Goal: Task Accomplishment & Management: Use online tool/utility

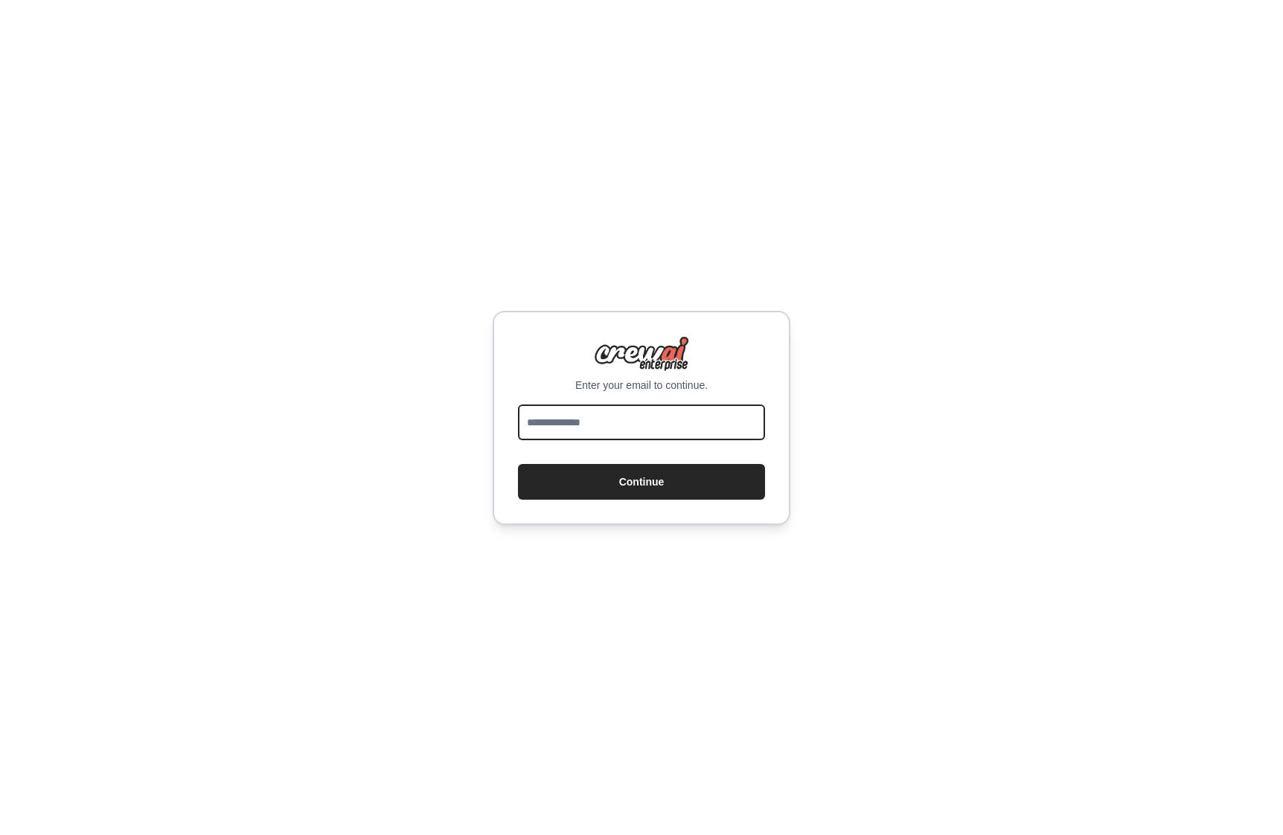
click at [614, 418] on input "email" at bounding box center [641, 423] width 247 height 36
type input "**********"
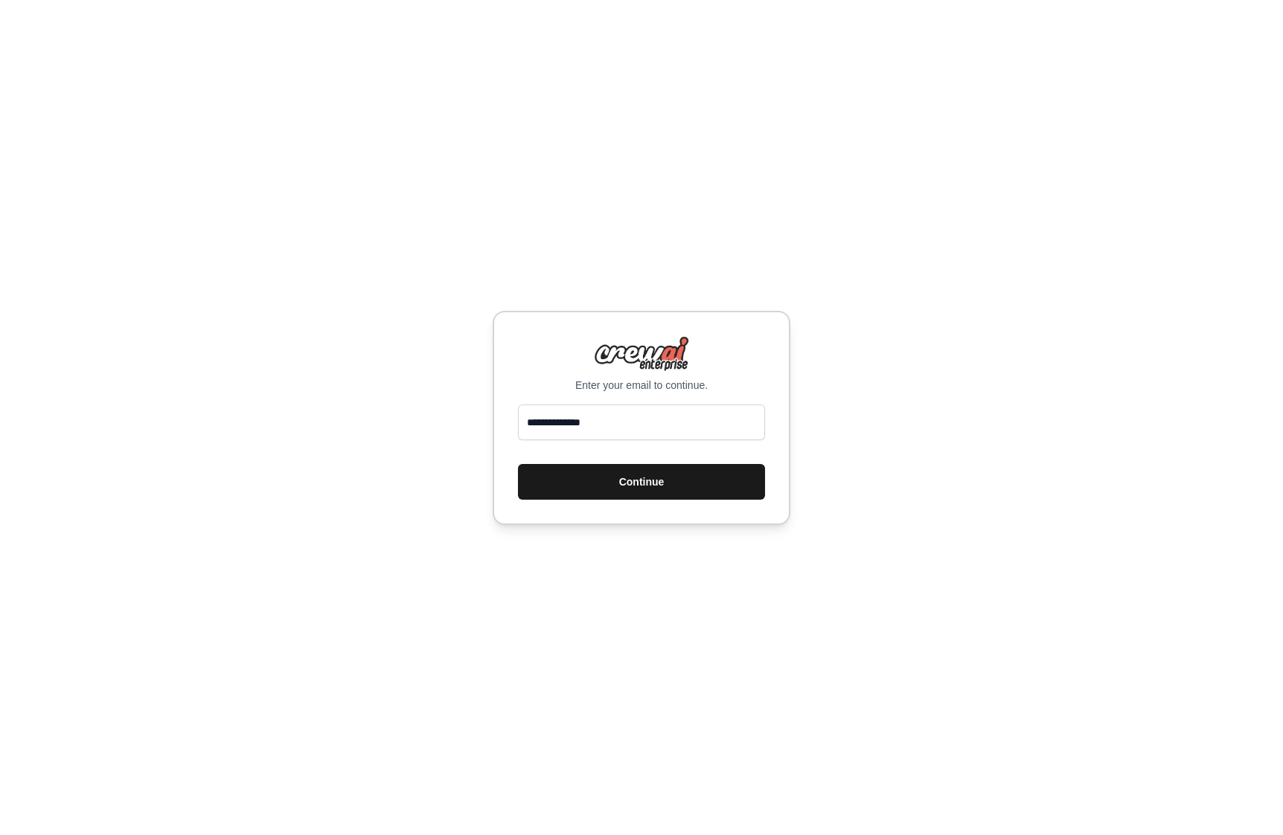
click at [623, 481] on button "Continue" at bounding box center [641, 482] width 247 height 36
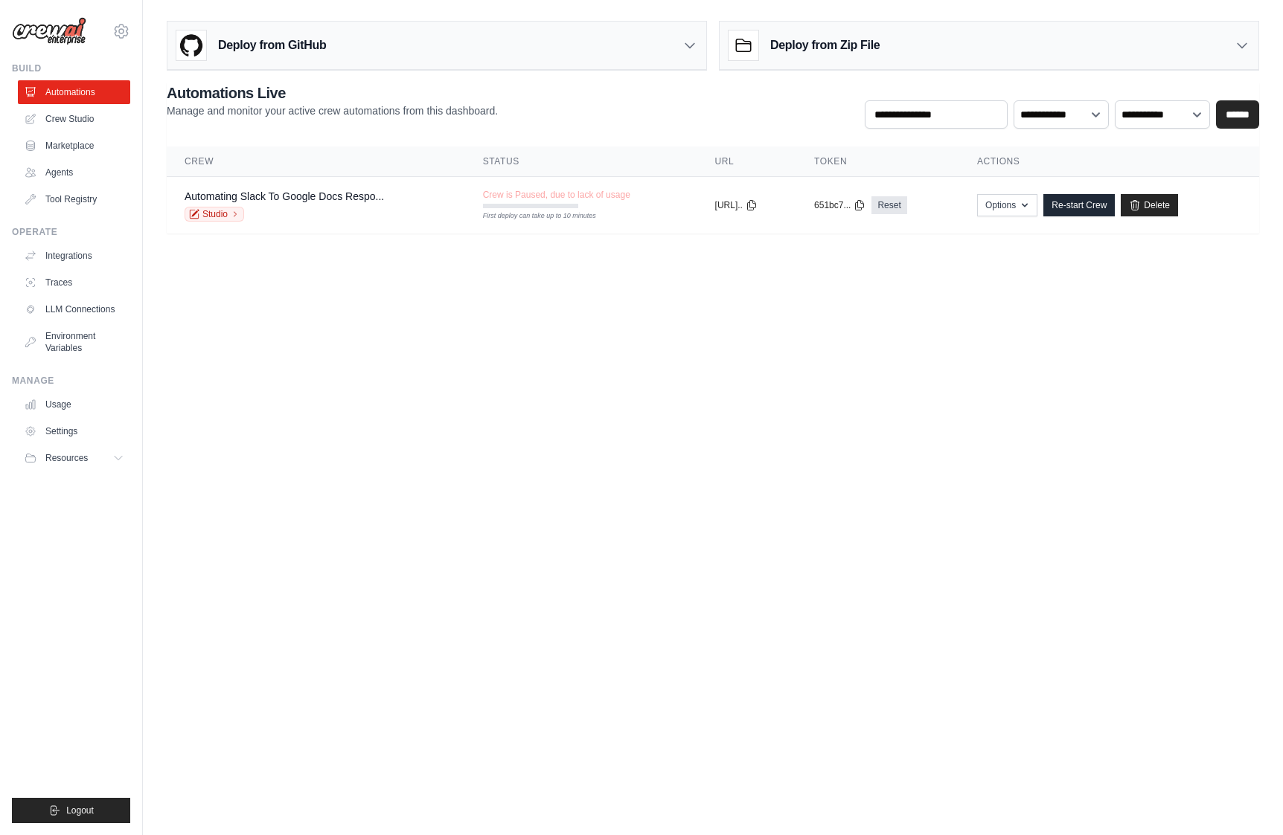
click at [458, 277] on body "[PERSON_NAME][EMAIL_ADDRESS][DOMAIN_NAME] Settings Build Automations Crew Studio" at bounding box center [641, 417] width 1283 height 835
click at [596, 289] on body "[PERSON_NAME][EMAIL_ADDRESS][DOMAIN_NAME] Settings Build Automations Crew Studio" at bounding box center [641, 417] width 1283 height 835
click at [475, 353] on body "alvin@dcard.cc Settings Build Automations Crew Studio" at bounding box center [641, 417] width 1283 height 835
click at [1172, 194] on link "Delete" at bounding box center [1148, 205] width 57 height 22
click at [412, 346] on body "alvin@dcard.cc Settings Build Automations Crew Studio" at bounding box center [641, 417] width 1283 height 835
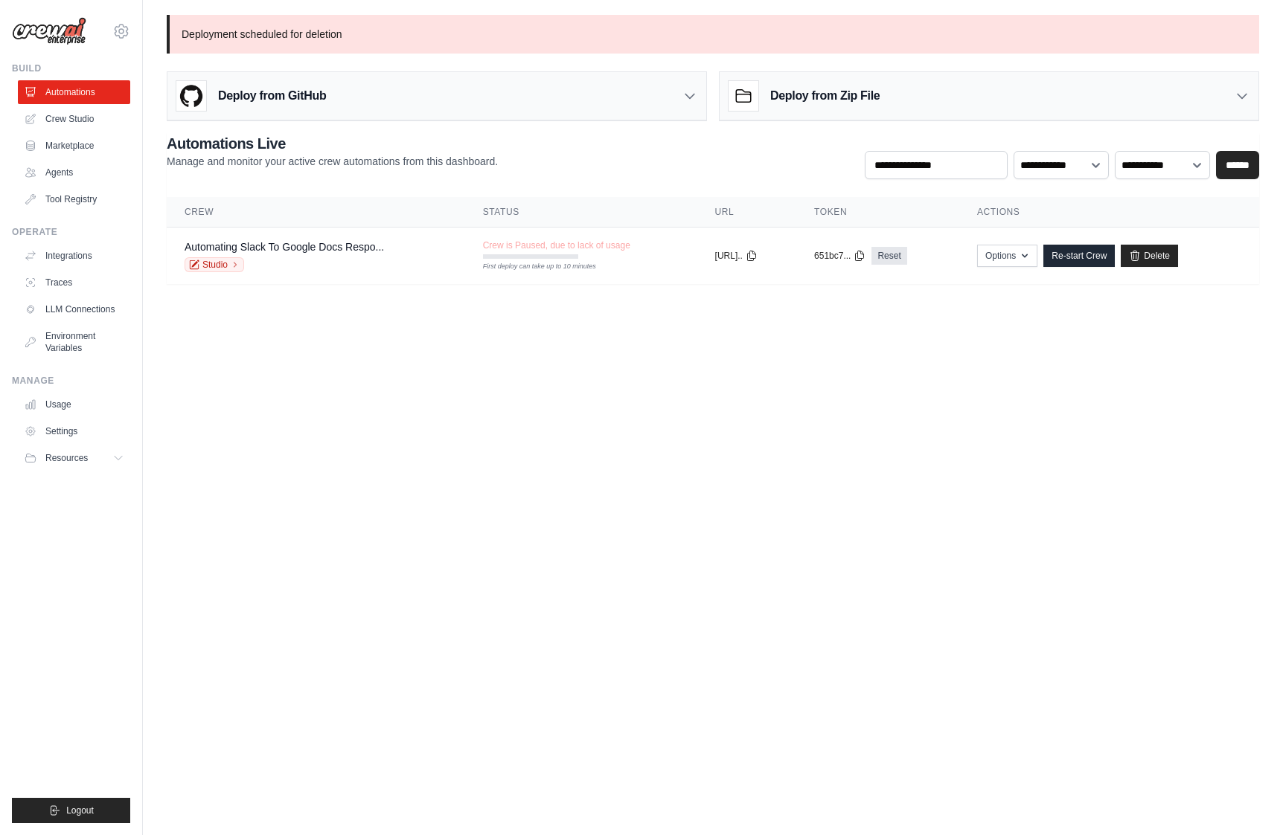
click at [278, 382] on body "alvin@dcard.cc Settings Build Automations Crew Studio" at bounding box center [641, 417] width 1283 height 835
click at [78, 113] on link "Crew Studio" at bounding box center [75, 119] width 112 height 24
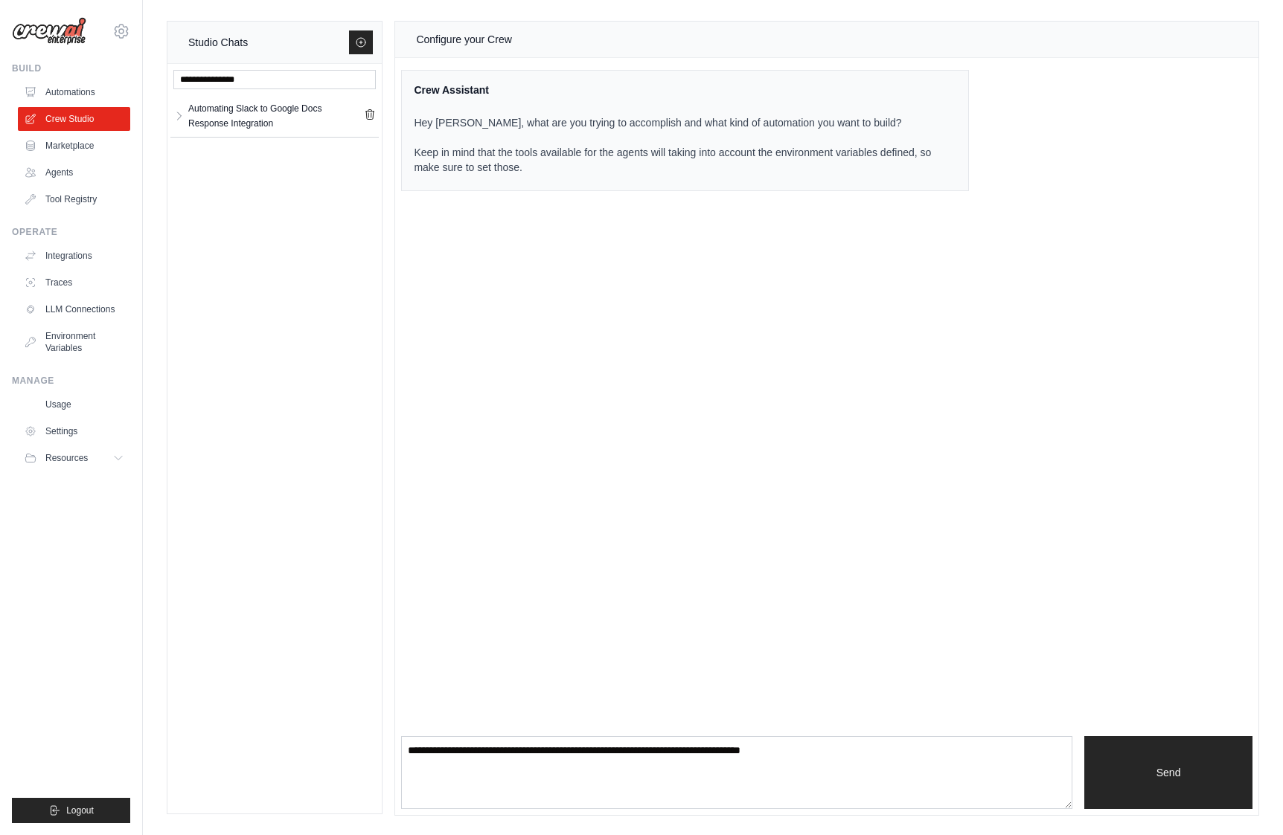
click at [276, 147] on div "Automating Slack to Google Docs Response Integration Automating Slack... ** **" at bounding box center [274, 439] width 214 height 750
click at [275, 225] on div "Automating Slack to Google Docs Response Integration Automating Slack... ** **" at bounding box center [274, 439] width 214 height 750
click at [175, 116] on icon "button" at bounding box center [179, 115] width 12 height 12
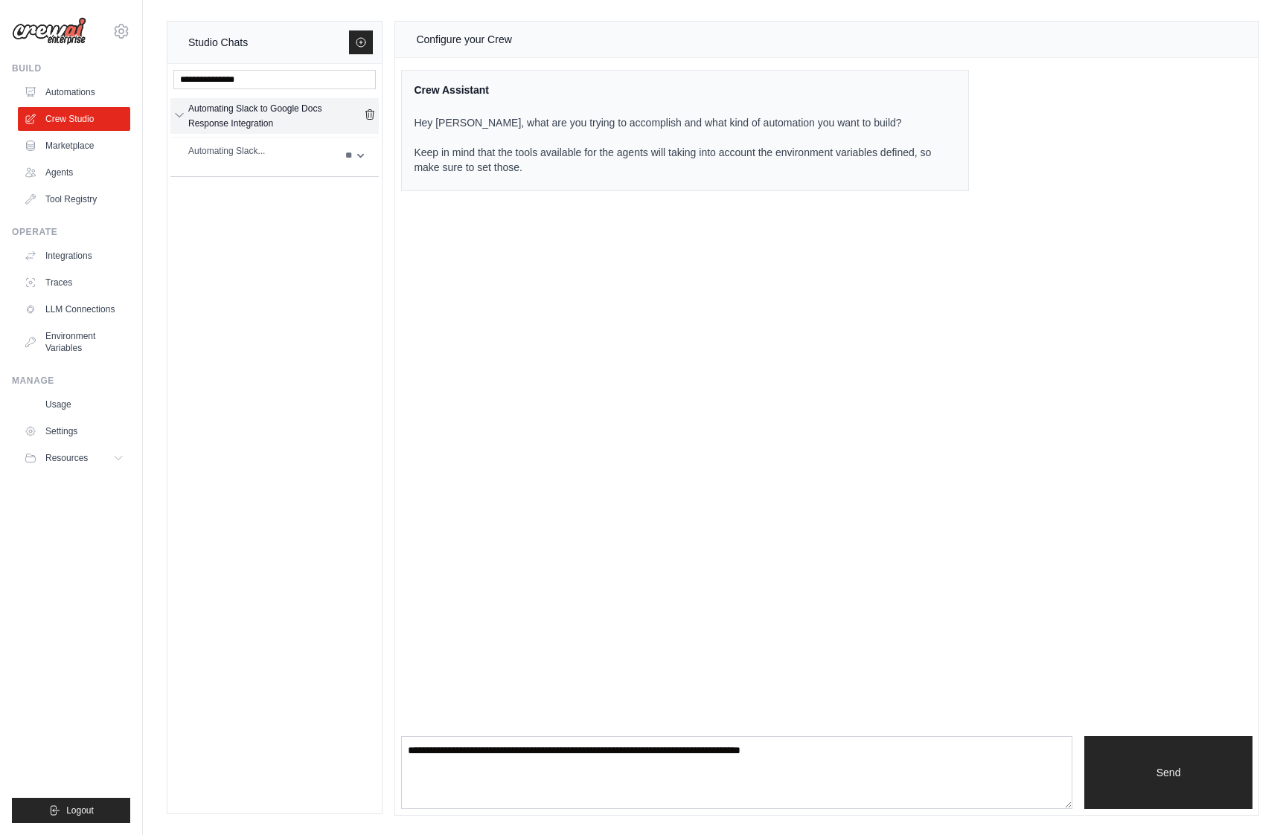
click at [175, 116] on icon "button" at bounding box center [179, 115] width 12 height 12
click at [93, 150] on link "Marketplace" at bounding box center [75, 146] width 112 height 24
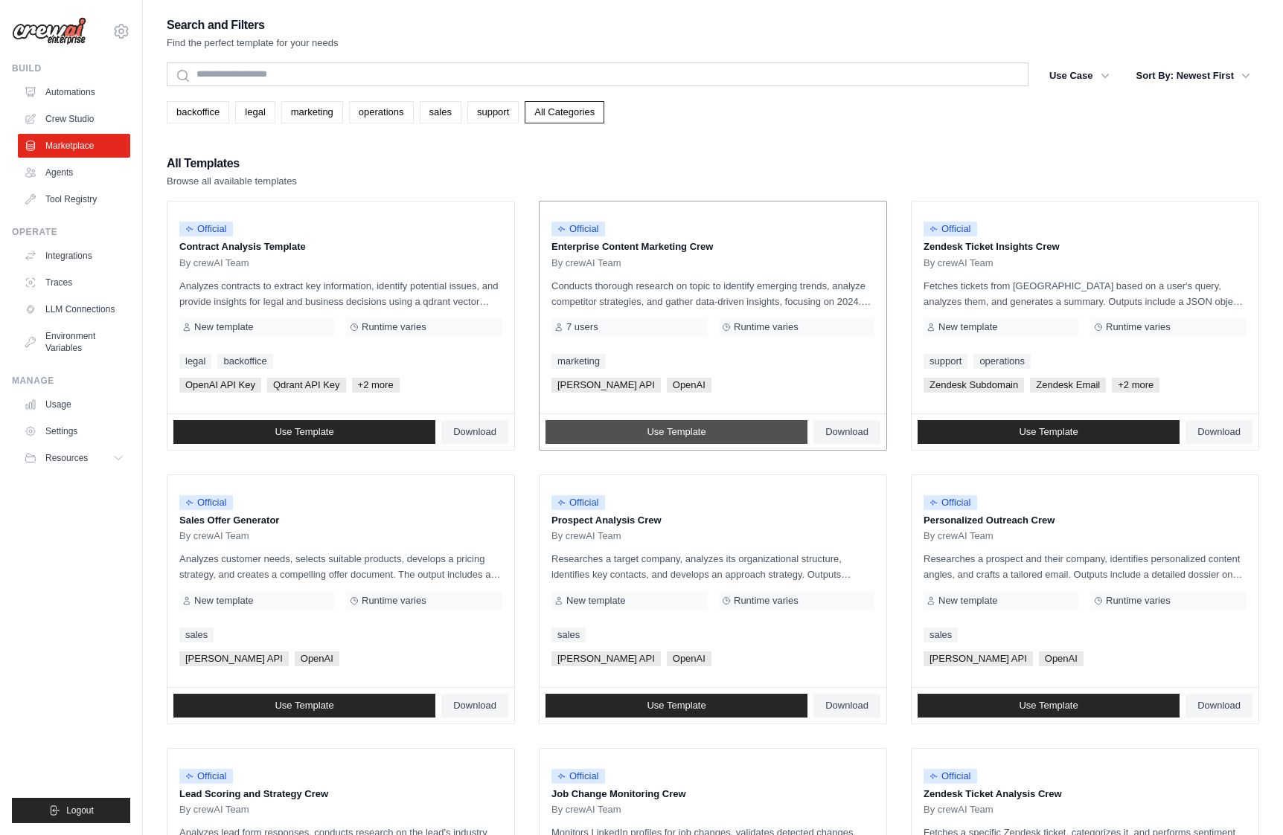
click at [722, 434] on link "Use Template" at bounding box center [676, 432] width 262 height 24
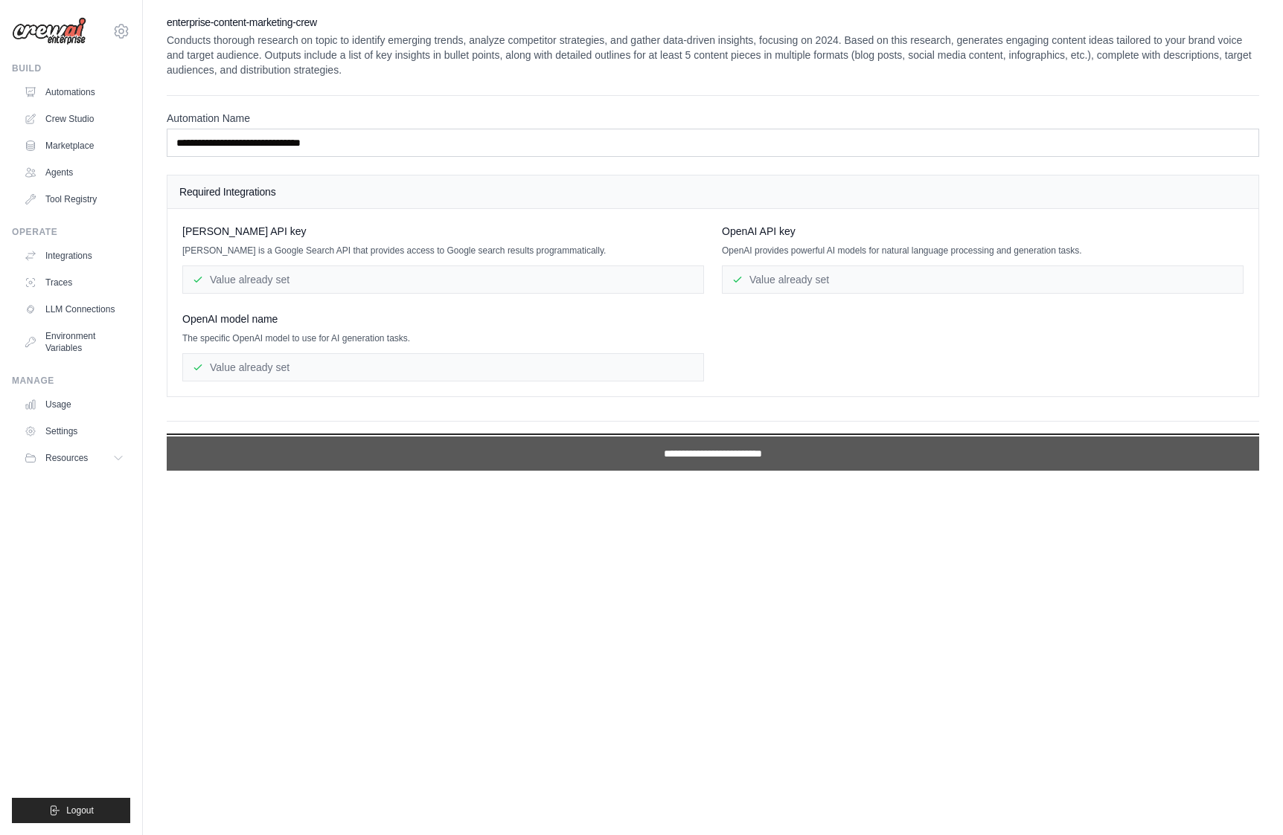
click at [676, 449] on input "**********" at bounding box center [713, 454] width 1092 height 34
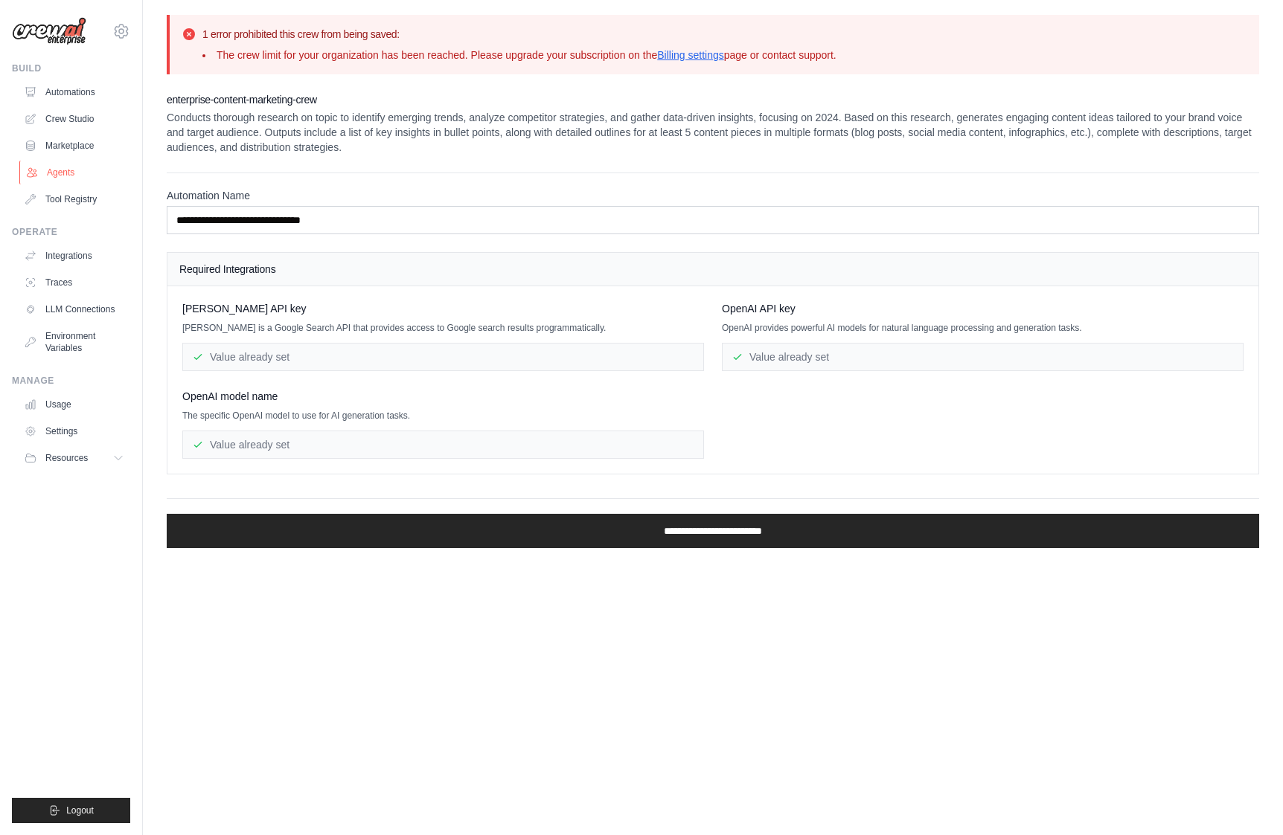
click at [59, 178] on link "Agents" at bounding box center [75, 173] width 112 height 24
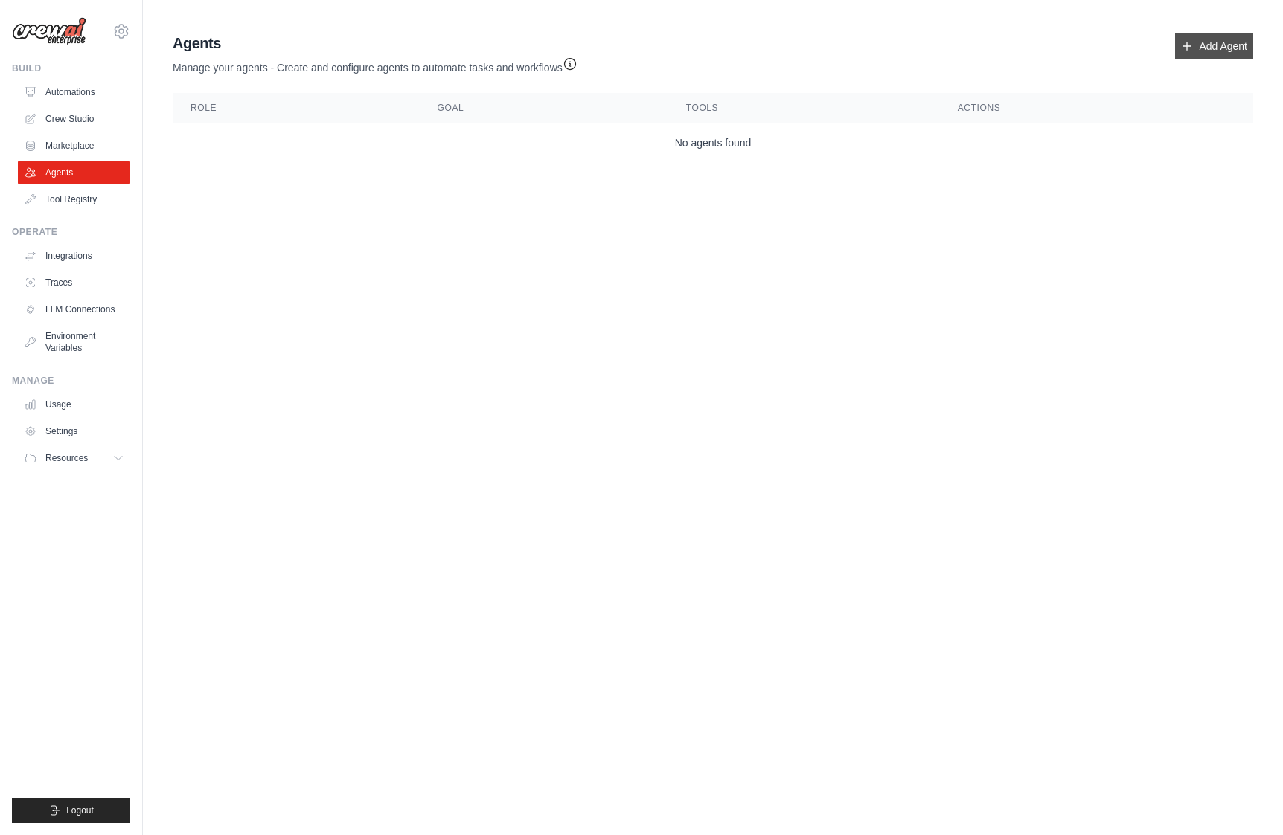
click at [1199, 41] on link "Add Agent" at bounding box center [1214, 46] width 78 height 27
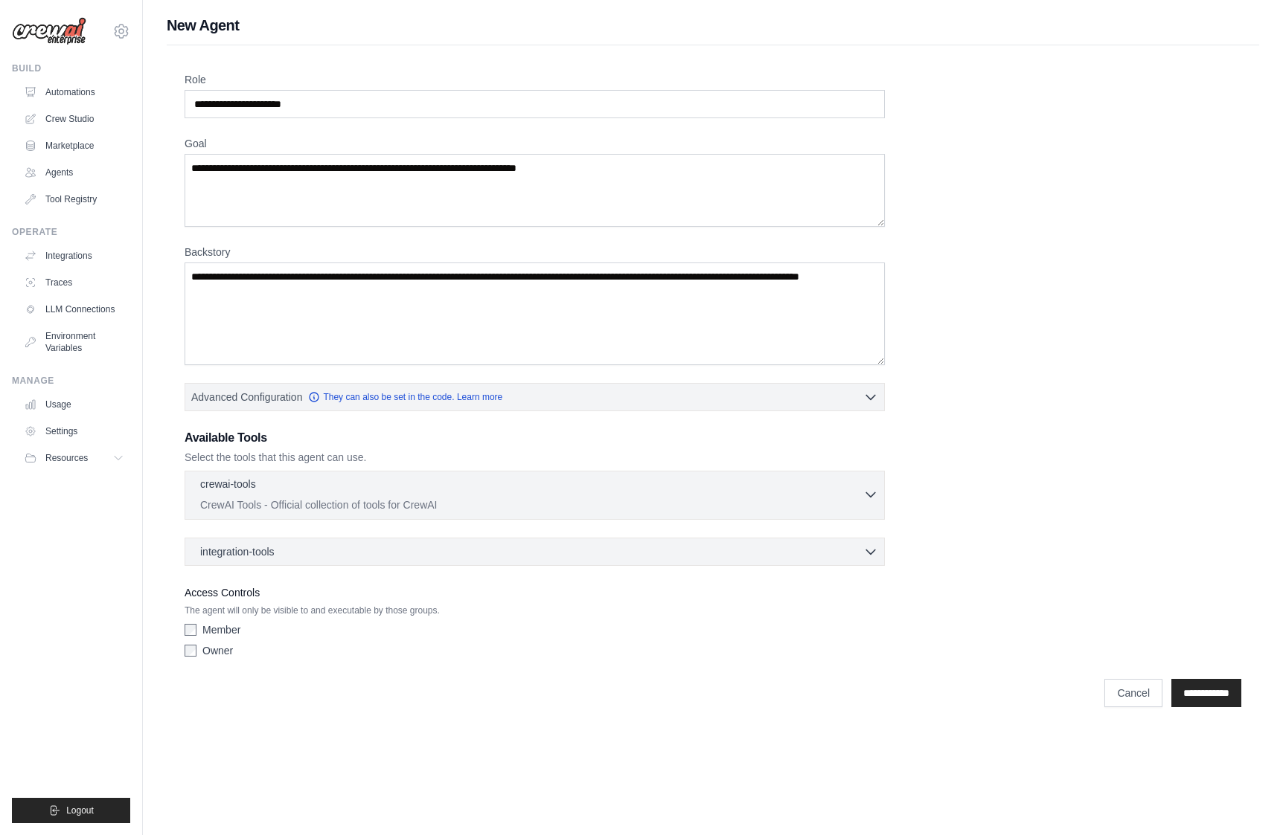
click at [395, 482] on div "crewai-tools 0 selected" at bounding box center [531, 486] width 663 height 18
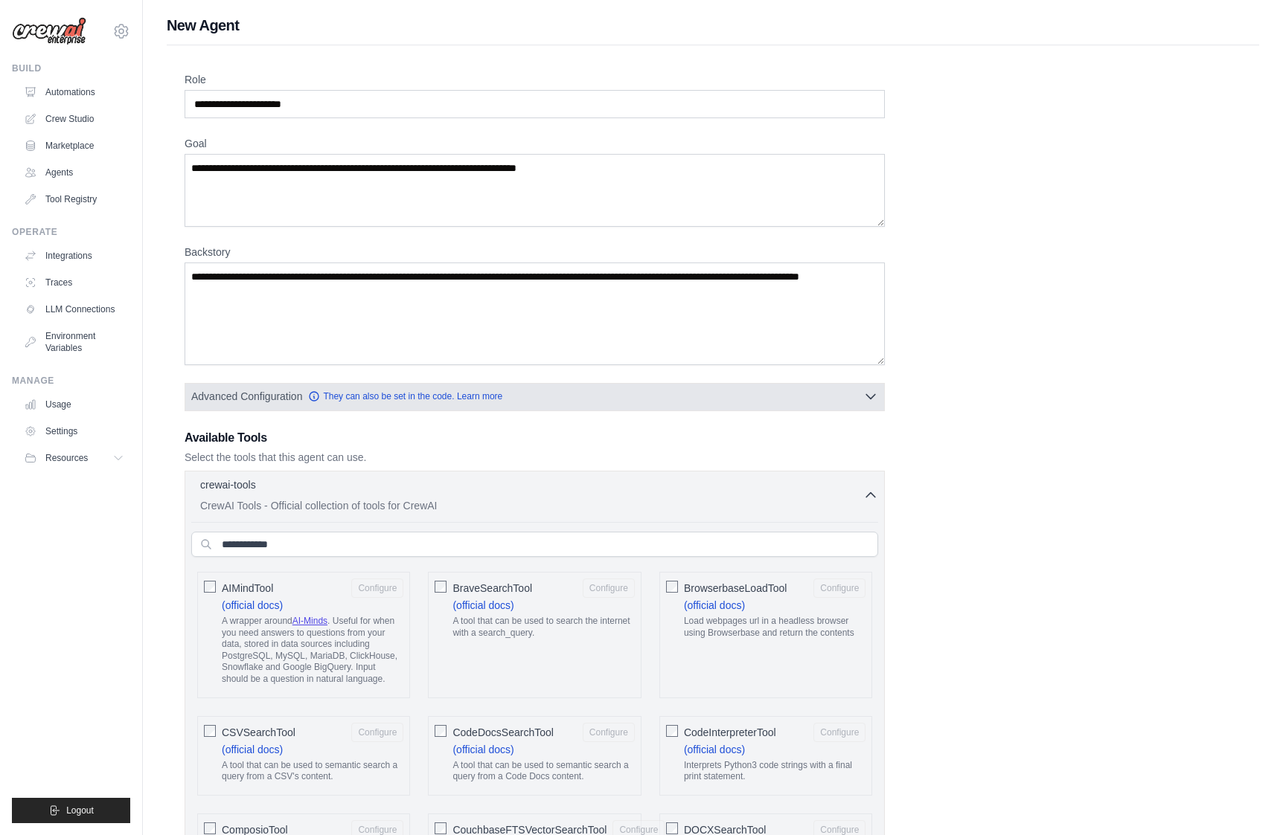
click at [605, 392] on button "Advanced Configuration They can also be set in the code. Learn more" at bounding box center [534, 396] width 699 height 27
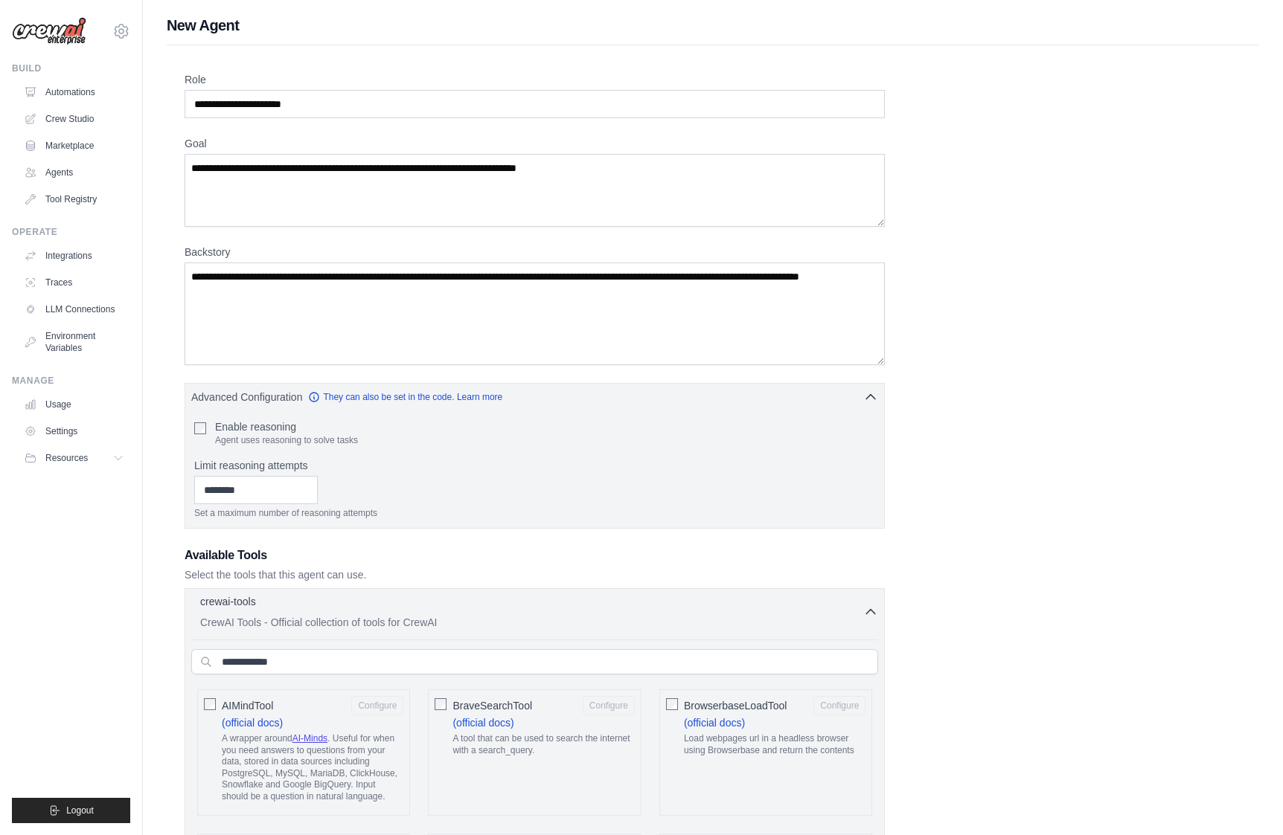
click at [442, 609] on div "crewai-tools 0 selected" at bounding box center [531, 603] width 663 height 18
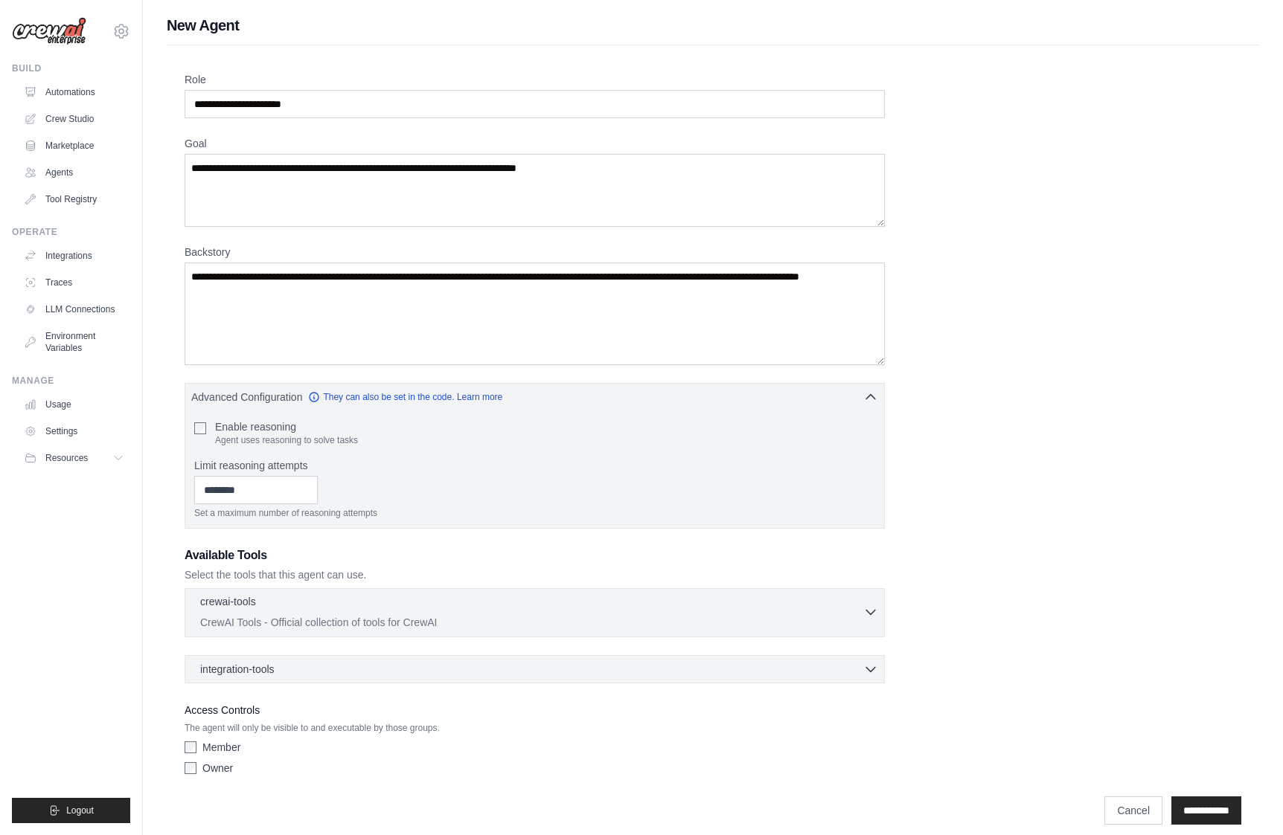
scroll to position [13, 0]
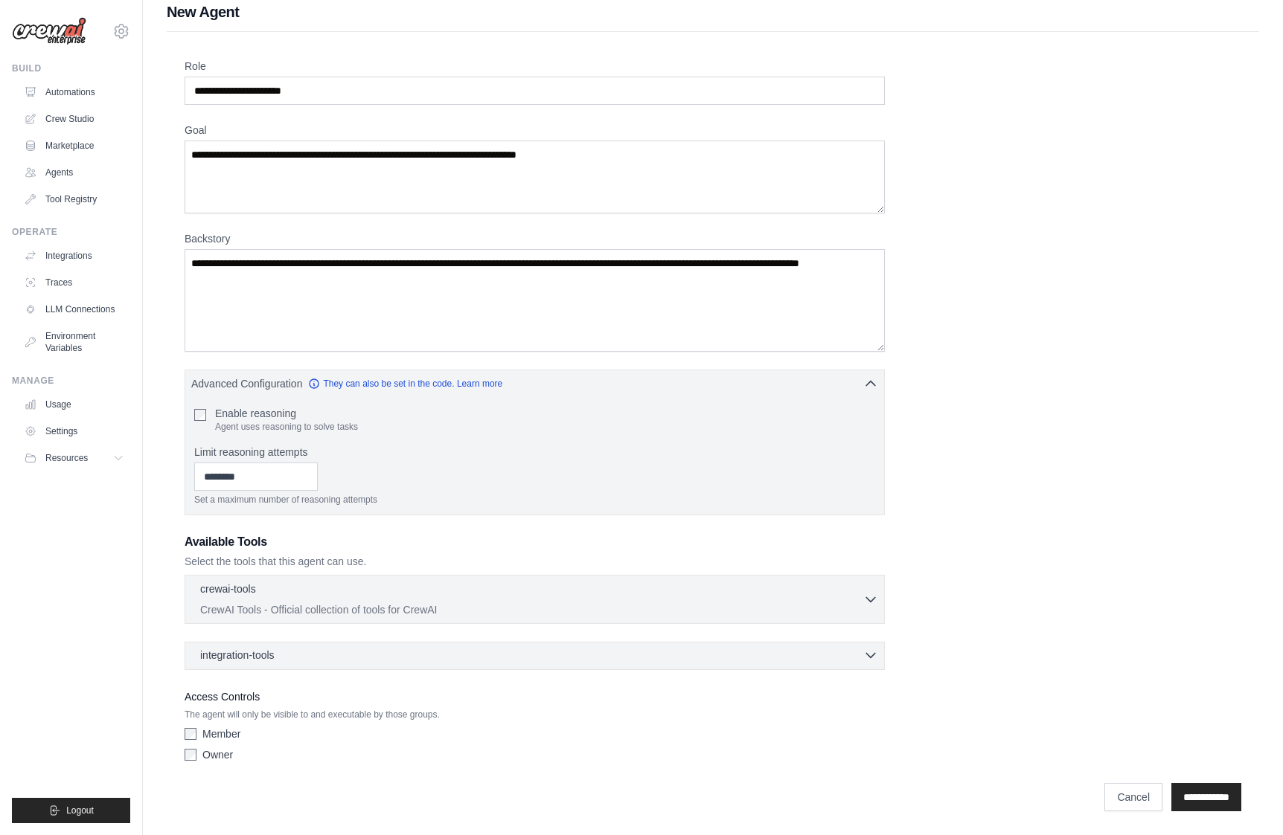
click at [283, 662] on div "integration-tools 0 selected" at bounding box center [539, 655] width 678 height 15
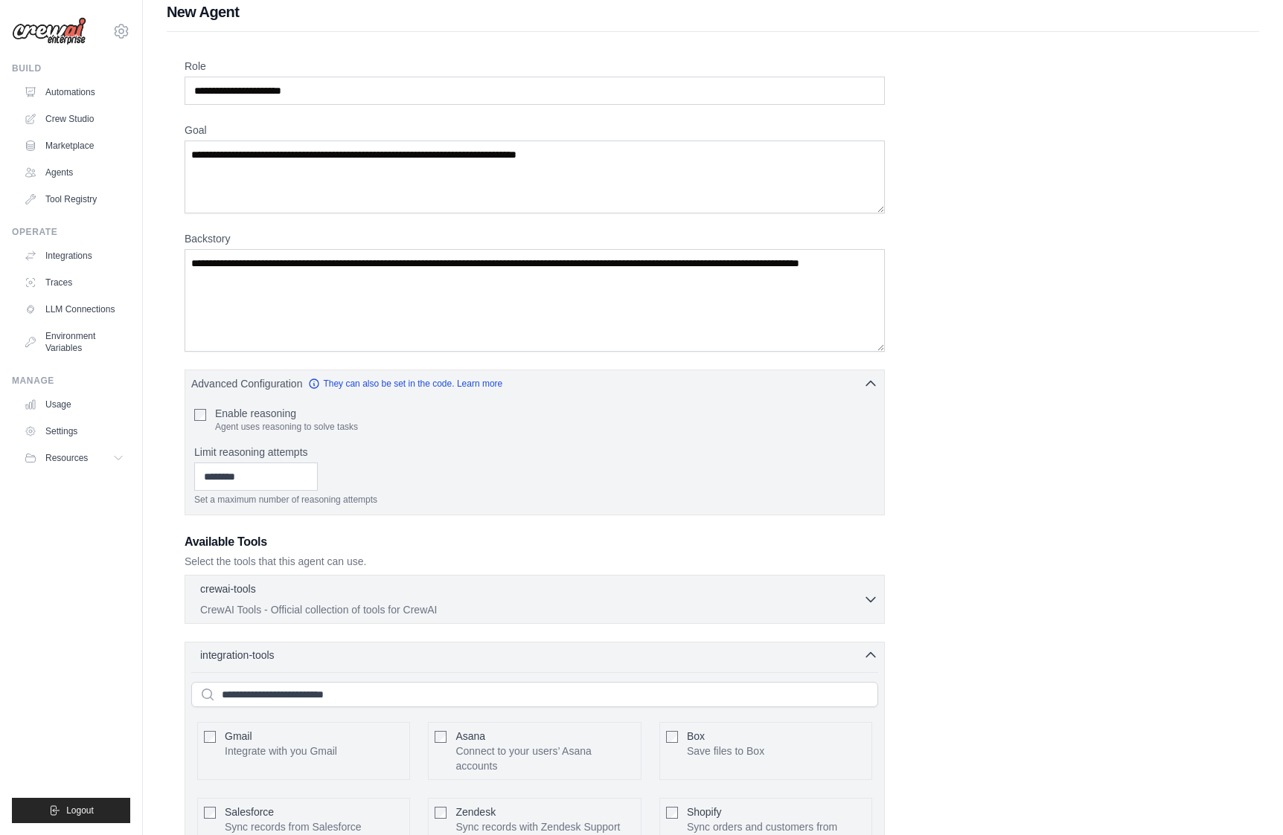
click at [283, 662] on div "integration-tools 0 selected" at bounding box center [539, 655] width 678 height 15
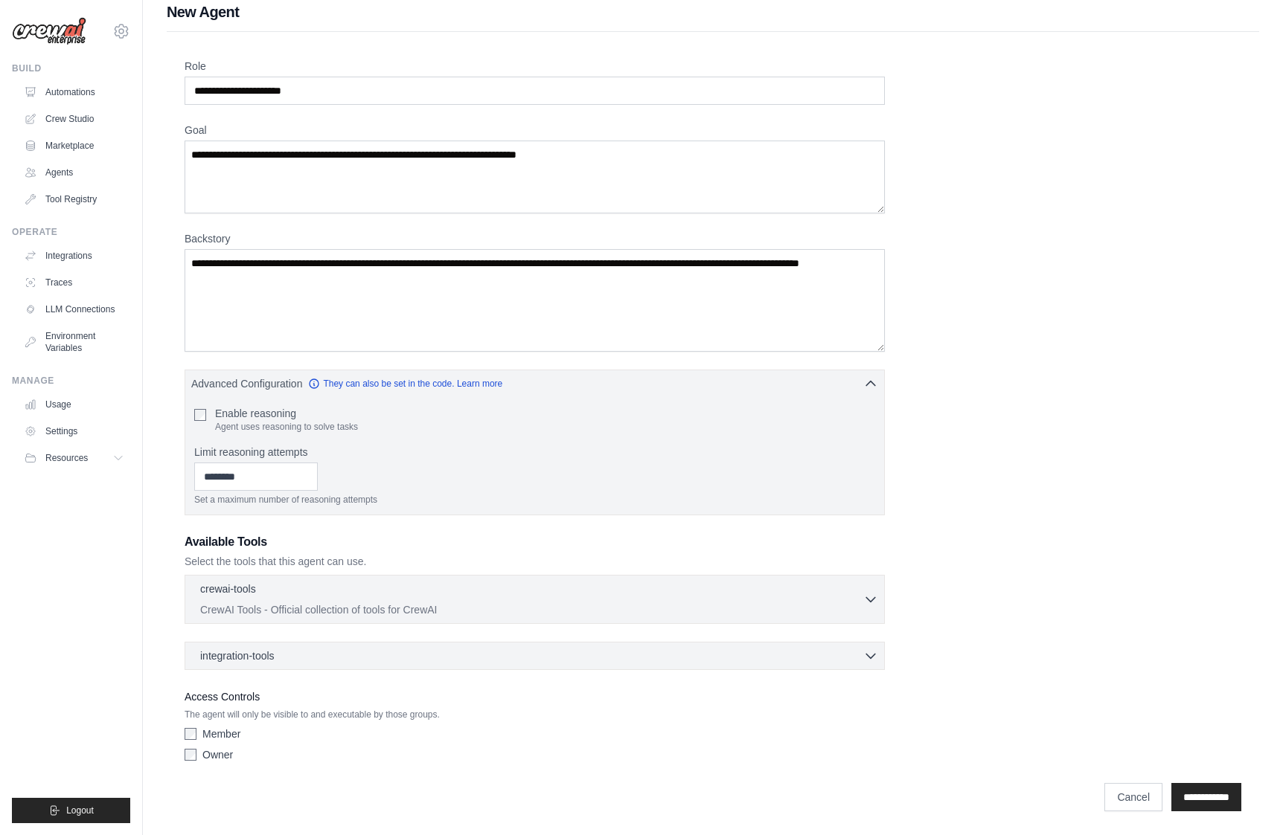
scroll to position [0, 0]
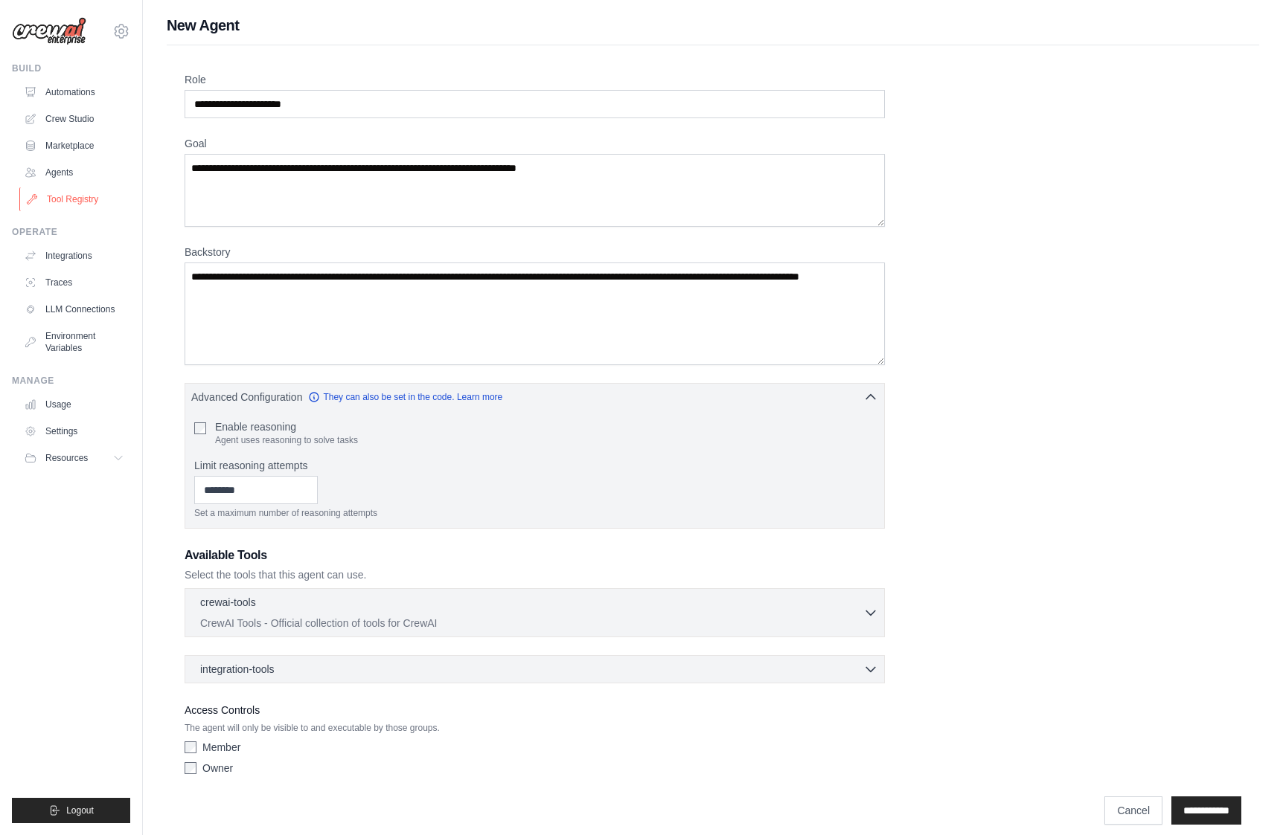
click at [65, 196] on link "Tool Registry" at bounding box center [75, 199] width 112 height 24
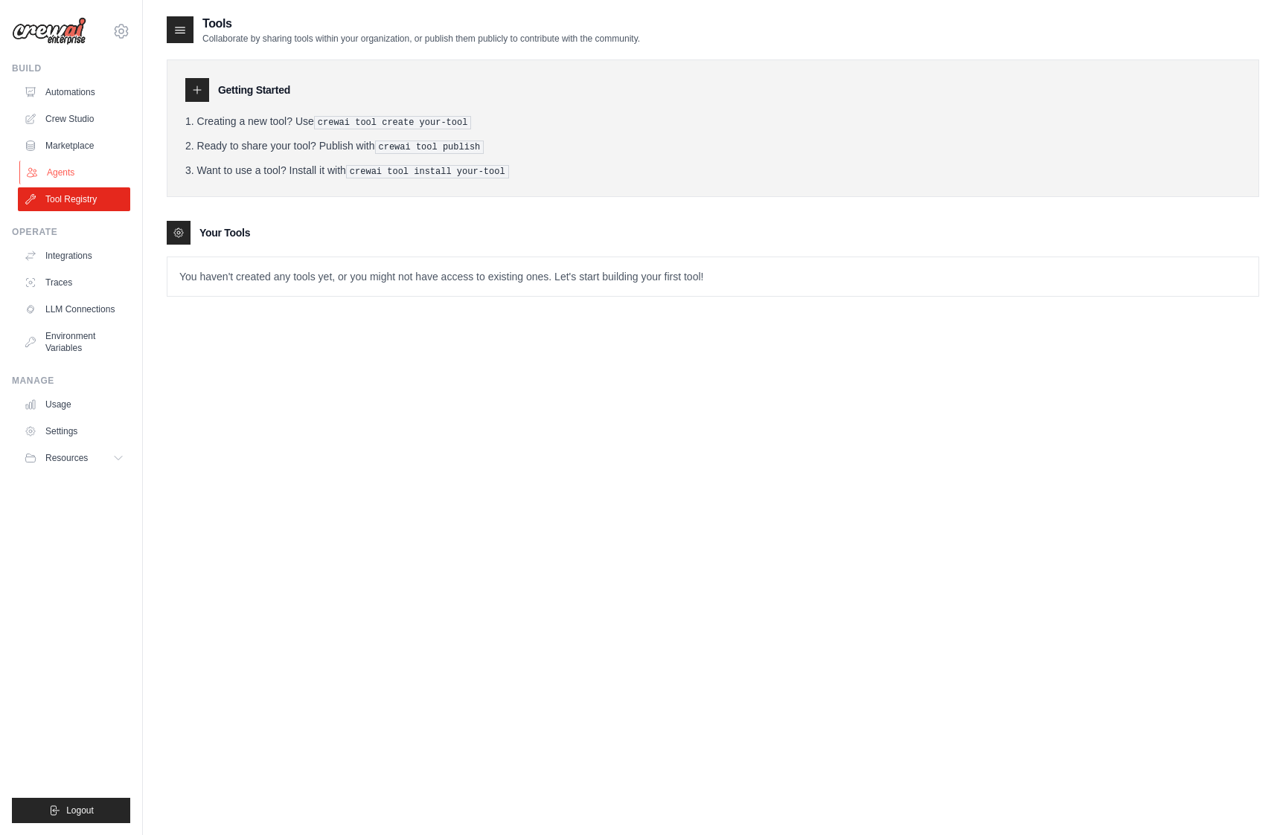
click at [68, 161] on link "Agents" at bounding box center [75, 173] width 112 height 24
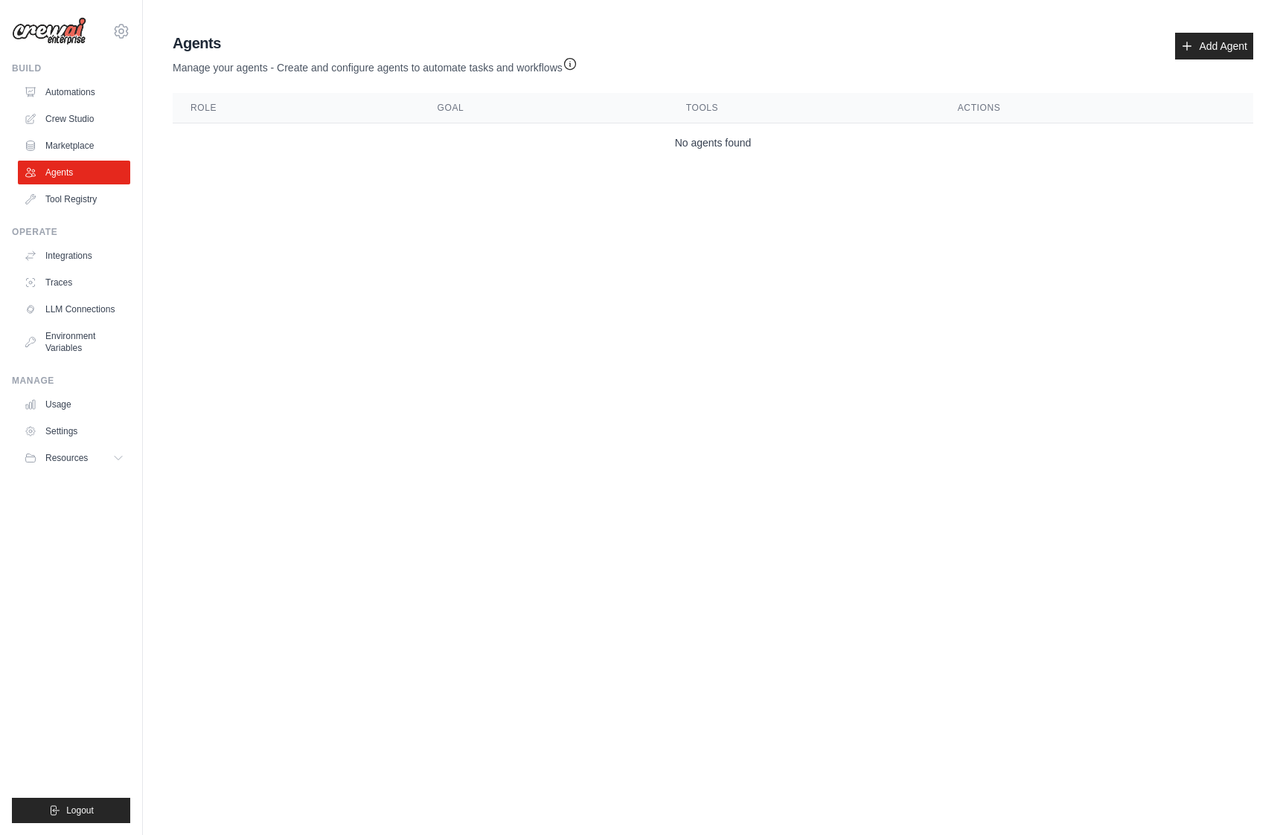
click at [253, 254] on body "alvin@dcard.cc Settings Build Automations Crew Studio" at bounding box center [641, 417] width 1283 height 835
click at [75, 144] on link "Marketplace" at bounding box center [75, 146] width 112 height 24
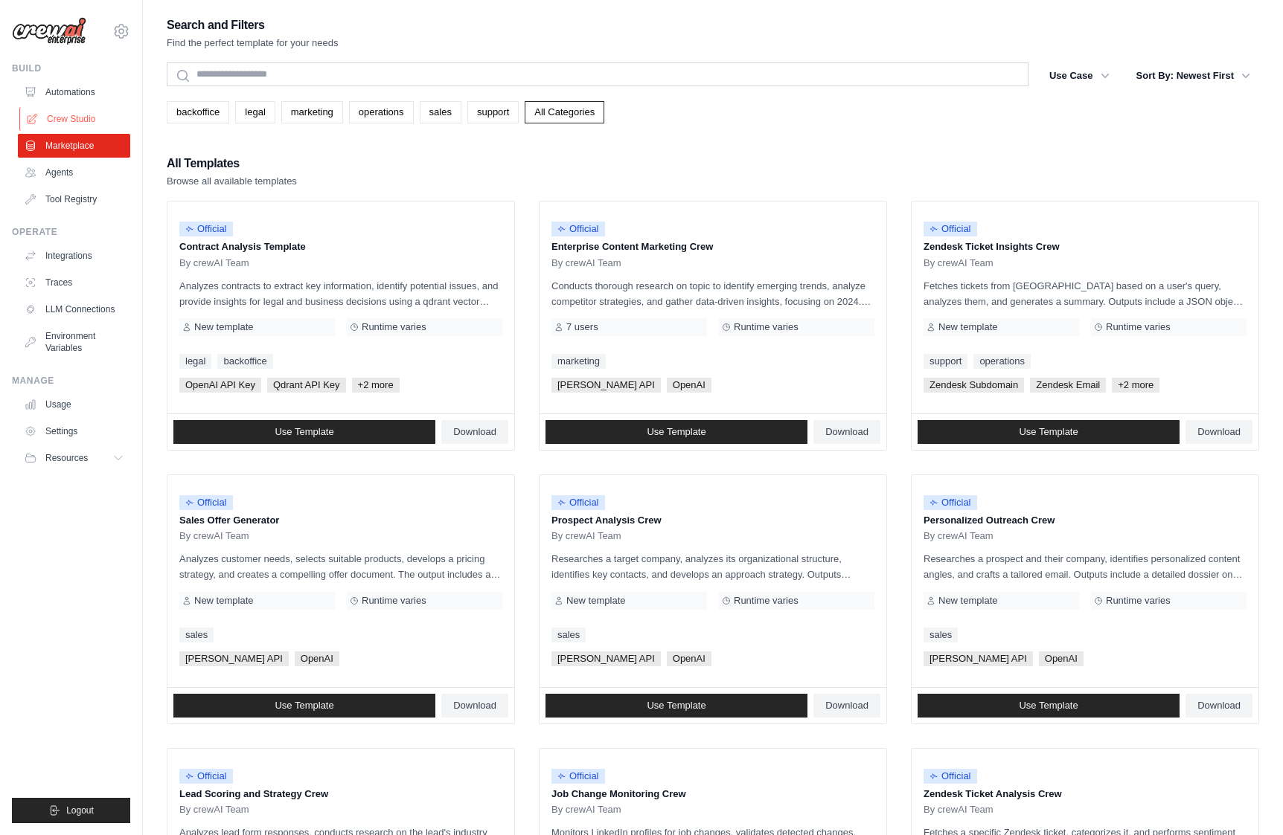
click at [61, 109] on link "Crew Studio" at bounding box center [75, 119] width 112 height 24
click at [62, 91] on link "Automations" at bounding box center [75, 92] width 112 height 24
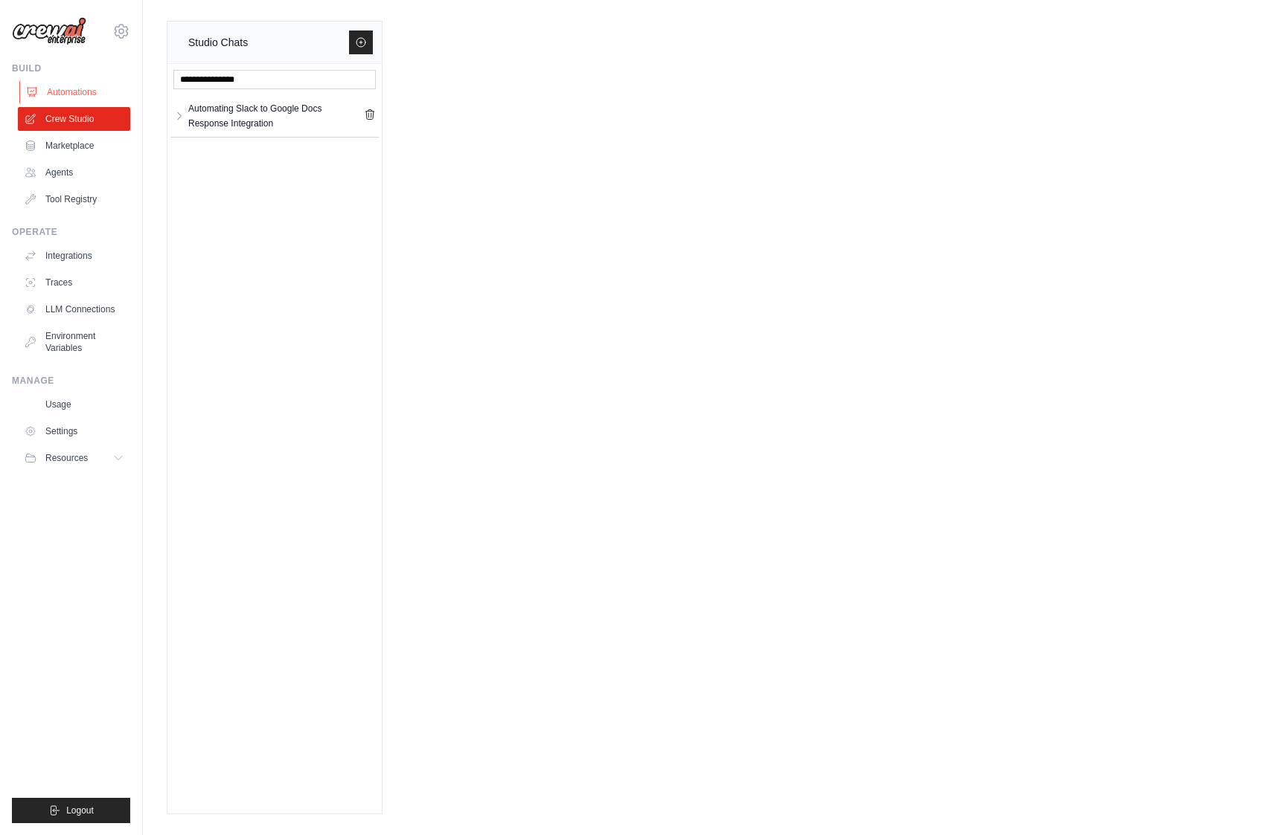
click at [80, 92] on link "Automations" at bounding box center [75, 92] width 112 height 24
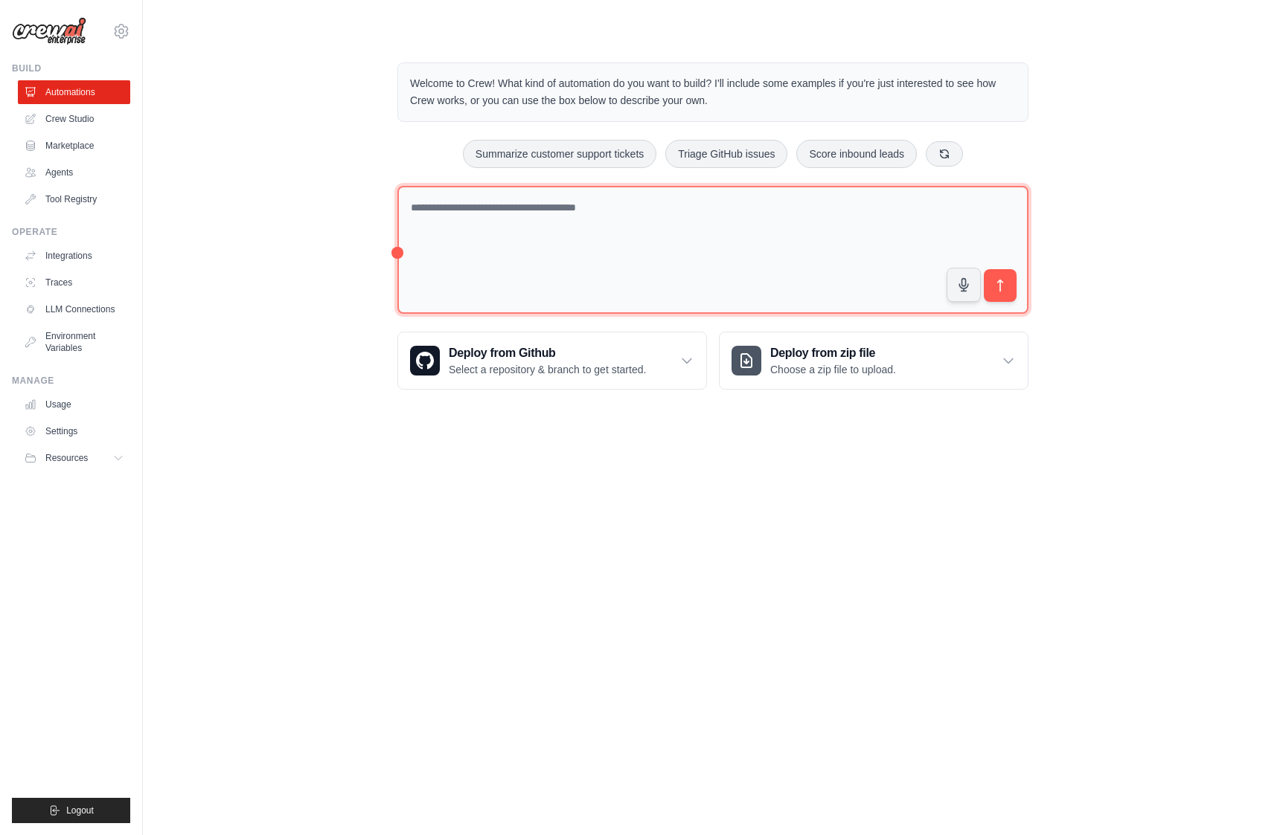
click at [660, 198] on textarea at bounding box center [712, 250] width 631 height 129
click at [686, 216] on textarea at bounding box center [712, 250] width 631 height 129
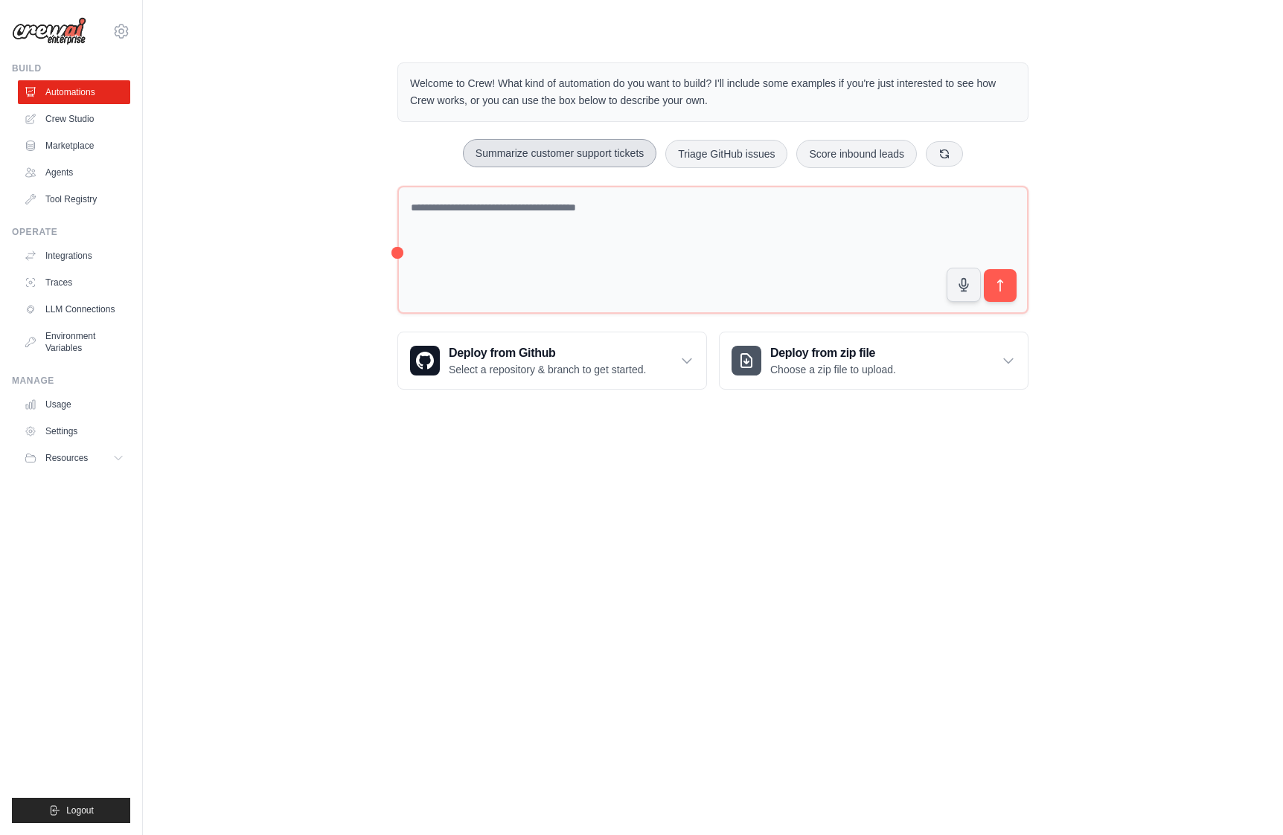
click at [635, 158] on button "Summarize customer support tickets" at bounding box center [559, 153] width 193 height 28
click at [1005, 286] on icon "submit" at bounding box center [1000, 286] width 16 height 16
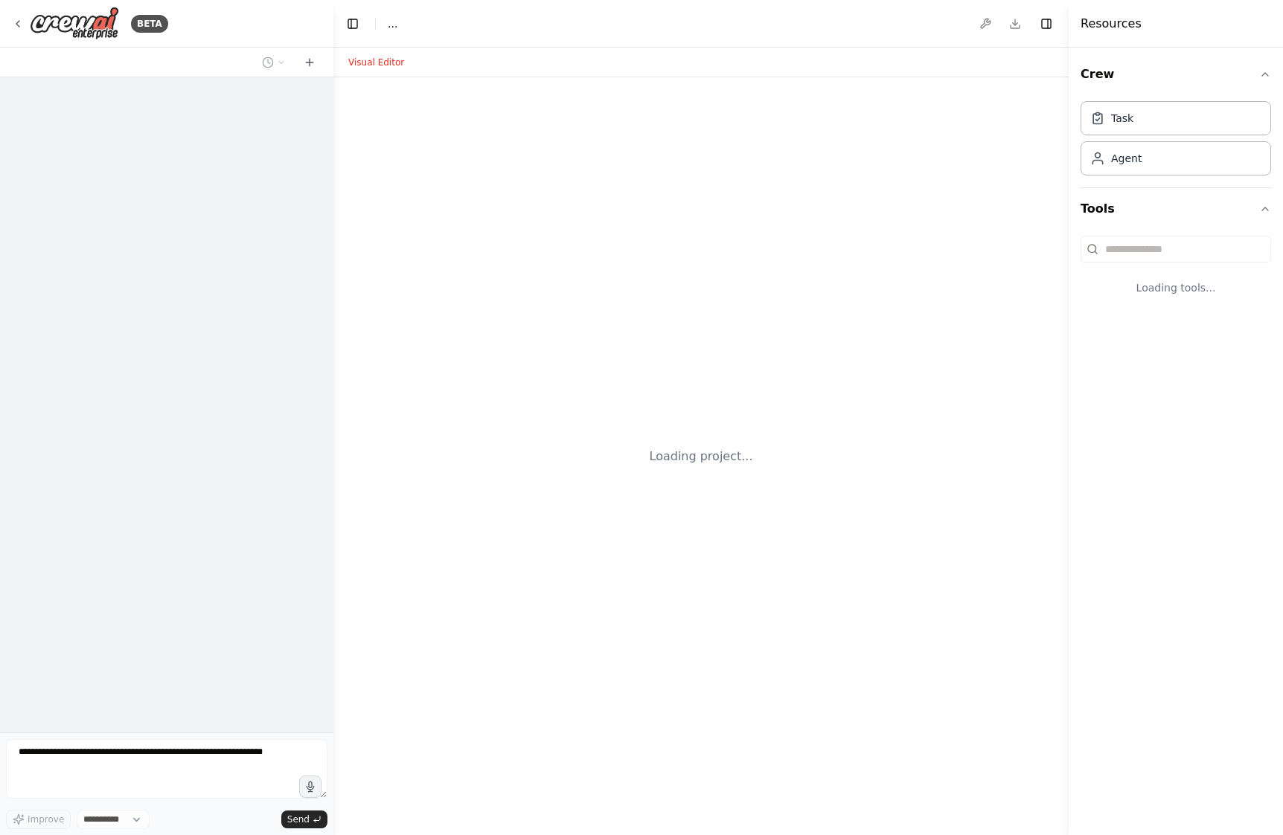
select select "****"
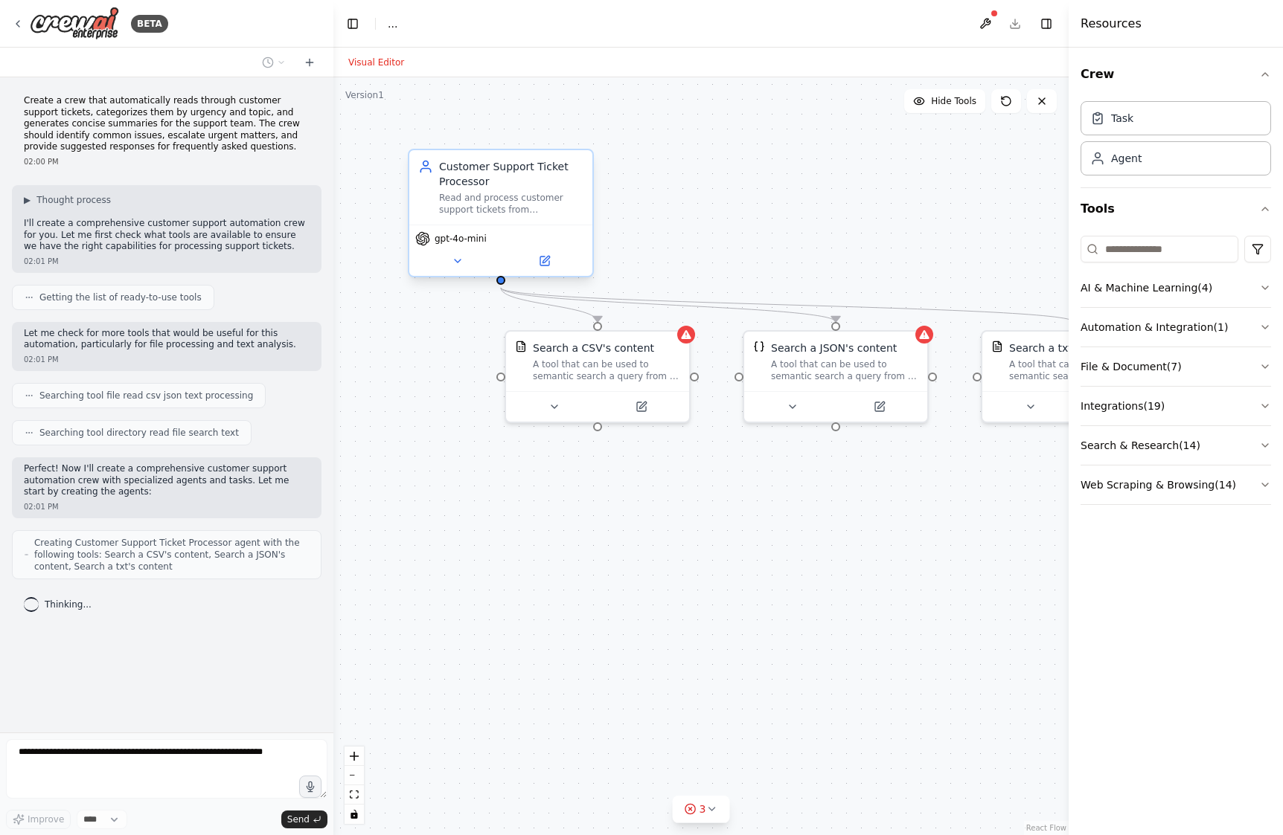
click at [511, 198] on div "Read and process customer support tickets from {ticket_source}, extracting key …" at bounding box center [511, 204] width 144 height 24
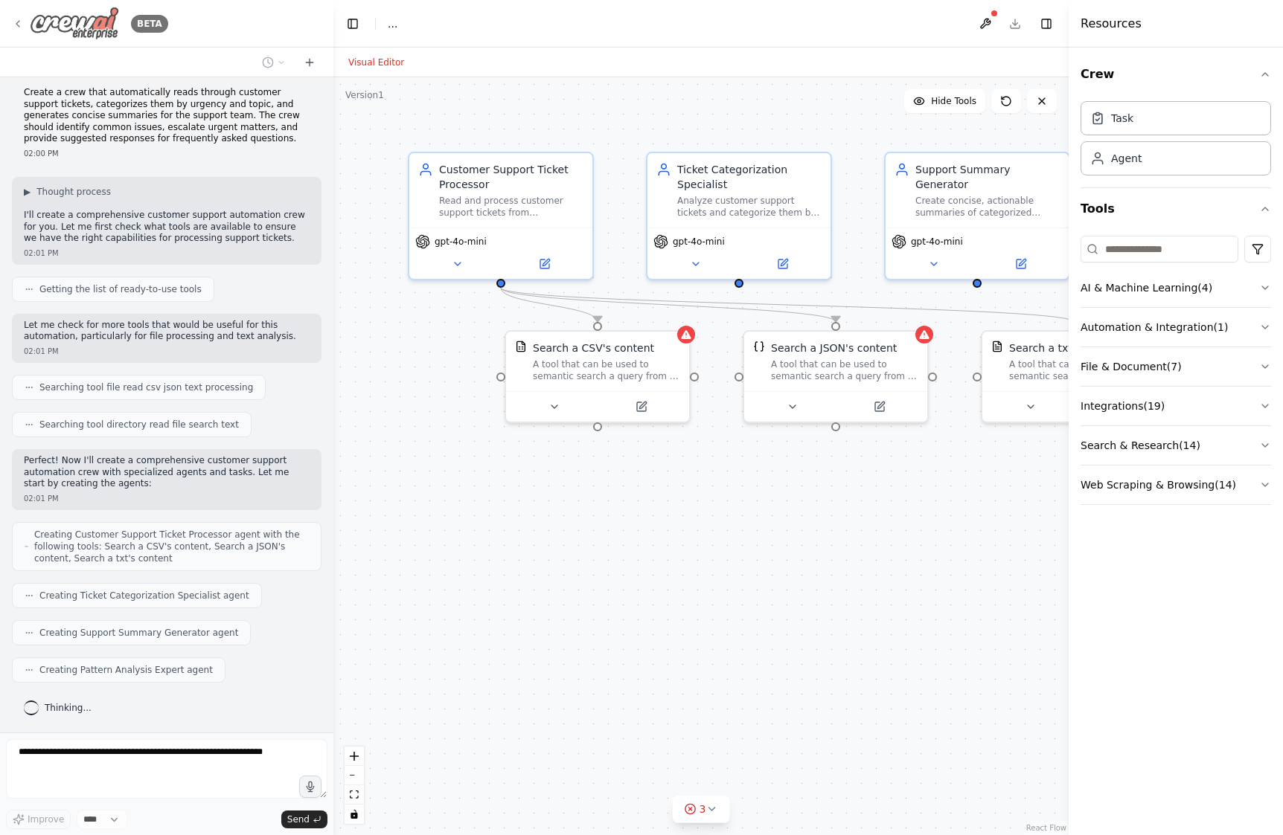
scroll to position [45, 0]
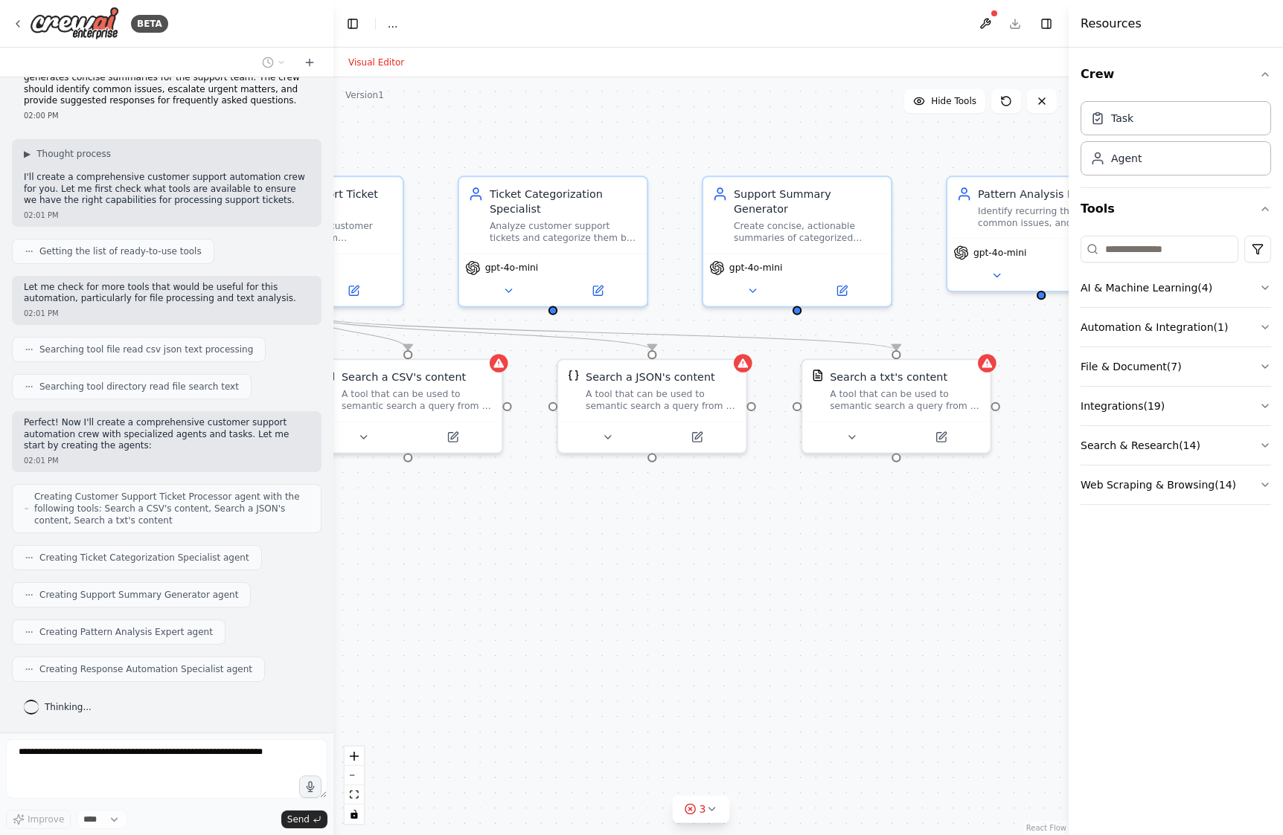
drag, startPoint x: 680, startPoint y: 586, endPoint x: 492, endPoint y: 621, distance: 190.7
click at [492, 621] on div ".deletable-edge-delete-btn { width: 20px; height: 20px; border: 0px solid #ffff…" at bounding box center [700, 456] width 735 height 758
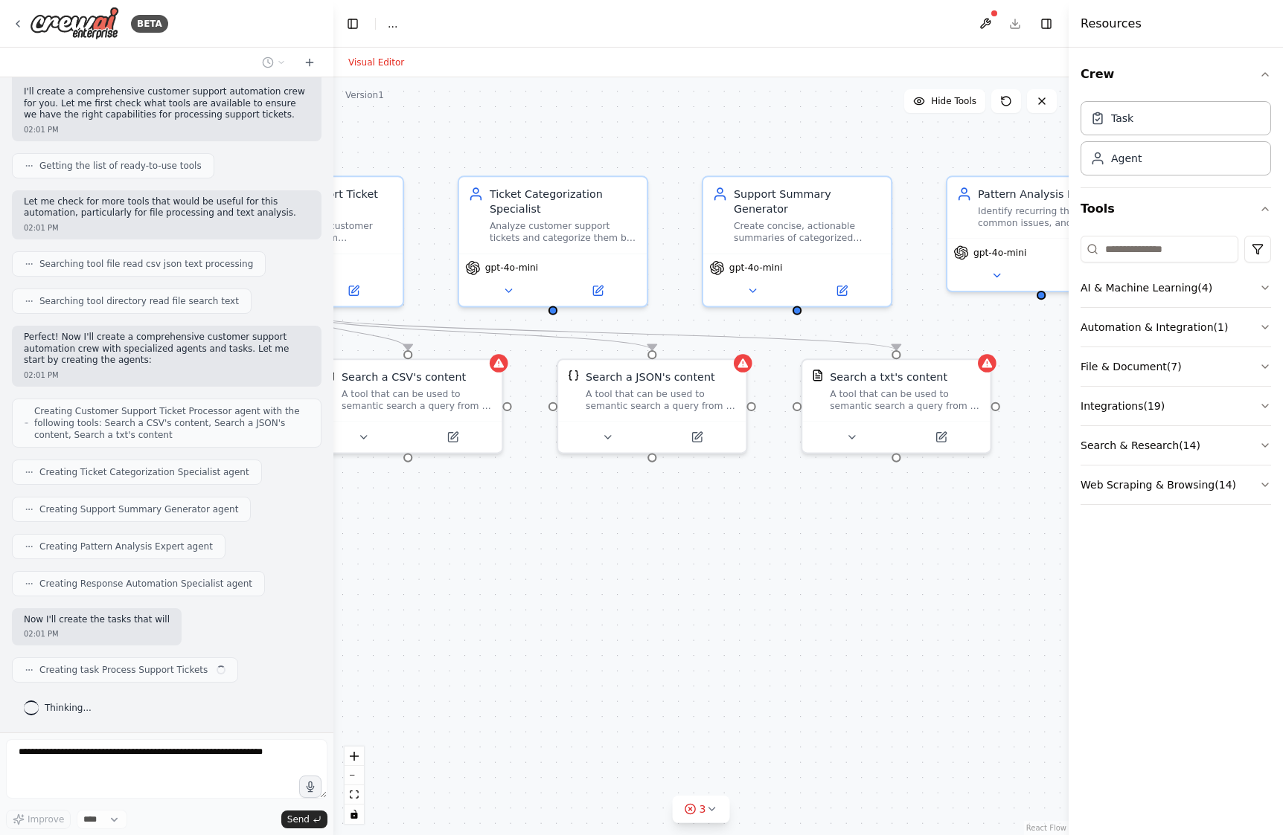
scroll to position [144, 0]
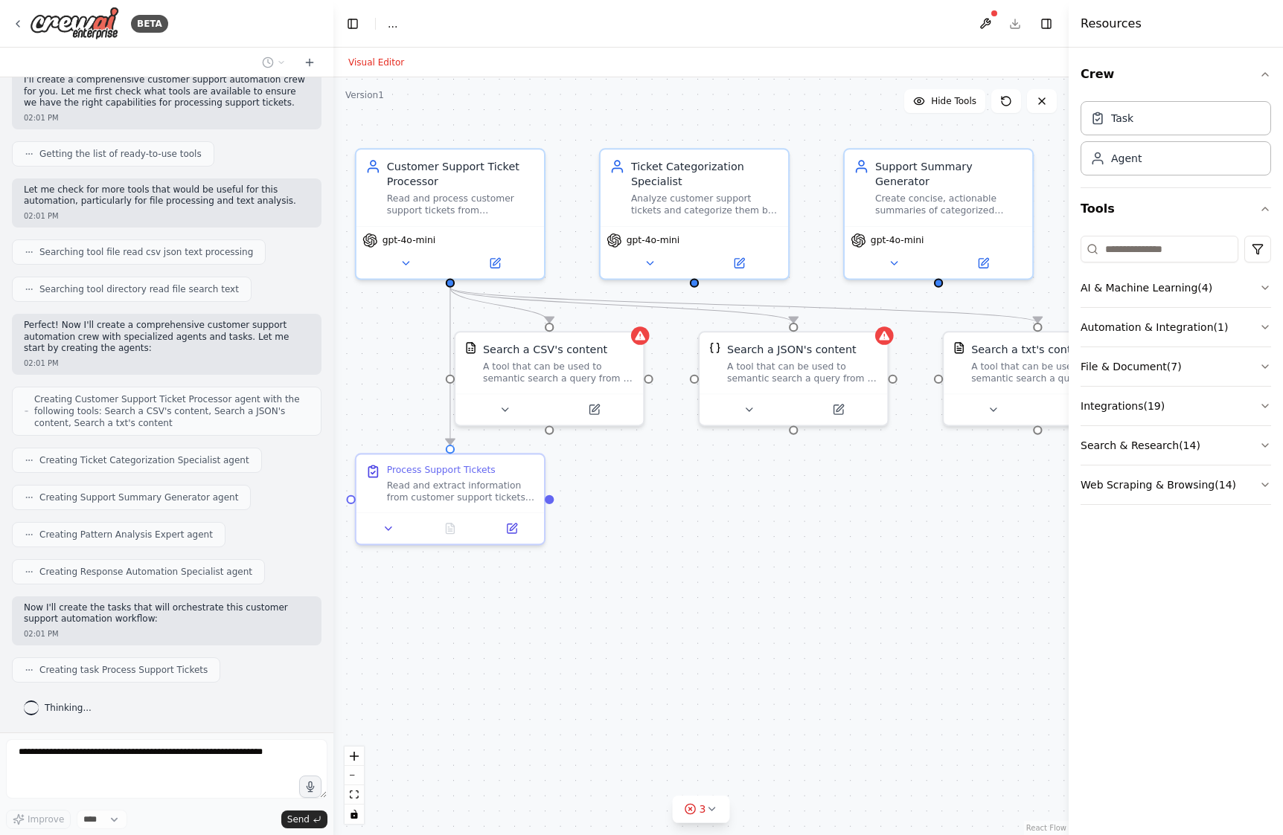
drag, startPoint x: 568, startPoint y: 603, endPoint x: 709, endPoint y: 576, distance: 144.0
click at [709, 576] on div ".deletable-edge-delete-btn { width: 20px; height: 20px; border: 0px solid #ffff…" at bounding box center [700, 456] width 735 height 758
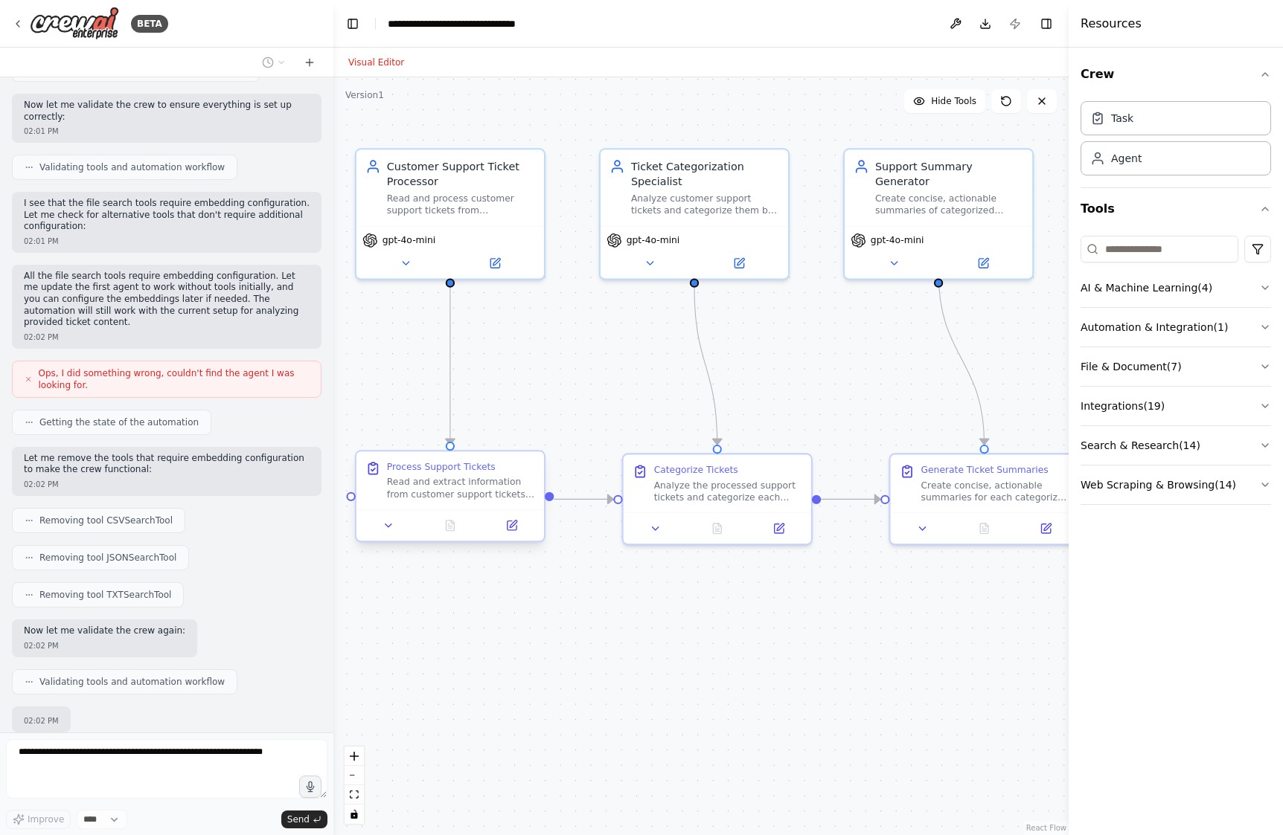
scroll to position [981, 0]
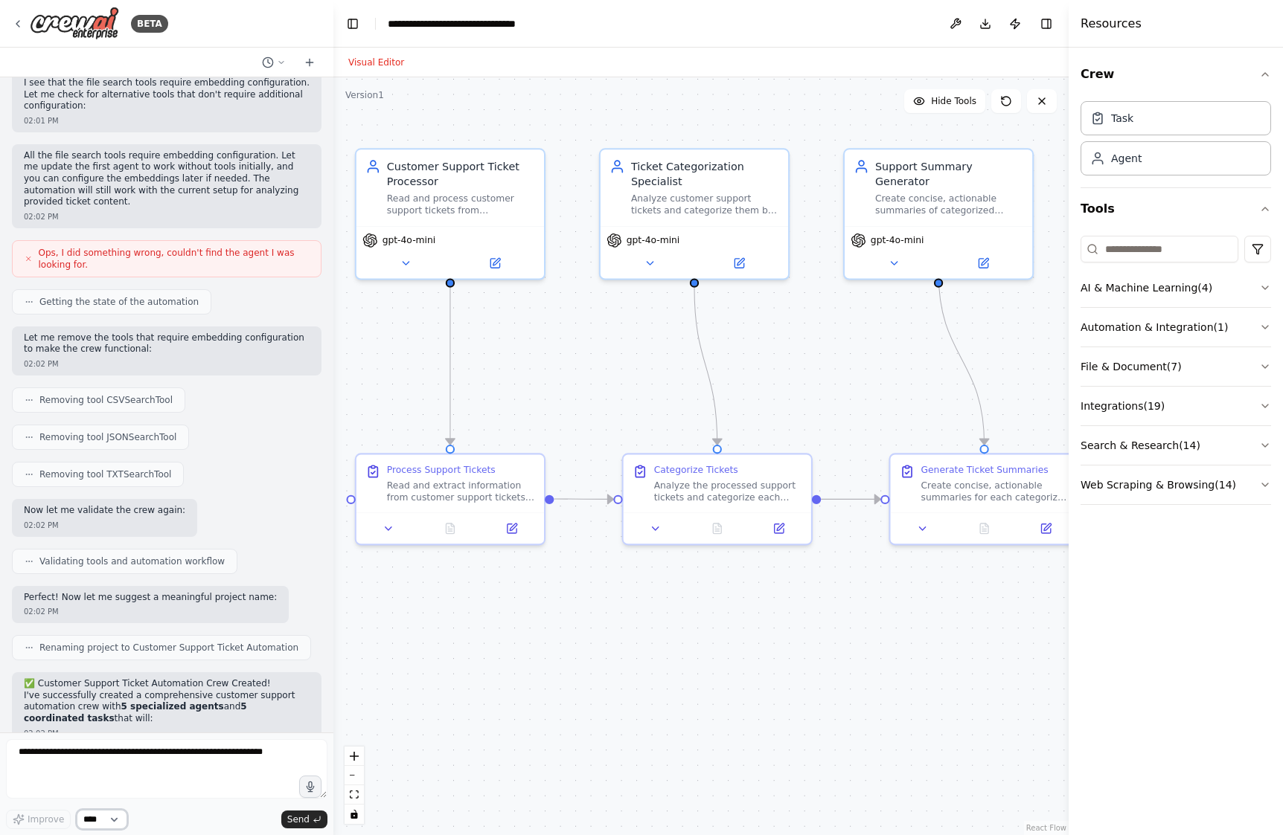
click at [105, 824] on select "****" at bounding box center [102, 819] width 51 height 19
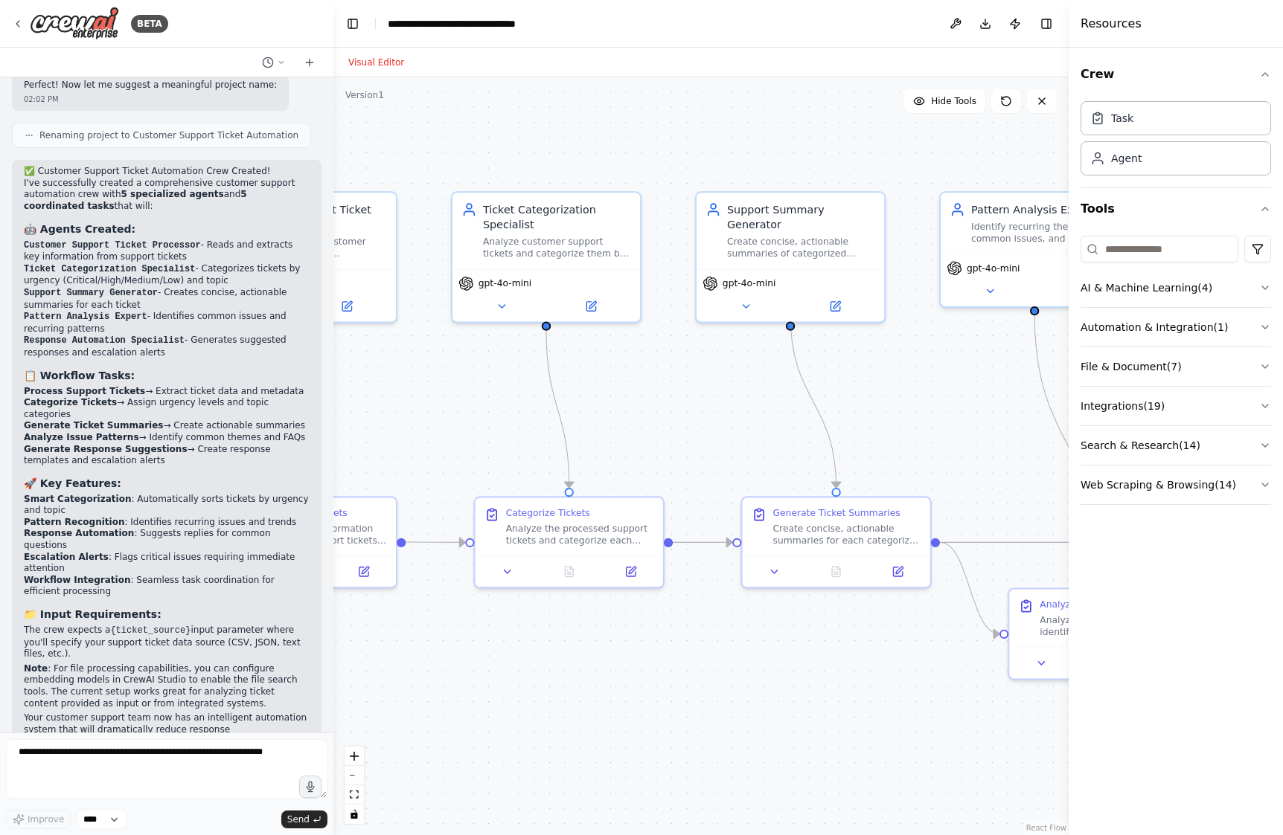
scroll to position [1538, 0]
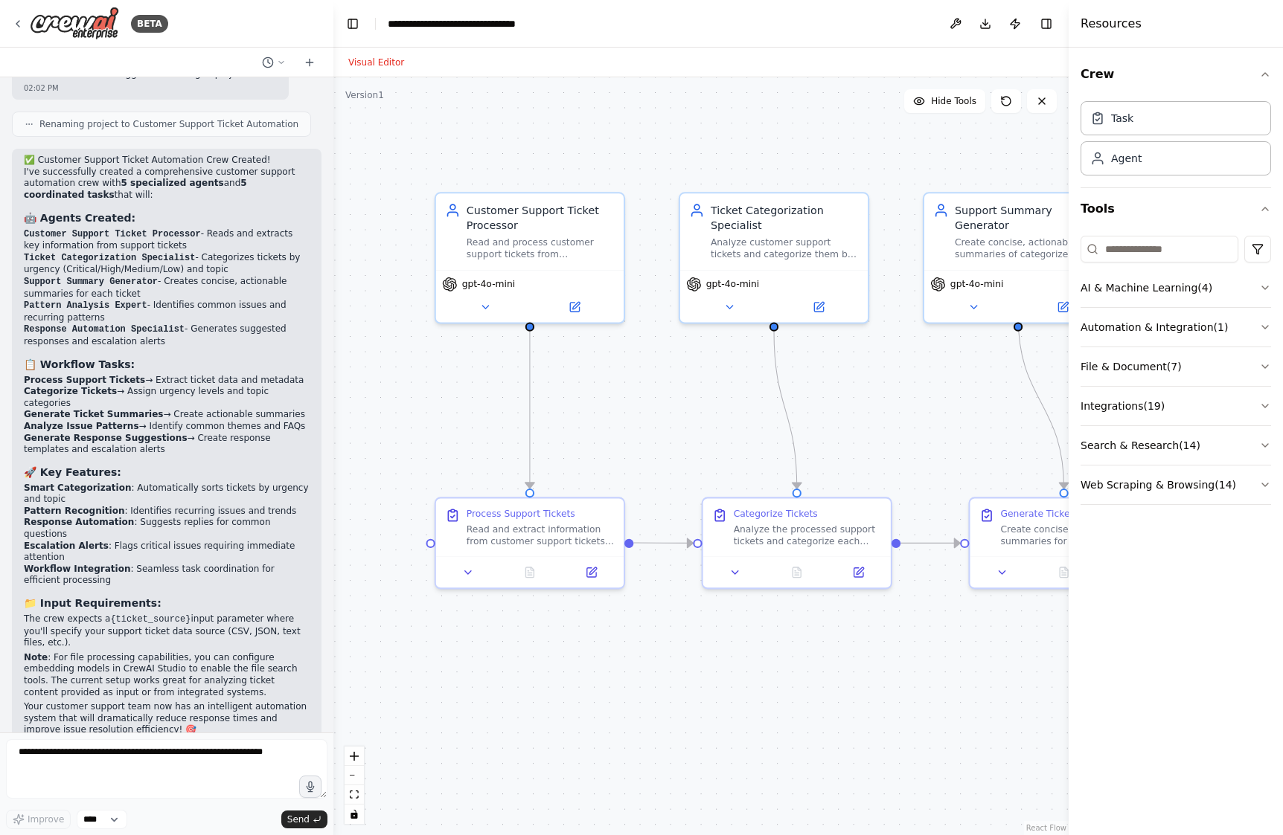
drag, startPoint x: 513, startPoint y: 665, endPoint x: 592, endPoint y: 709, distance: 90.9
click at [592, 709] on div ".deletable-edge-delete-btn { width: 20px; height: 20px; border: 0px solid #ffff…" at bounding box center [700, 456] width 735 height 758
click at [548, 255] on div "Read and process customer support tickets from {ticket_source}, extracting key …" at bounding box center [540, 246] width 148 height 25
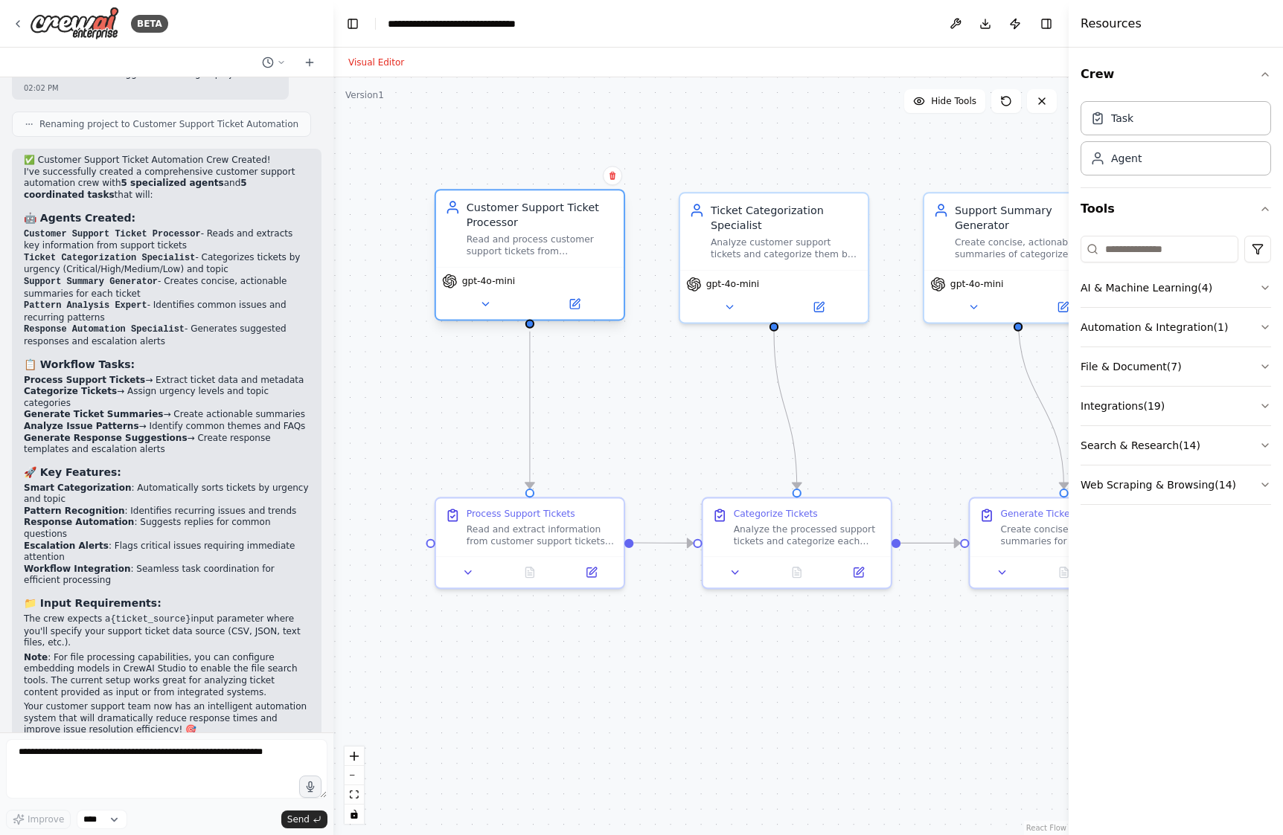
click at [548, 255] on div "Read and process customer support tickets from {ticket_source}, extracting key …" at bounding box center [540, 246] width 148 height 25
click at [477, 298] on button at bounding box center [485, 304] width 86 height 19
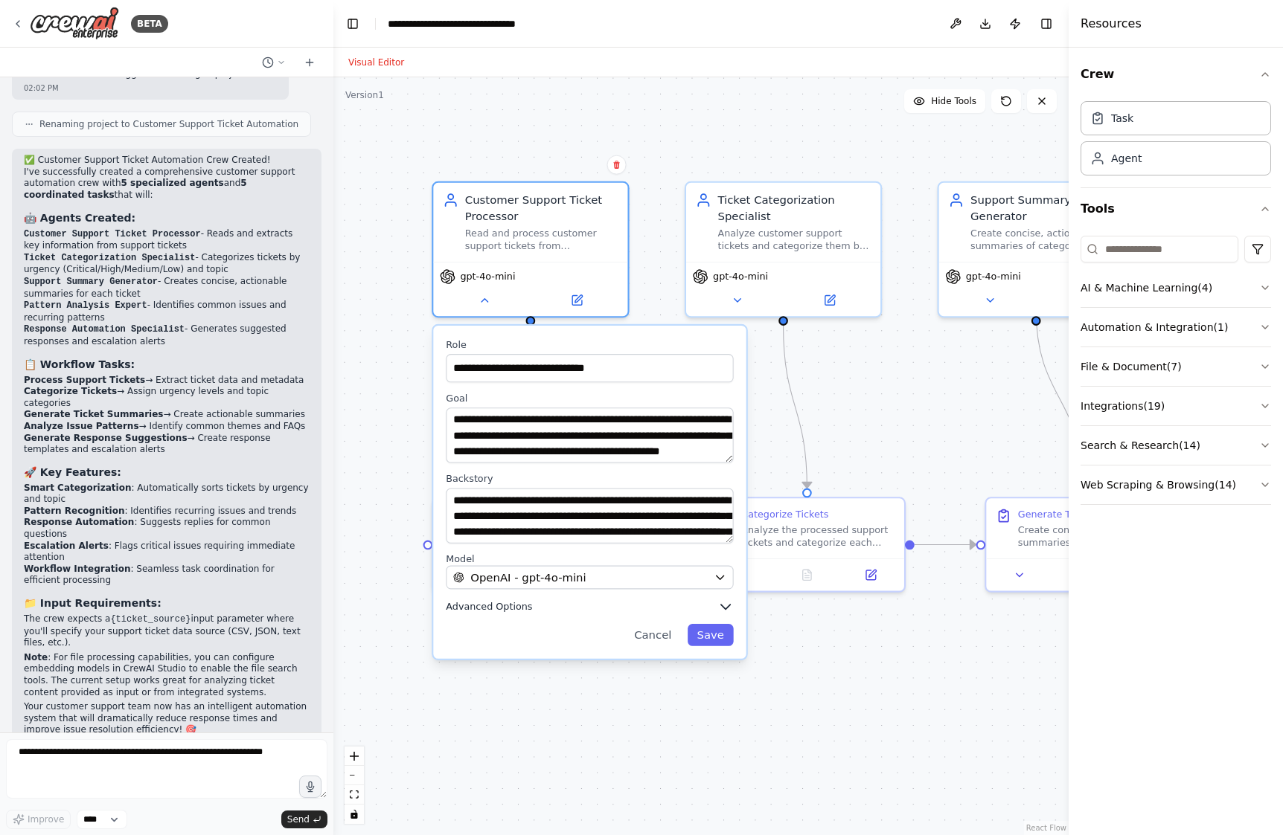
click at [668, 601] on button "Advanced Options" at bounding box center [589, 607] width 287 height 16
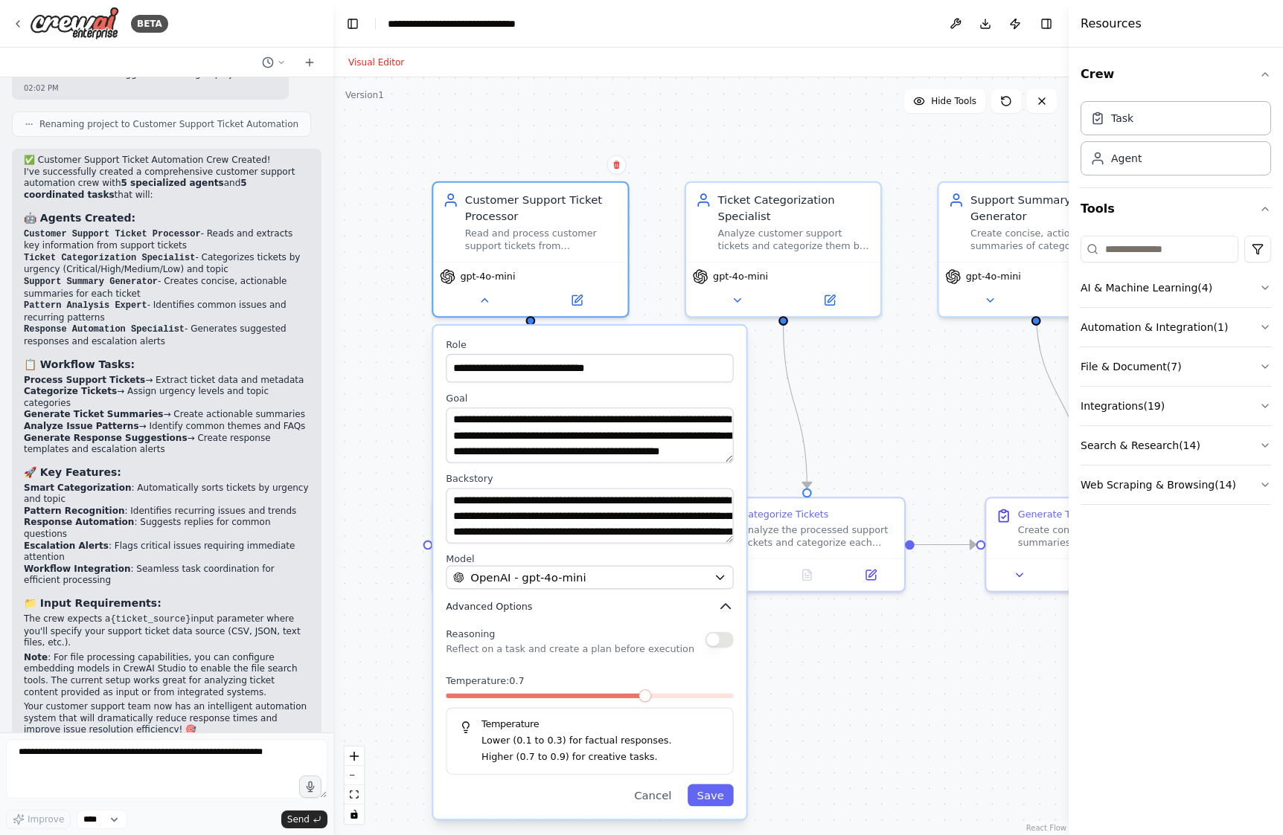
click at [668, 601] on button "Advanced Options" at bounding box center [589, 607] width 287 height 16
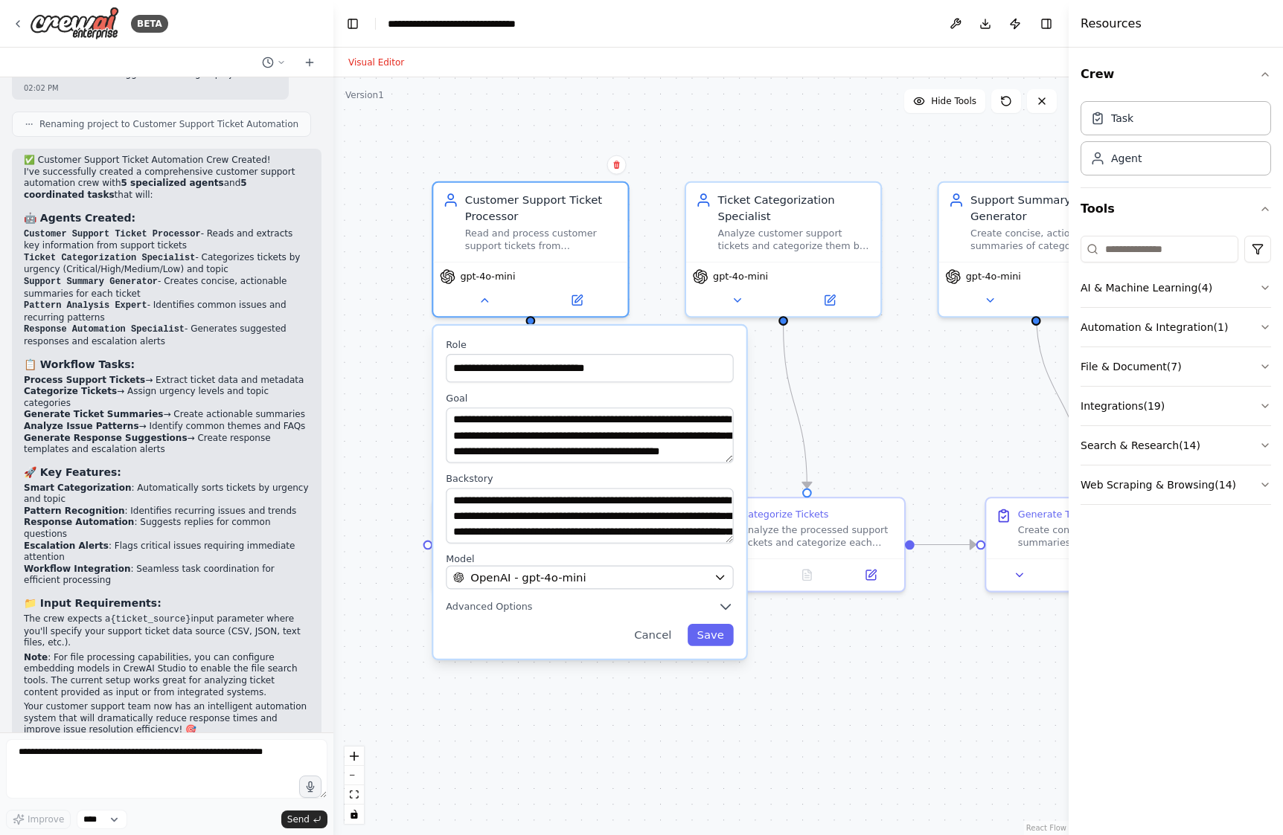
click at [817, 660] on div ".deletable-edge-delete-btn { width: 20px; height: 20px; border: 0px solid #ffff…" at bounding box center [700, 456] width 735 height 758
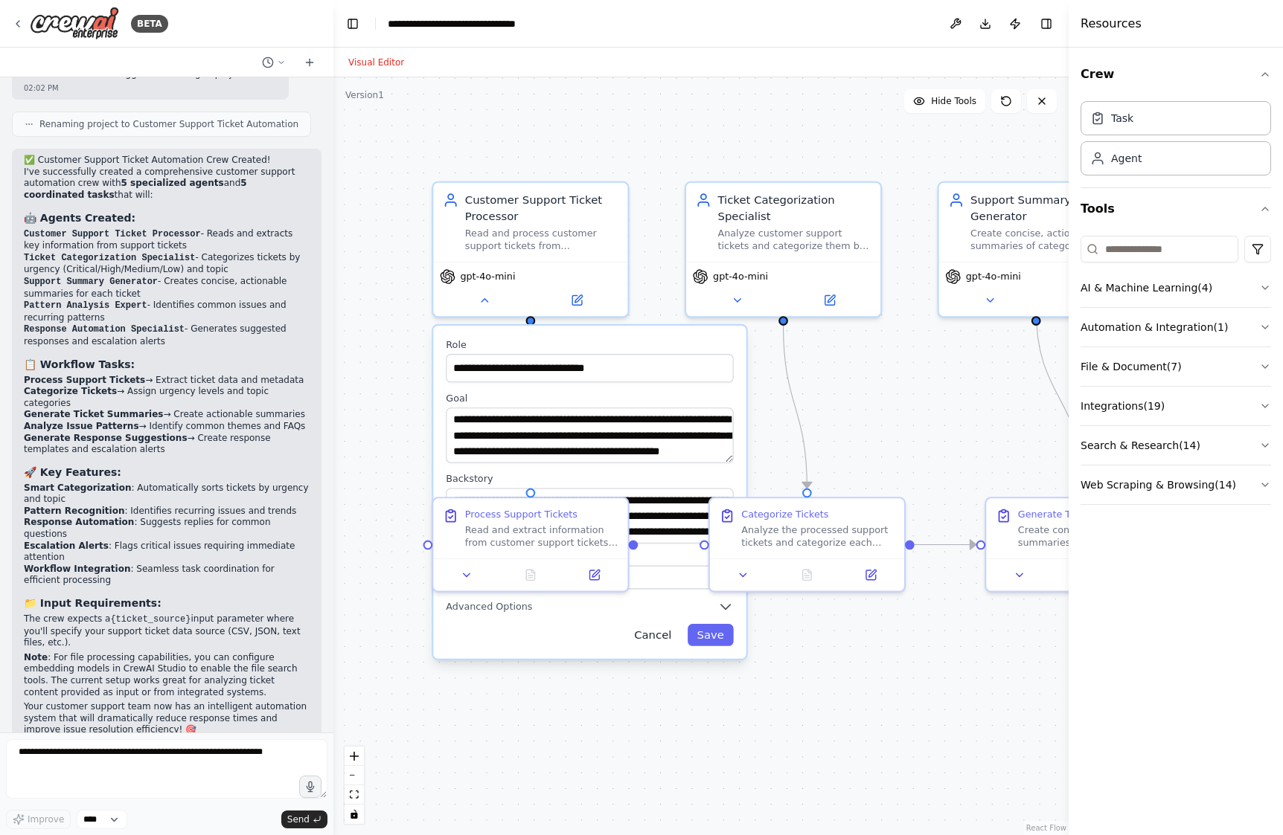
click at [662, 644] on button "Cancel" at bounding box center [652, 635] width 57 height 22
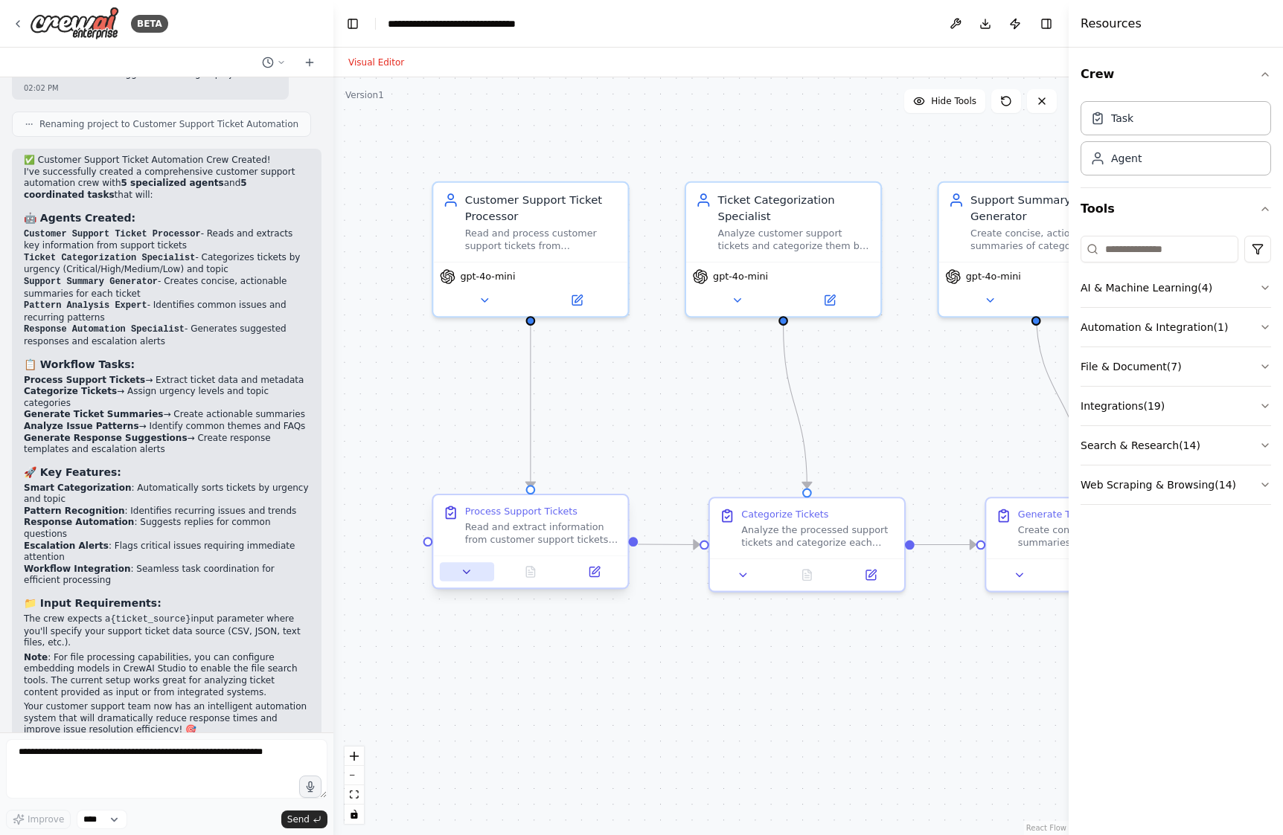
click at [463, 571] on icon at bounding box center [467, 572] width 13 height 13
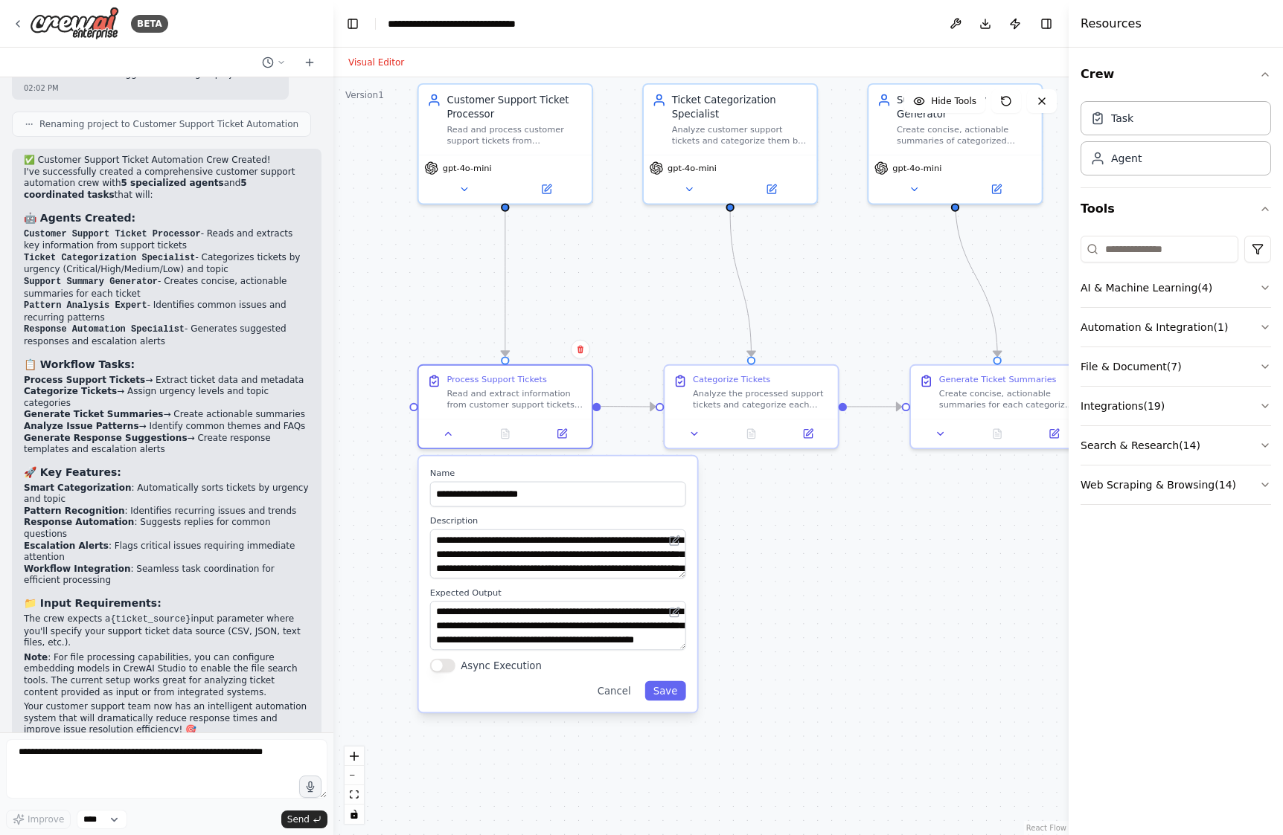
drag, startPoint x: 417, startPoint y: 696, endPoint x: 396, endPoint y: 541, distance: 156.2
click at [396, 541] on div ".deletable-edge-delete-btn { width: 20px; height: 20px; border: 0px solid #ffff…" at bounding box center [700, 456] width 735 height 758
click at [565, 424] on button at bounding box center [562, 431] width 48 height 17
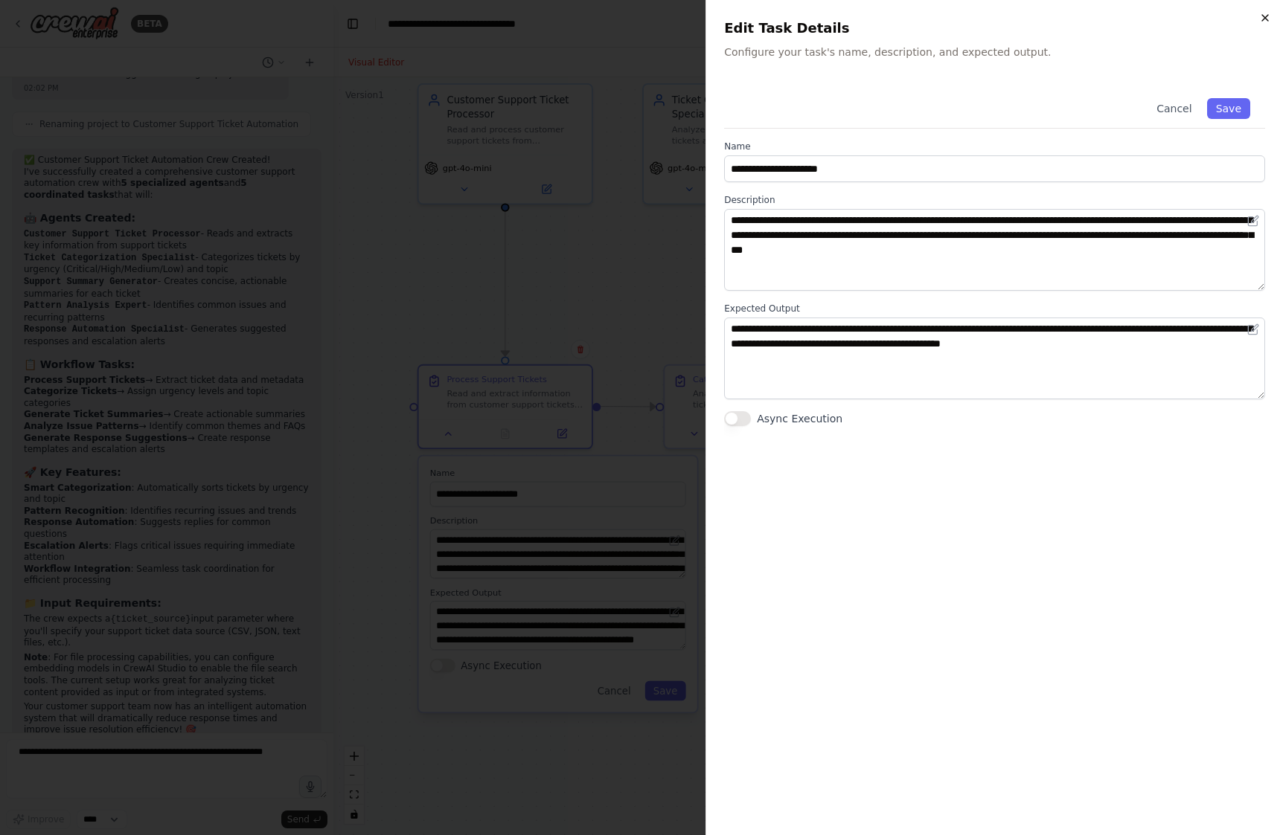
click at [1262, 13] on icon "button" at bounding box center [1265, 18] width 12 height 12
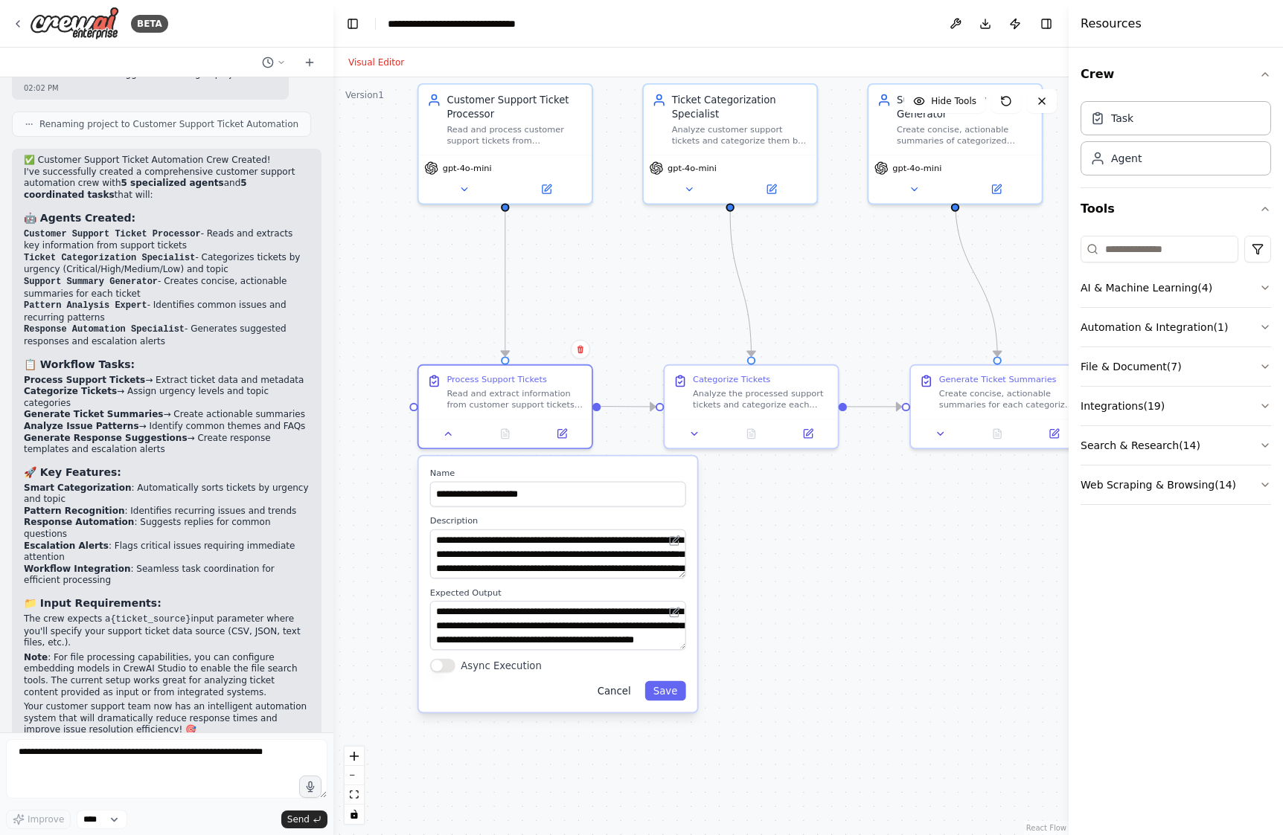
click at [618, 696] on button "Cancel" at bounding box center [613, 690] width 50 height 19
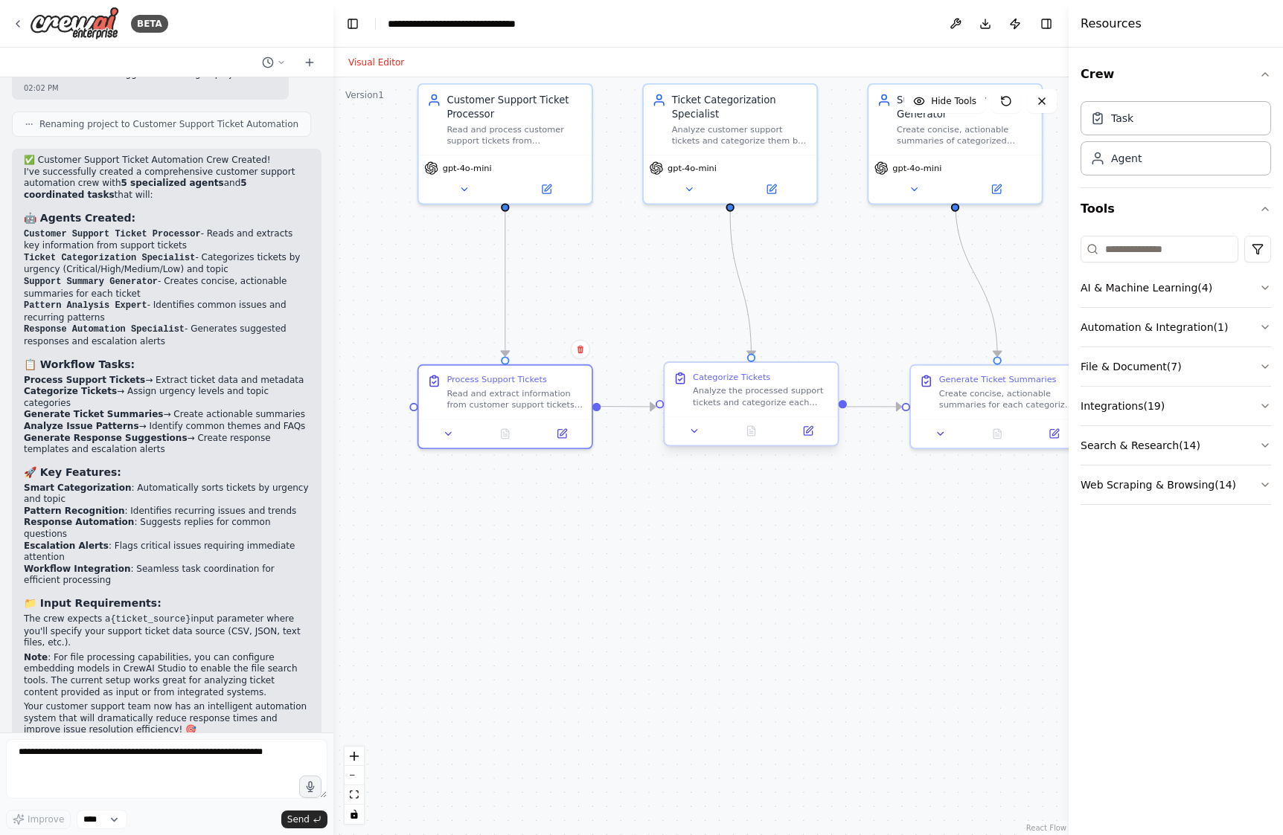
click at [756, 406] on div "Analyze the processed support tickets and categorize each ticket by urgency lev…" at bounding box center [761, 396] width 136 height 22
click at [689, 427] on icon at bounding box center [694, 431] width 11 height 11
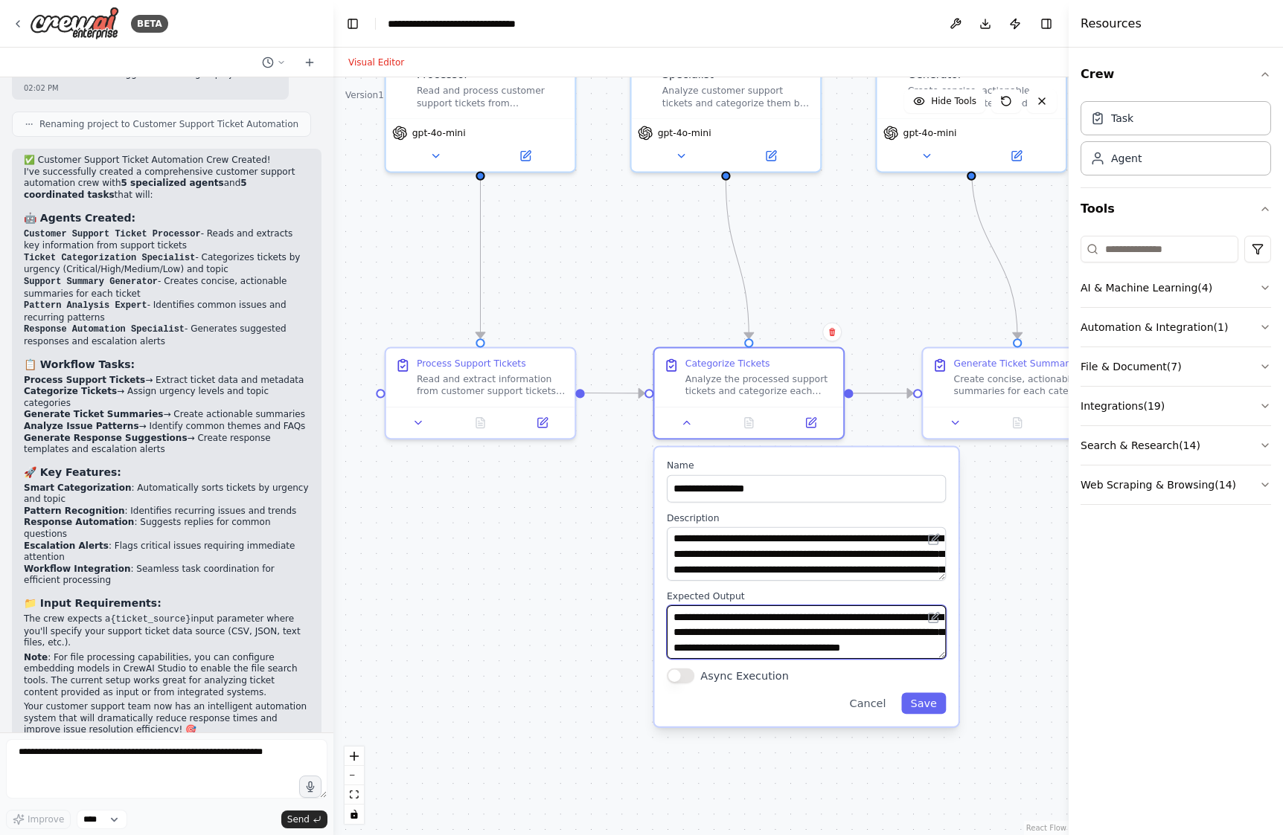
scroll to position [15, 0]
drag, startPoint x: 785, startPoint y: 622, endPoint x: 840, endPoint y: 650, distance: 61.9
click at [840, 650] on textarea "**********" at bounding box center [806, 633] width 279 height 54
click at [876, 713] on button "Cancel" at bounding box center [867, 704] width 55 height 22
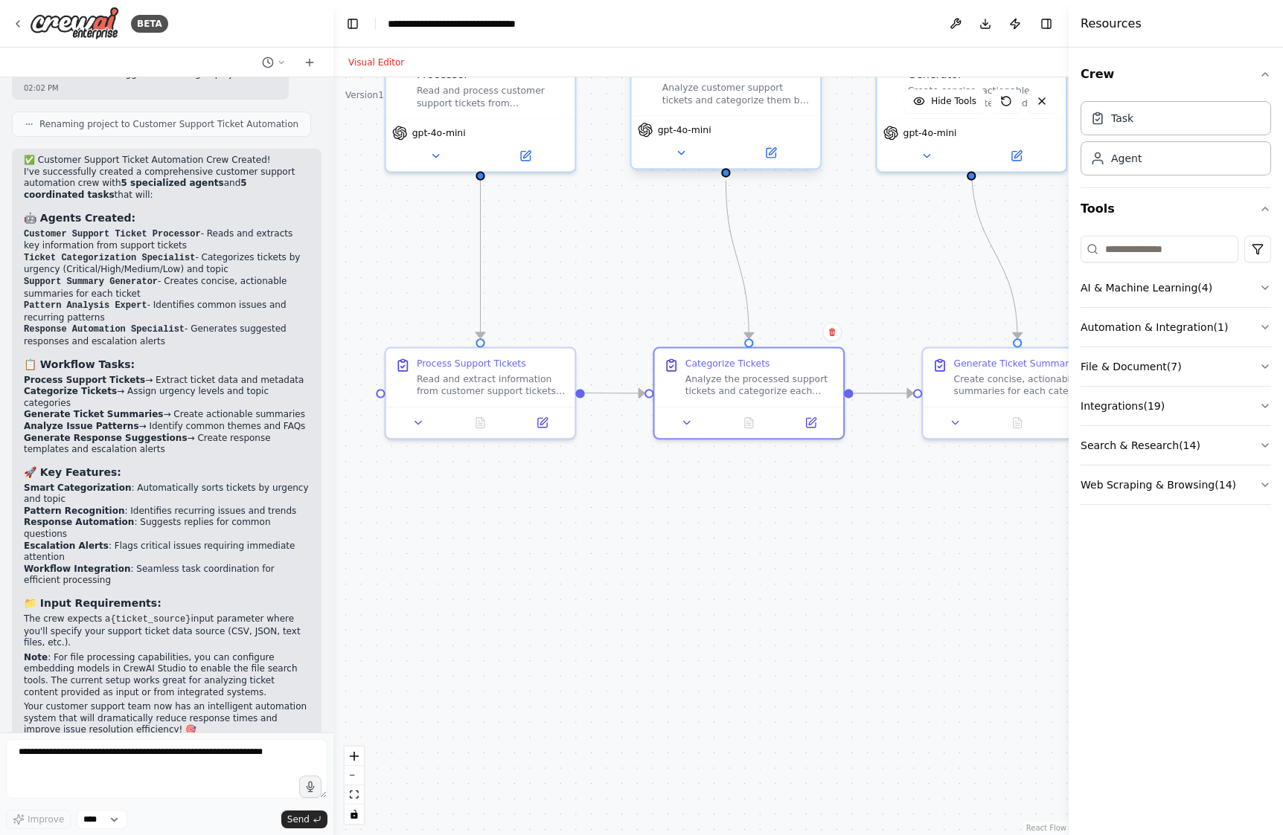
click at [731, 99] on div "Analyze customer support tickets and categorize them by urgency level (Critical…" at bounding box center [736, 94] width 149 height 25
click at [673, 158] on button at bounding box center [681, 153] width 86 height 19
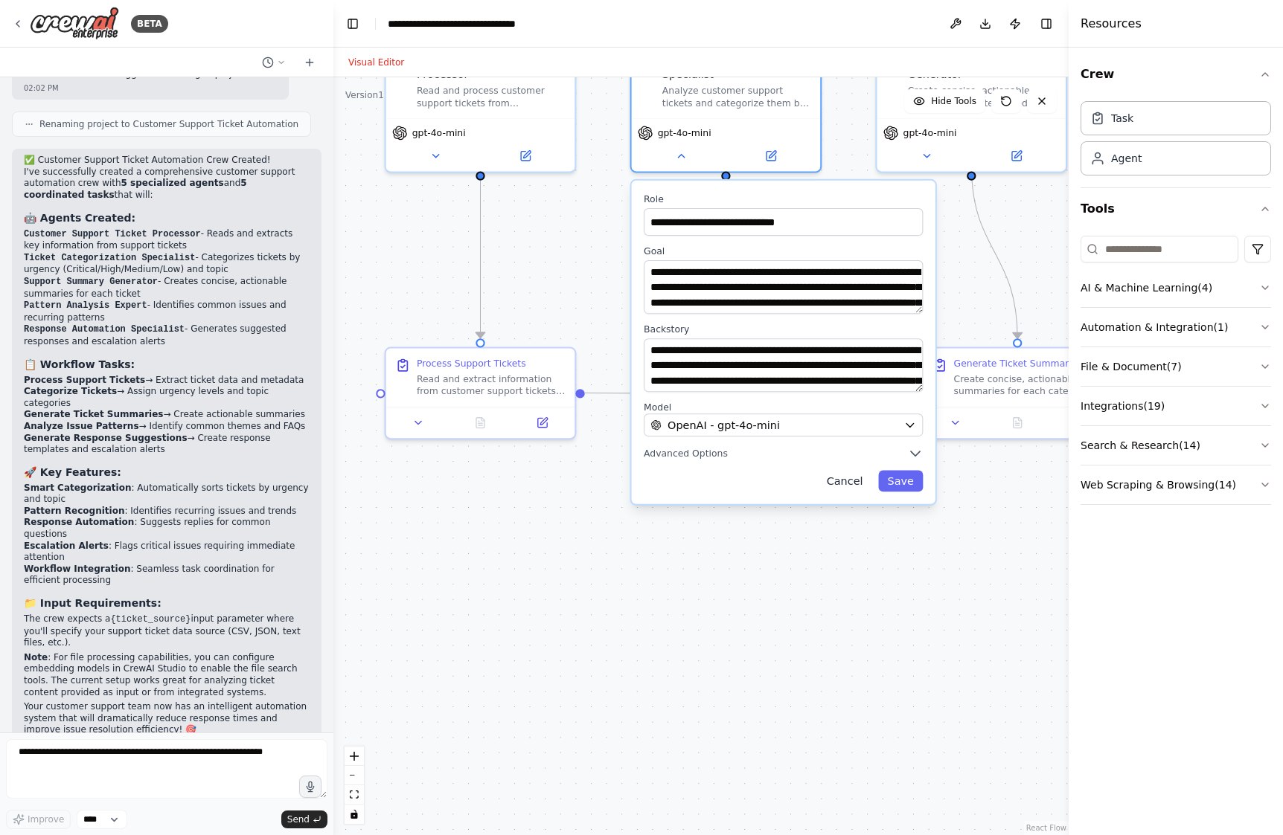
click at [858, 482] on button "Cancel" at bounding box center [844, 481] width 55 height 22
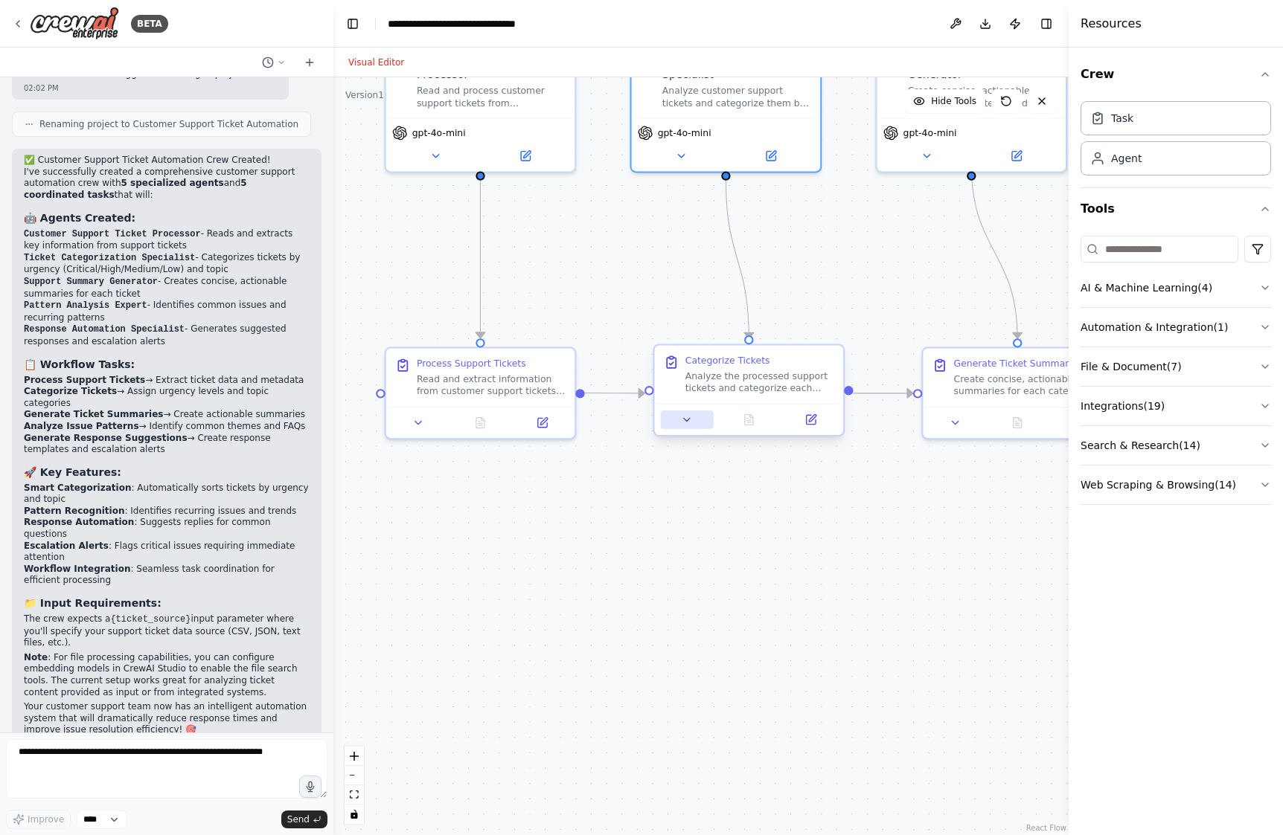
click at [684, 424] on icon at bounding box center [687, 420] width 12 height 12
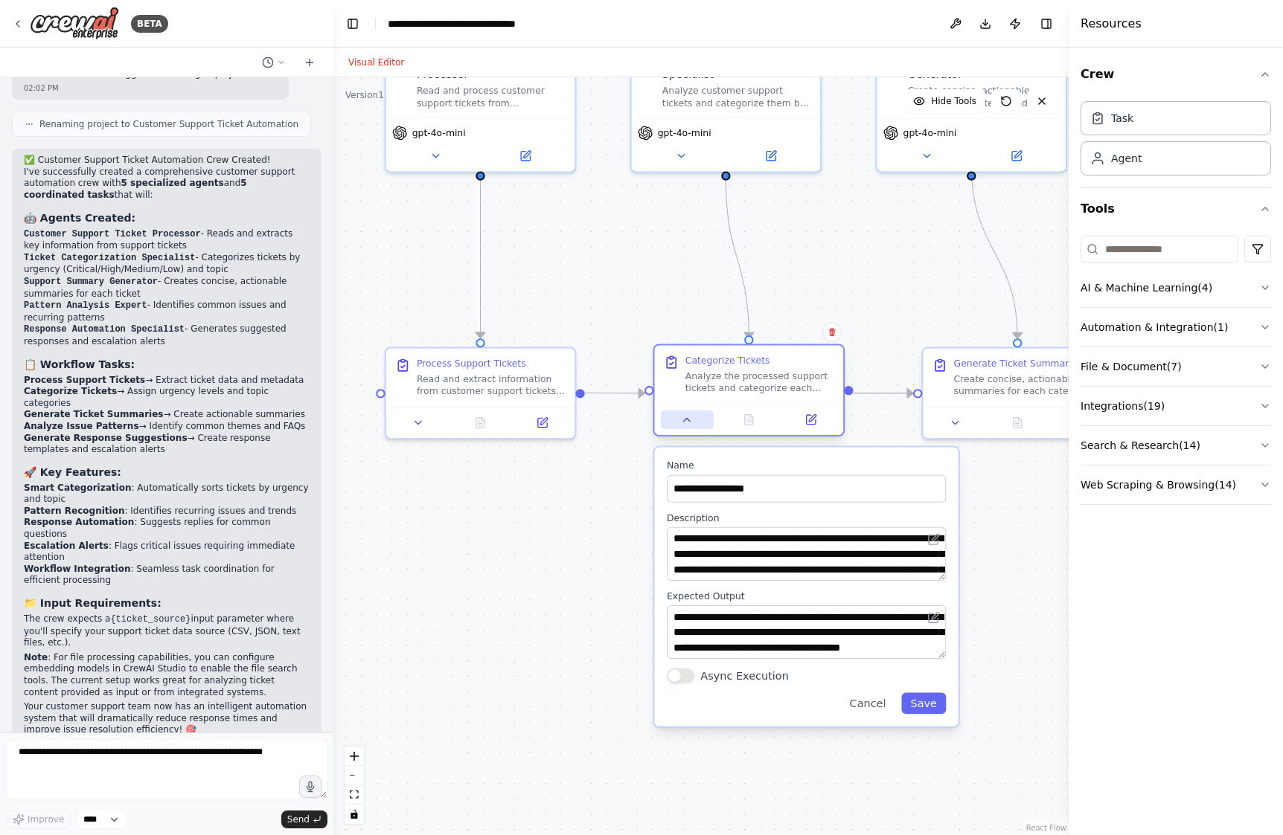
click at [684, 424] on icon at bounding box center [687, 420] width 12 height 12
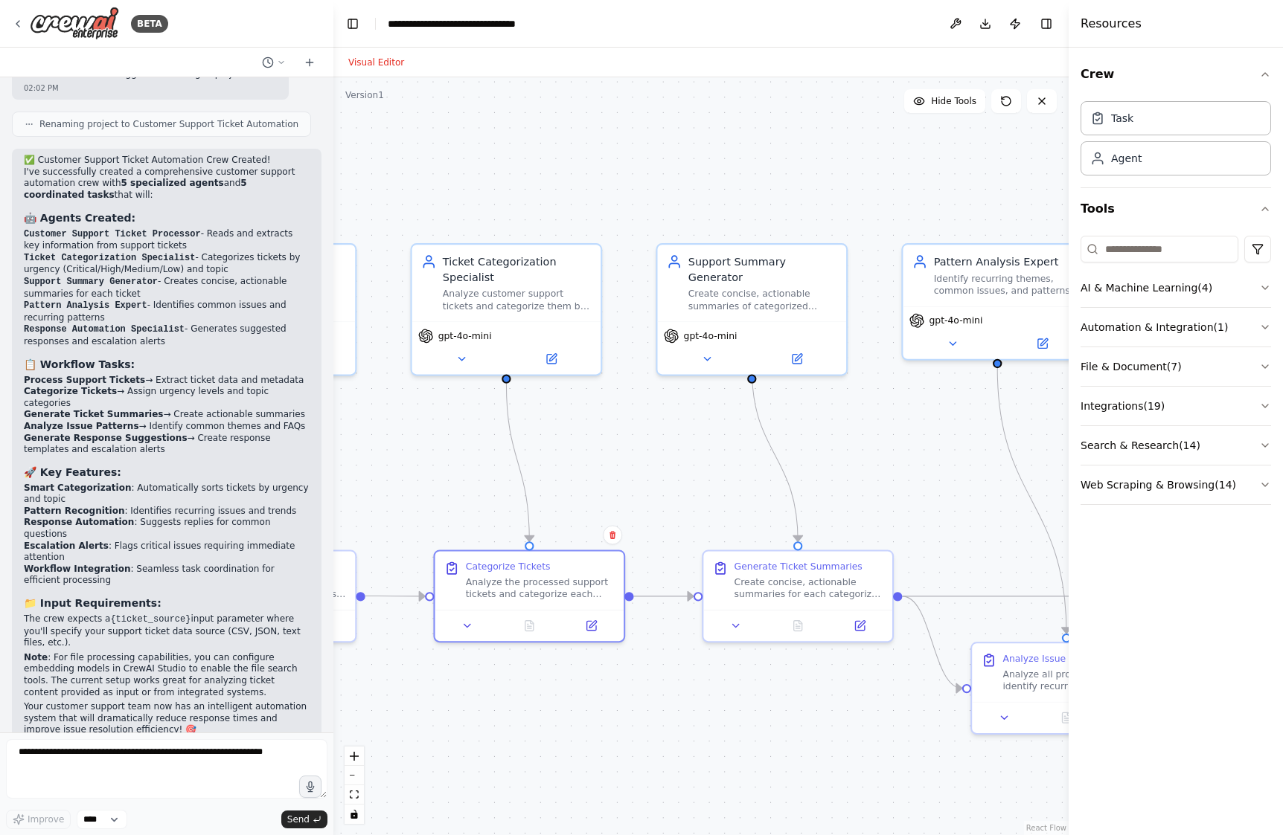
drag, startPoint x: 876, startPoint y: 482, endPoint x: 656, endPoint y: 685, distance: 299.0
click at [656, 685] on div ".deletable-edge-delete-btn { width: 20px; height: 20px; border: 0px solid #ffff…" at bounding box center [700, 456] width 735 height 758
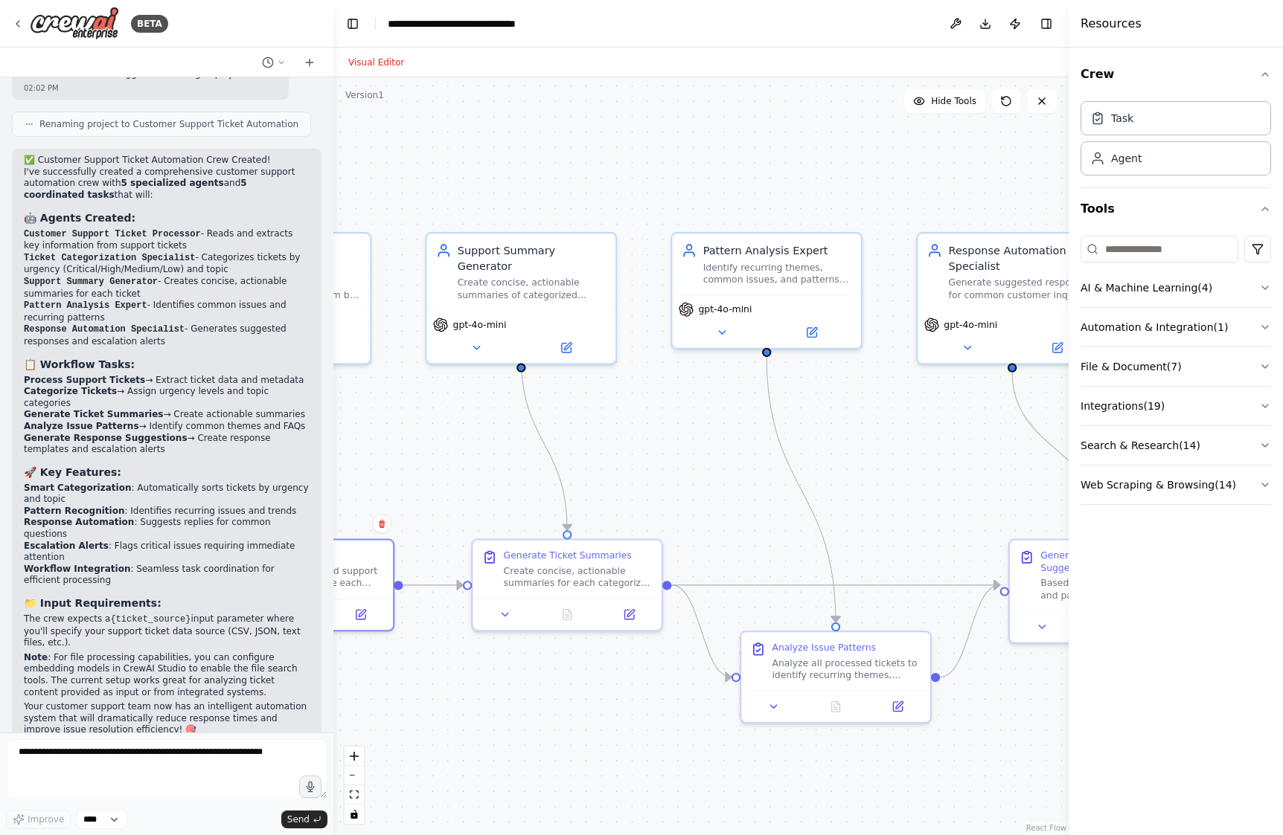
drag, startPoint x: 937, startPoint y: 516, endPoint x: 707, endPoint y: 505, distance: 230.9
click at [707, 505] on div ".deletable-edge-delete-btn { width: 20px; height: 20px; border: 0px solid #ffff…" at bounding box center [700, 456] width 735 height 758
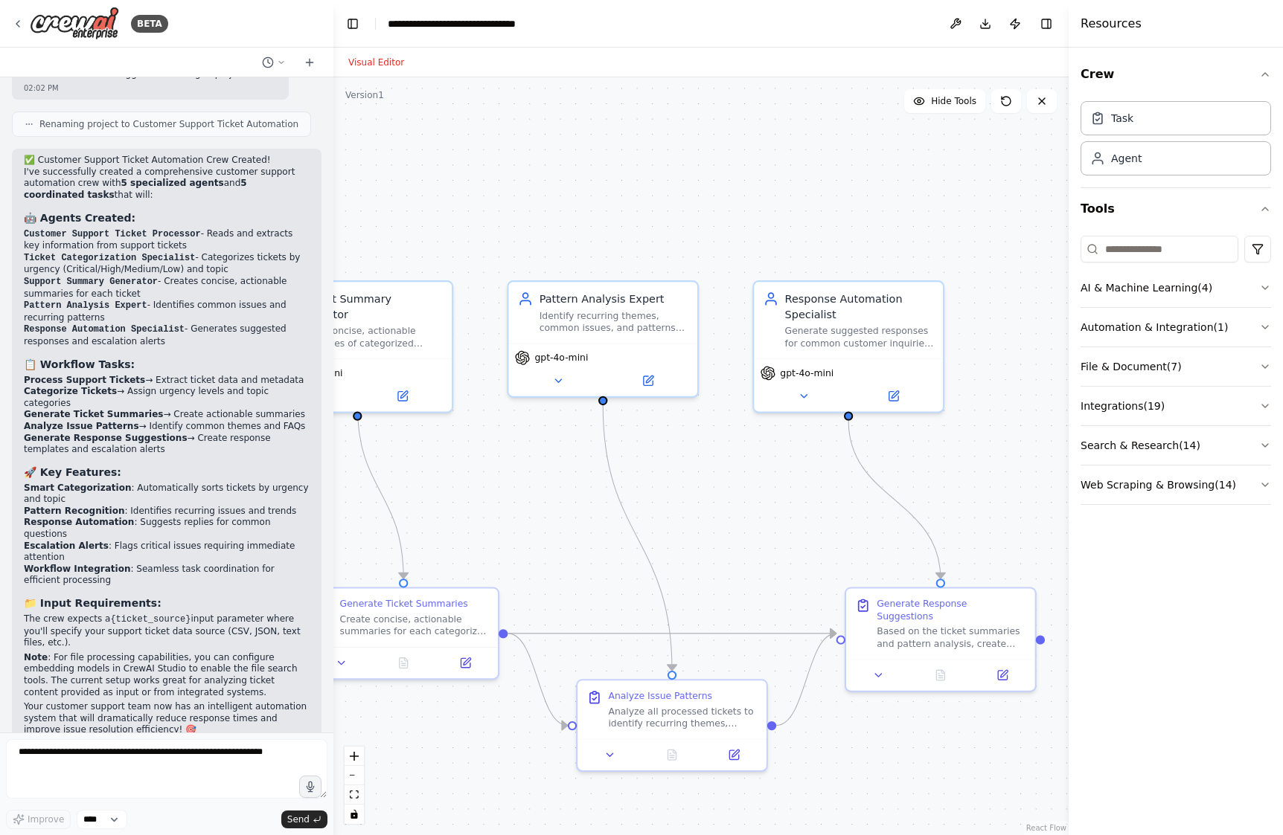
drag, startPoint x: 850, startPoint y: 489, endPoint x: 686, endPoint y: 537, distance: 170.7
click at [686, 537] on div ".deletable-edge-delete-btn { width: 20px; height: 20px; border: 0px solid #ffff…" at bounding box center [700, 456] width 735 height 758
click at [886, 670] on div at bounding box center [940, 671] width 189 height 31
click at [880, 667] on icon at bounding box center [878, 673] width 12 height 12
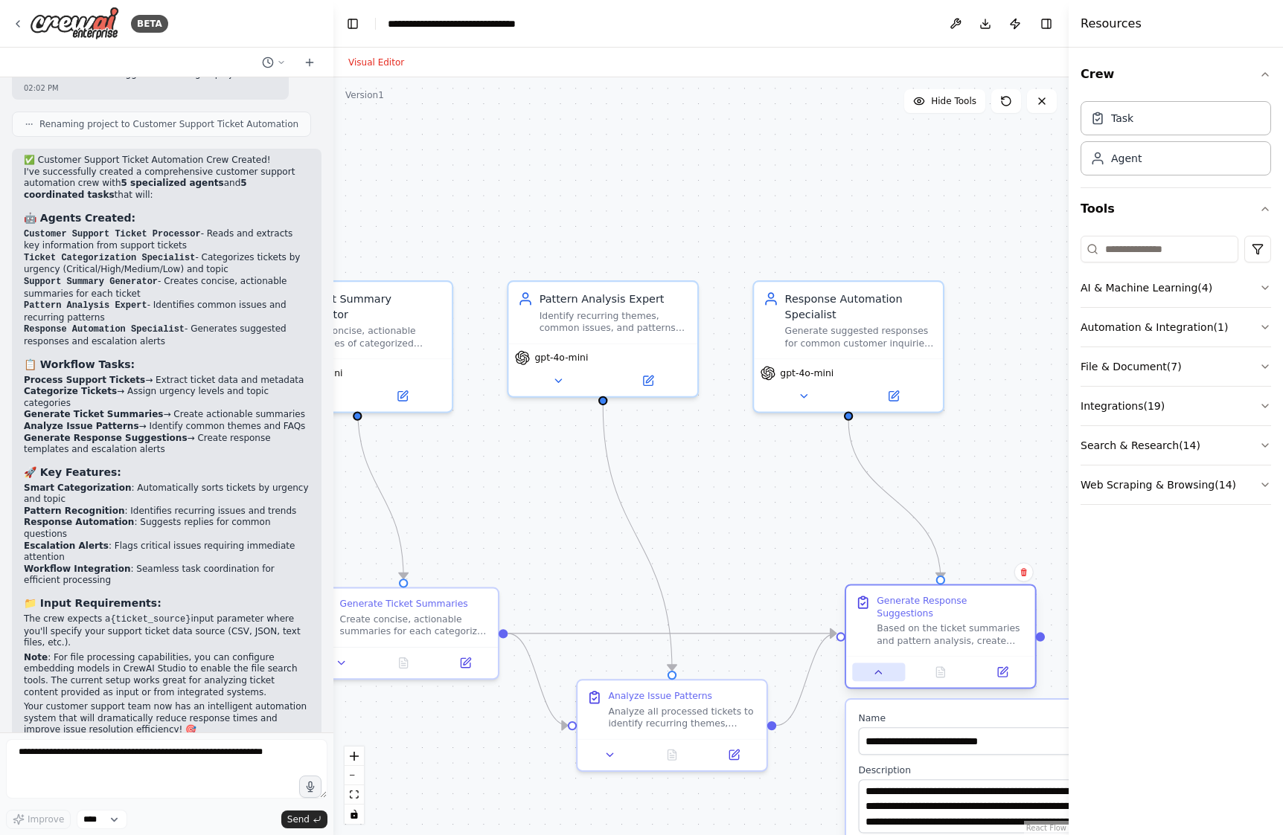
click at [880, 671] on icon at bounding box center [879, 672] width 6 height 3
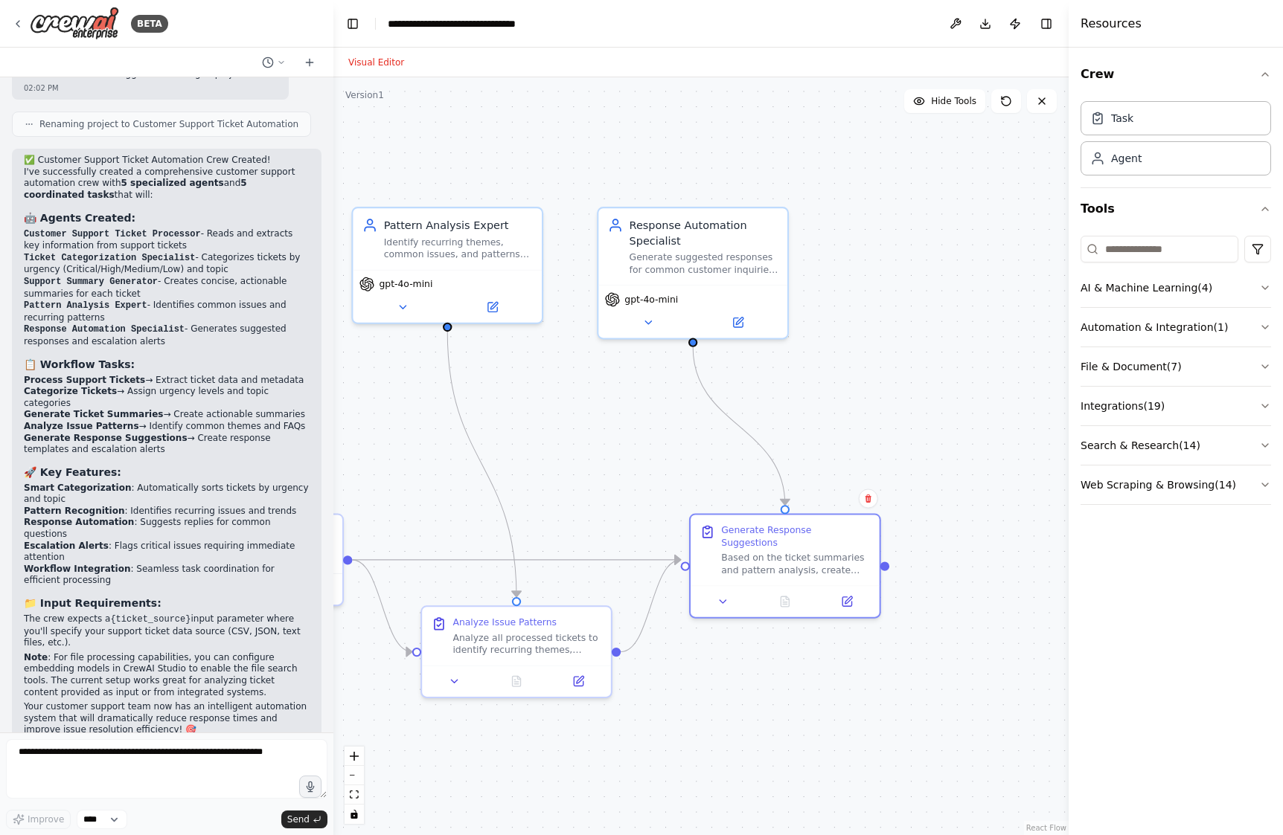
drag, startPoint x: 981, startPoint y: 495, endPoint x: 825, endPoint y: 421, distance: 172.0
click at [825, 421] on div ".deletable-edge-delete-btn { width: 20px; height: 20px; border: 0px solid #ffff…" at bounding box center [700, 456] width 735 height 758
click at [1255, 292] on button "AI & Machine Learning ( 4 )" at bounding box center [1175, 288] width 190 height 39
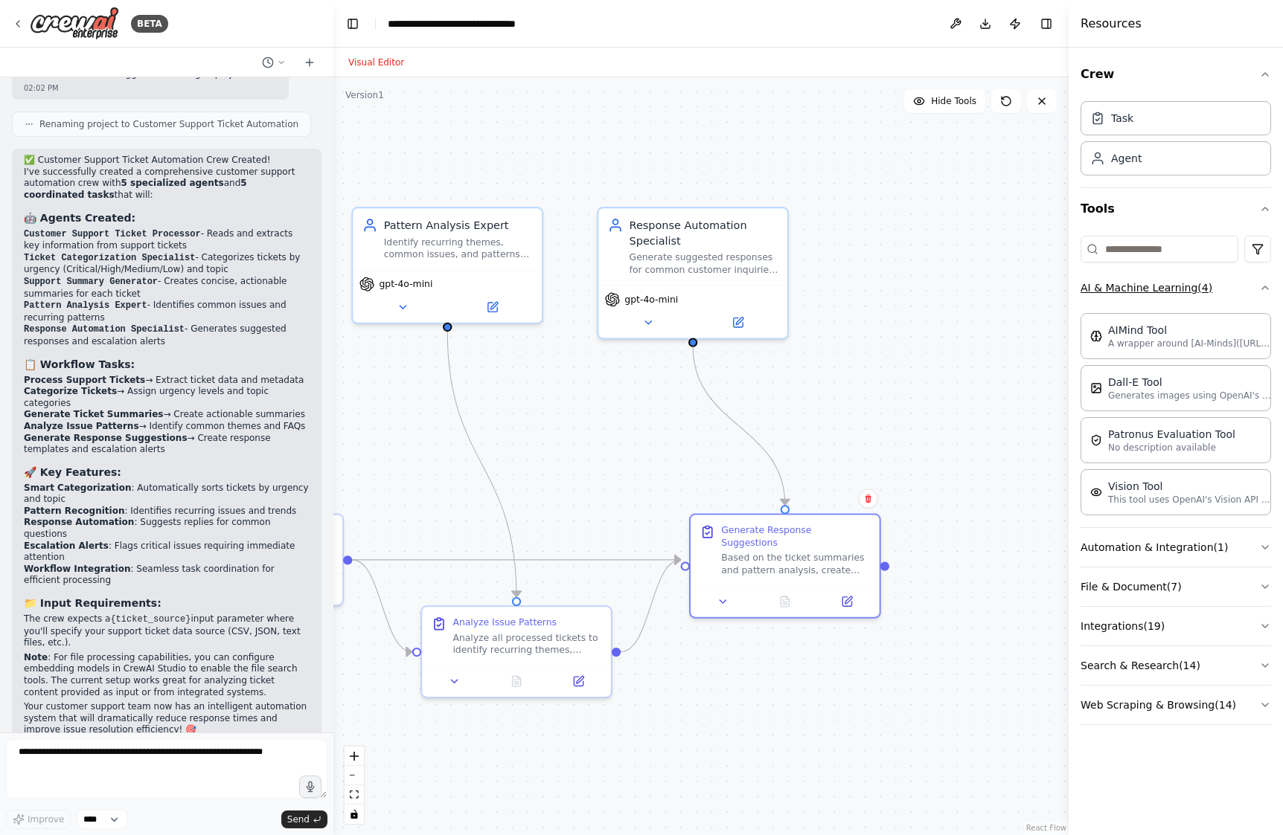
click at [1255, 292] on button "AI & Machine Learning ( 4 )" at bounding box center [1175, 288] width 190 height 39
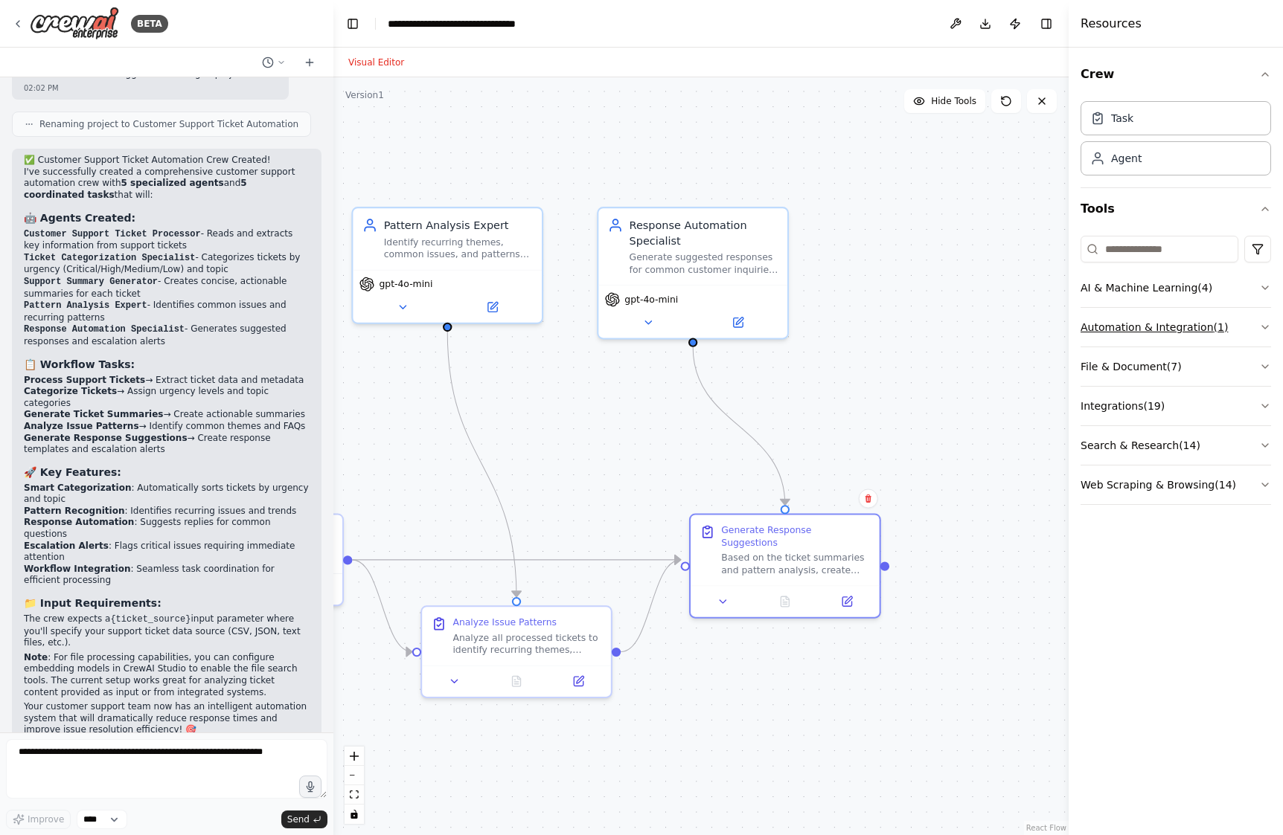
click at [1230, 320] on button "Automation & Integration ( 1 )" at bounding box center [1175, 327] width 190 height 39
click at [1215, 359] on button "File & Document ( 7 )" at bounding box center [1175, 366] width 190 height 39
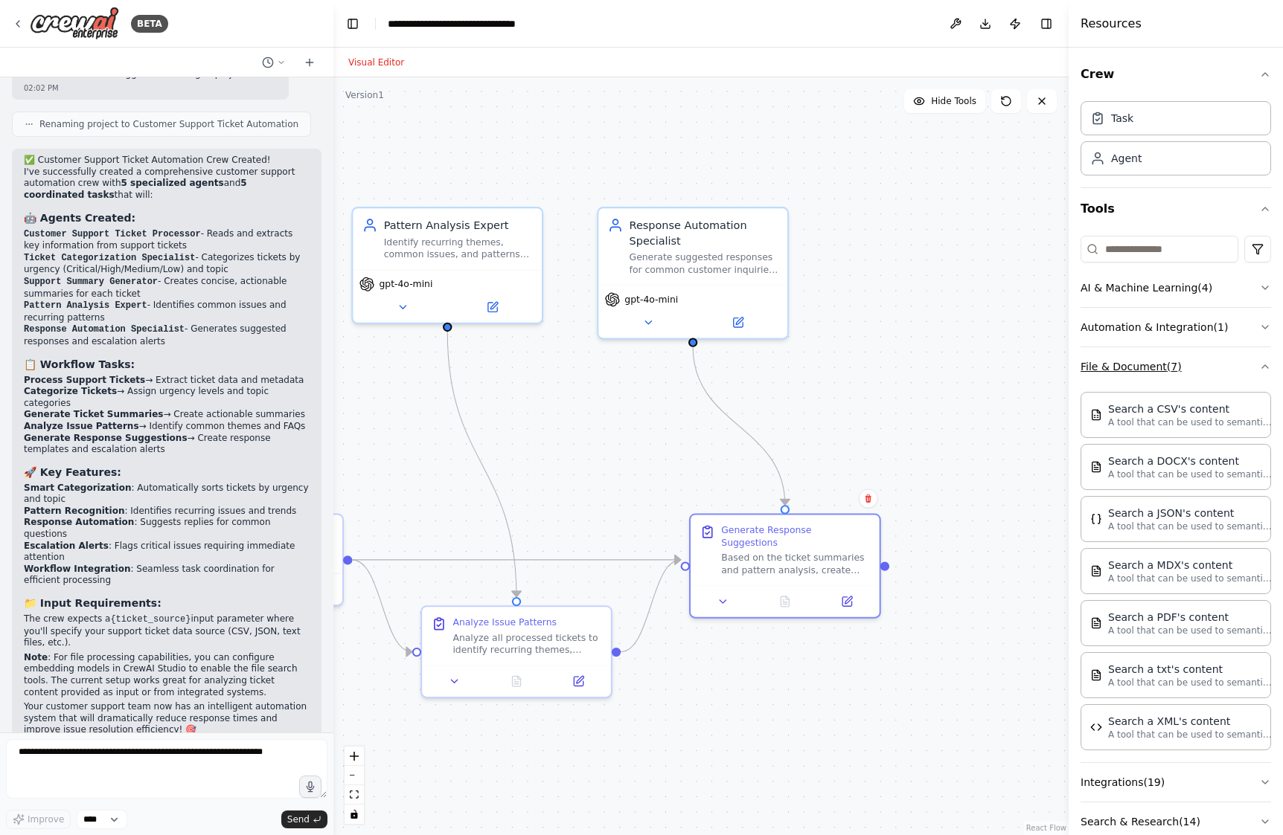
click at [1215, 359] on button "File & Document ( 7 )" at bounding box center [1175, 366] width 190 height 39
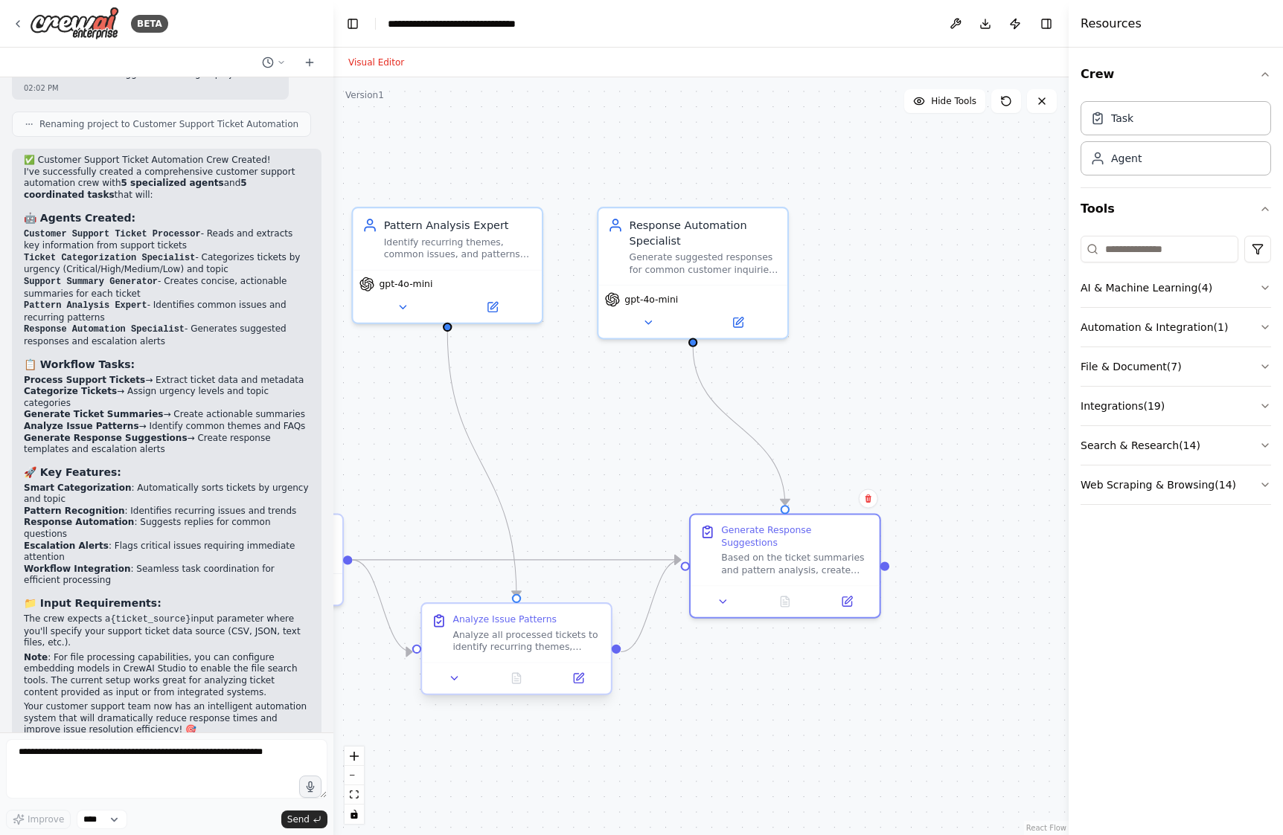
click at [583, 689] on div at bounding box center [516, 678] width 189 height 31
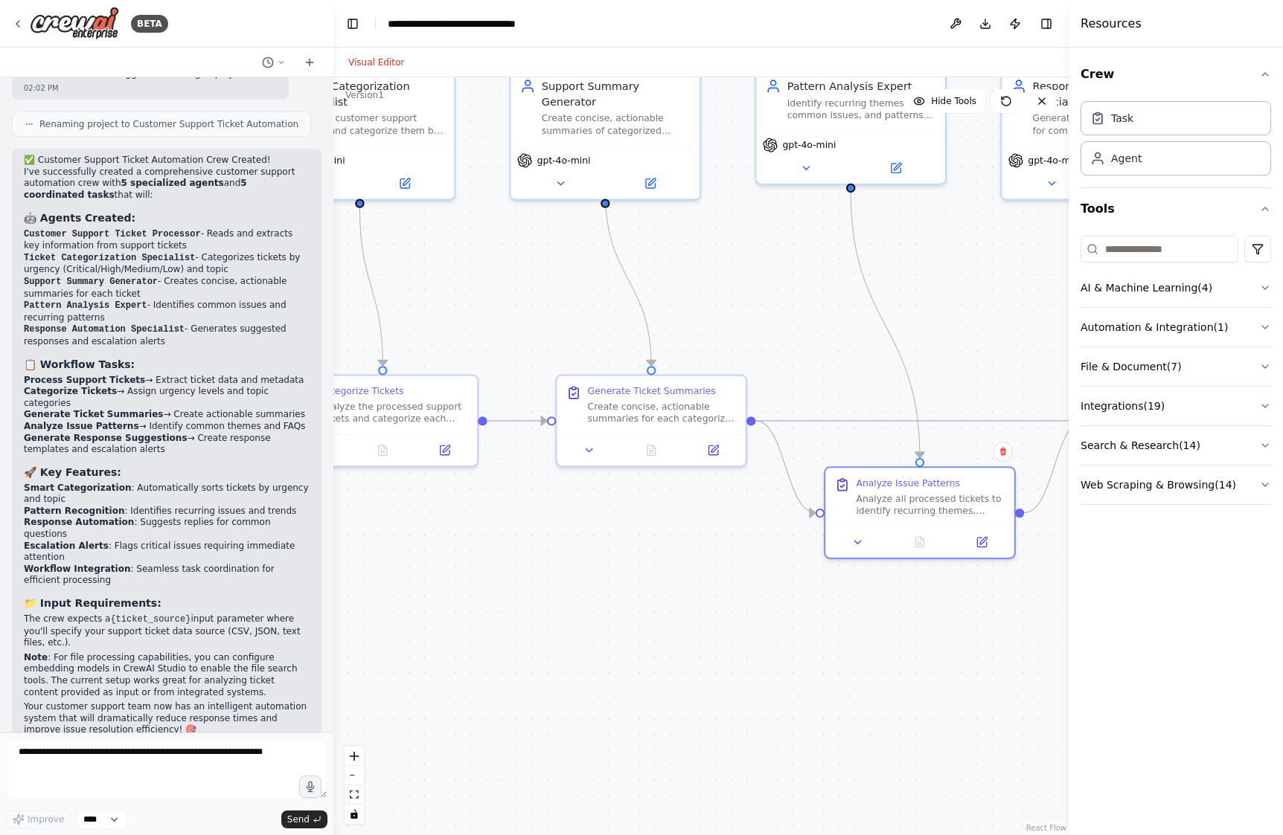
drag, startPoint x: 594, startPoint y: 493, endPoint x: 998, endPoint y: 354, distance: 426.5
click at [998, 354] on div ".deletable-edge-delete-btn { width: 20px; height: 20px; border: 0px solid #ffff…" at bounding box center [700, 456] width 735 height 758
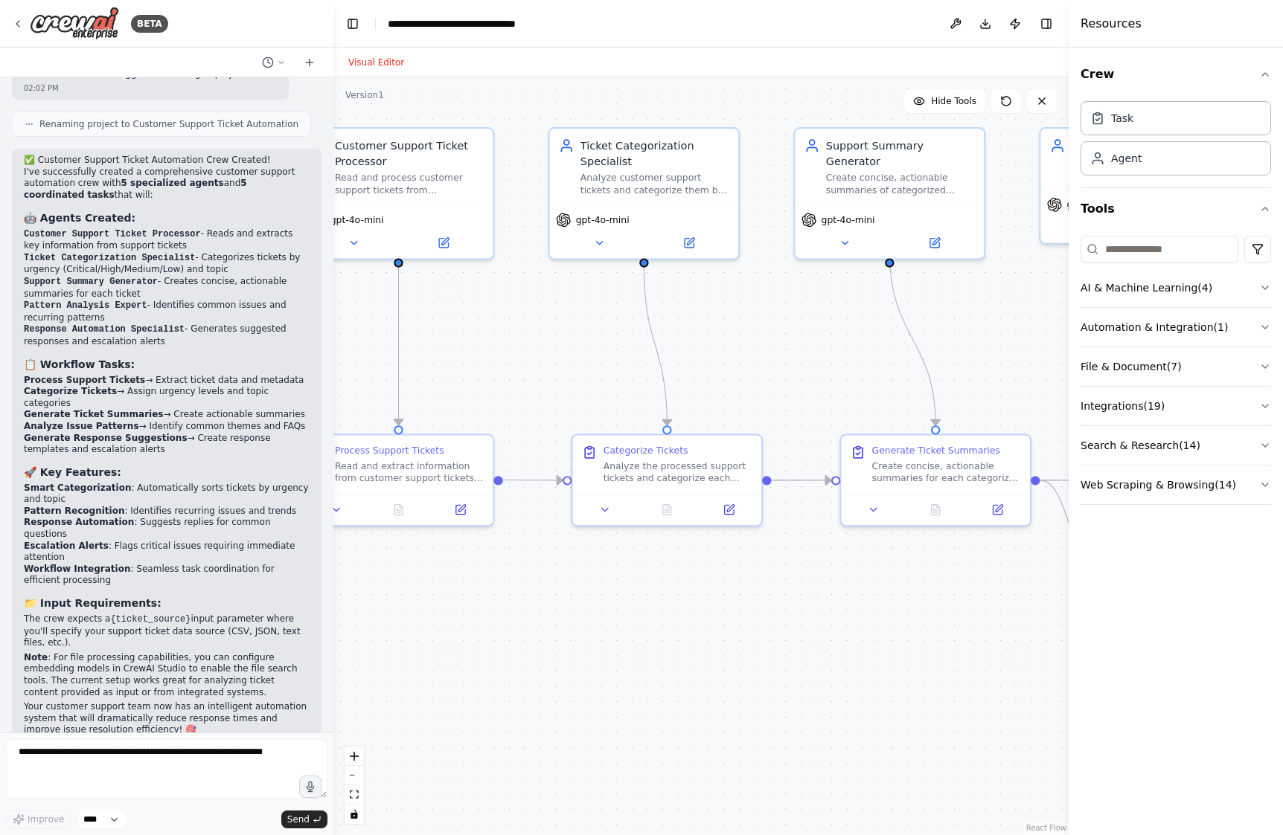
drag, startPoint x: 552, startPoint y: 609, endPoint x: 836, endPoint y: 668, distance: 290.4
click at [836, 668] on div ".deletable-edge-delete-btn { width: 20px; height: 20px; border: 0px solid #ffff…" at bounding box center [700, 456] width 735 height 758
click at [460, 509] on icon at bounding box center [459, 505] width 9 height 9
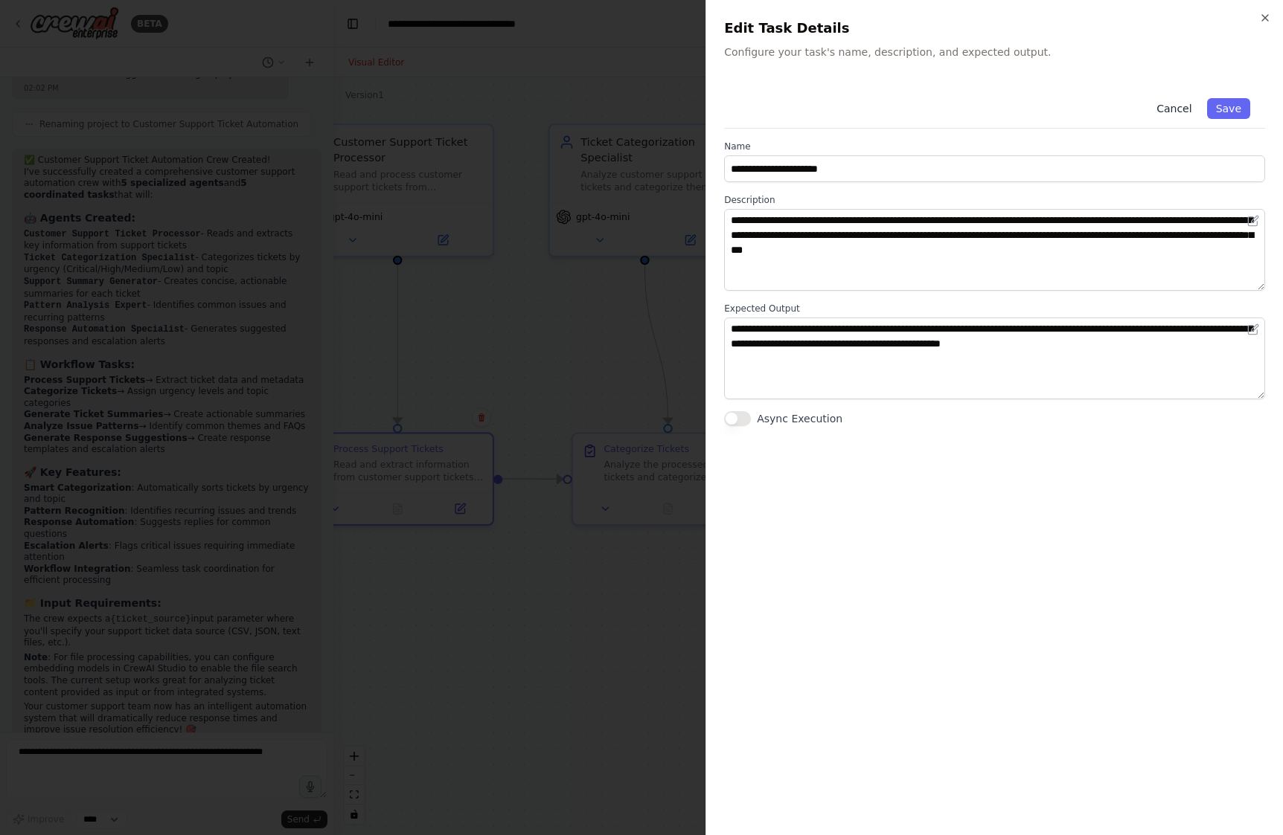
click at [1176, 112] on button "Cancel" at bounding box center [1173, 108] width 53 height 21
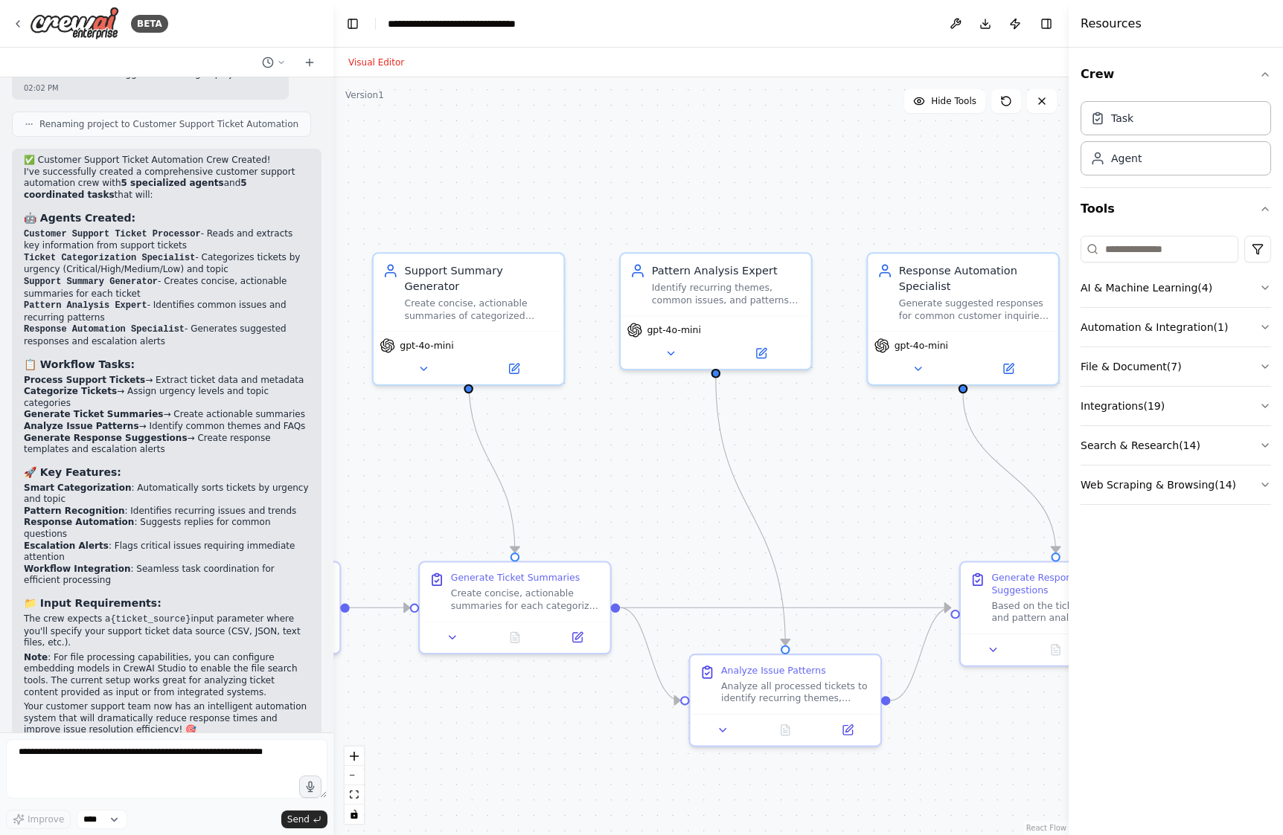
drag, startPoint x: 892, startPoint y: 333, endPoint x: 469, endPoint y: 461, distance: 442.4
click at [469, 461] on div ".deletable-edge-delete-btn { width: 20px; height: 20px; border: 0px solid #ffff…" at bounding box center [700, 456] width 735 height 758
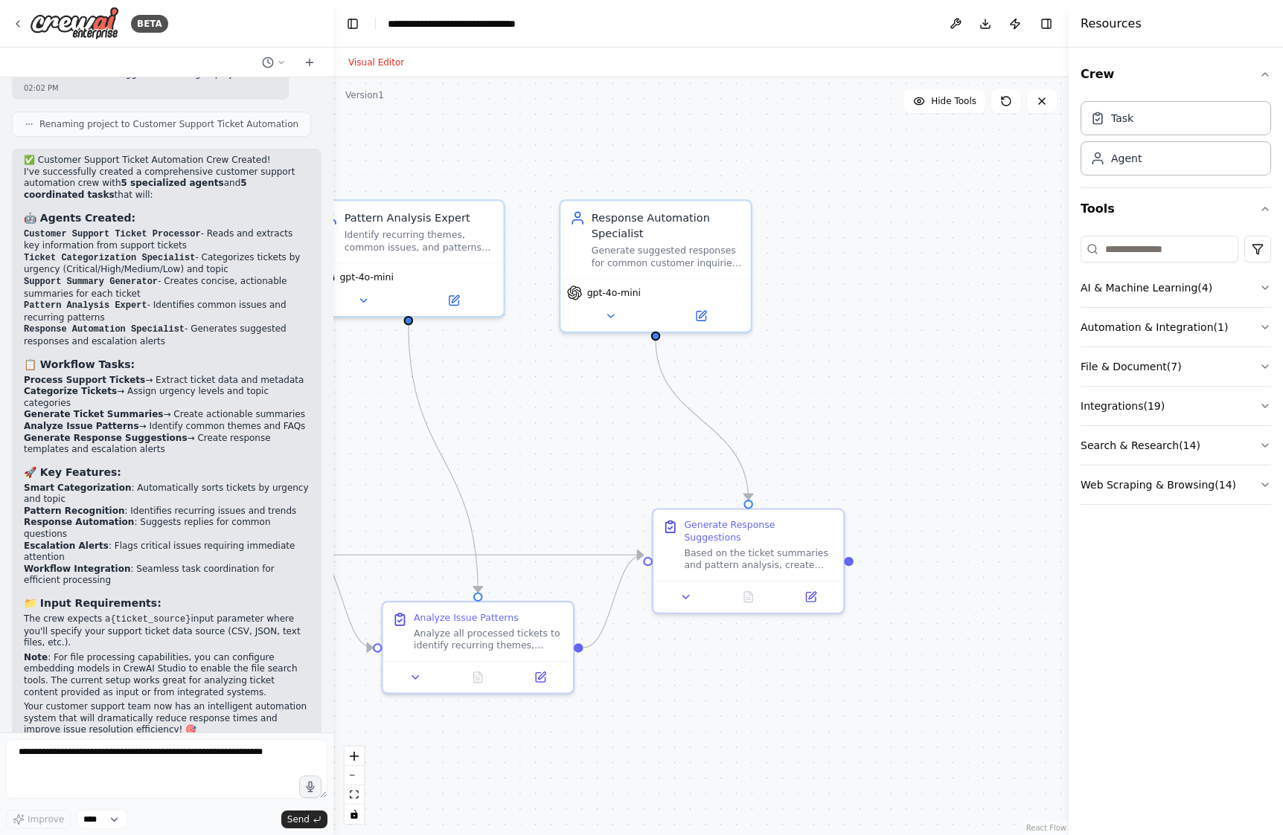
drag, startPoint x: 1007, startPoint y: 490, endPoint x: 699, endPoint y: 437, distance: 311.8
click at [699, 437] on div ".deletable-edge-delete-btn { width: 20px; height: 20px; border: 0px solid #ffff…" at bounding box center [700, 456] width 735 height 758
click at [815, 590] on icon at bounding box center [810, 594] width 9 height 9
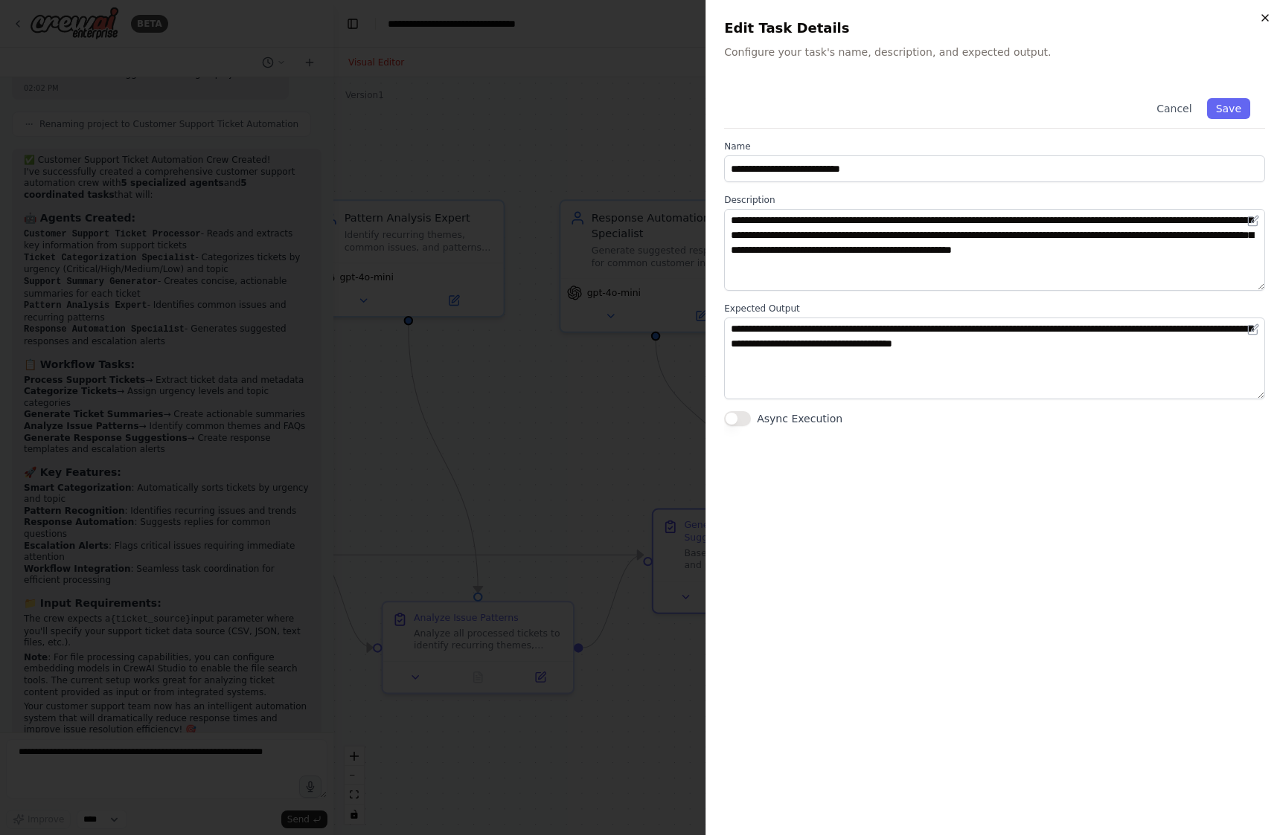
click at [1260, 17] on icon "button" at bounding box center [1265, 18] width 12 height 12
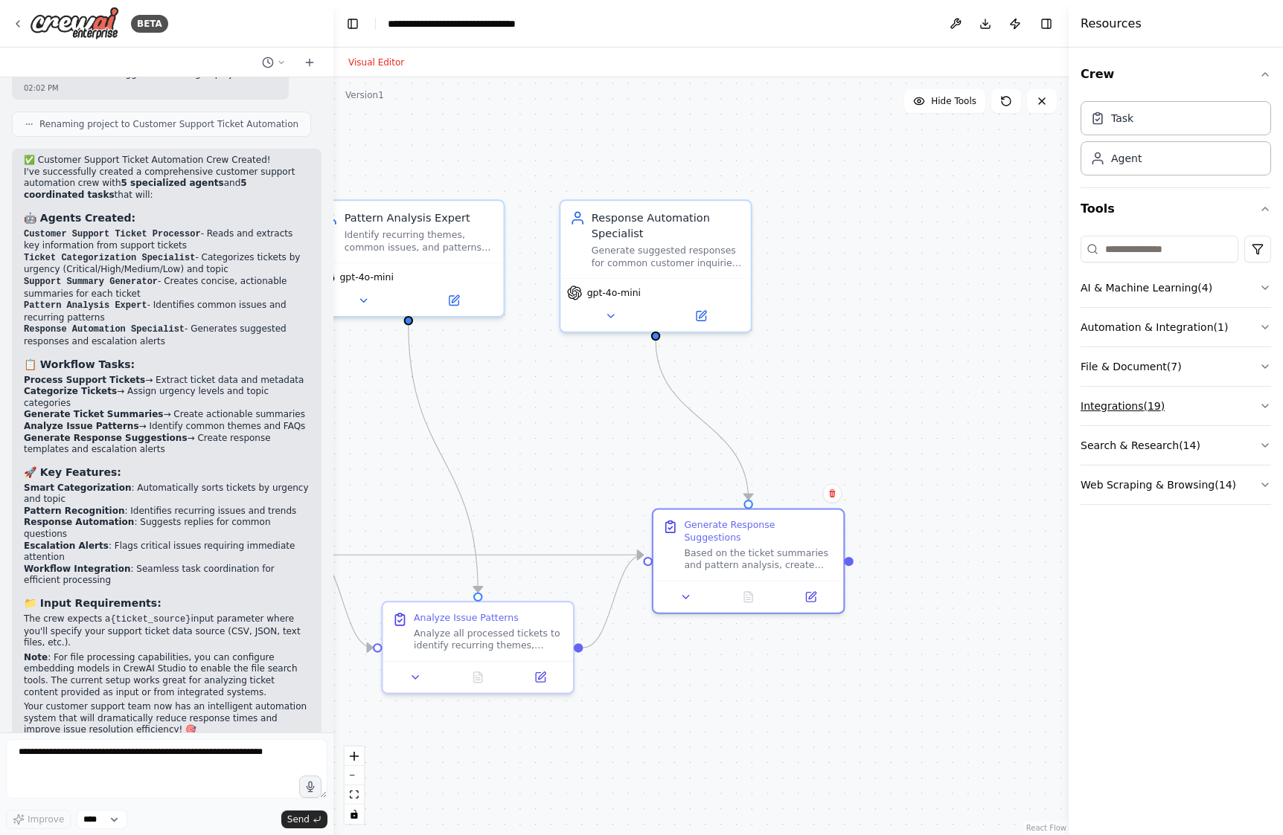
click at [1191, 408] on button "Integrations ( 19 )" at bounding box center [1175, 406] width 190 height 39
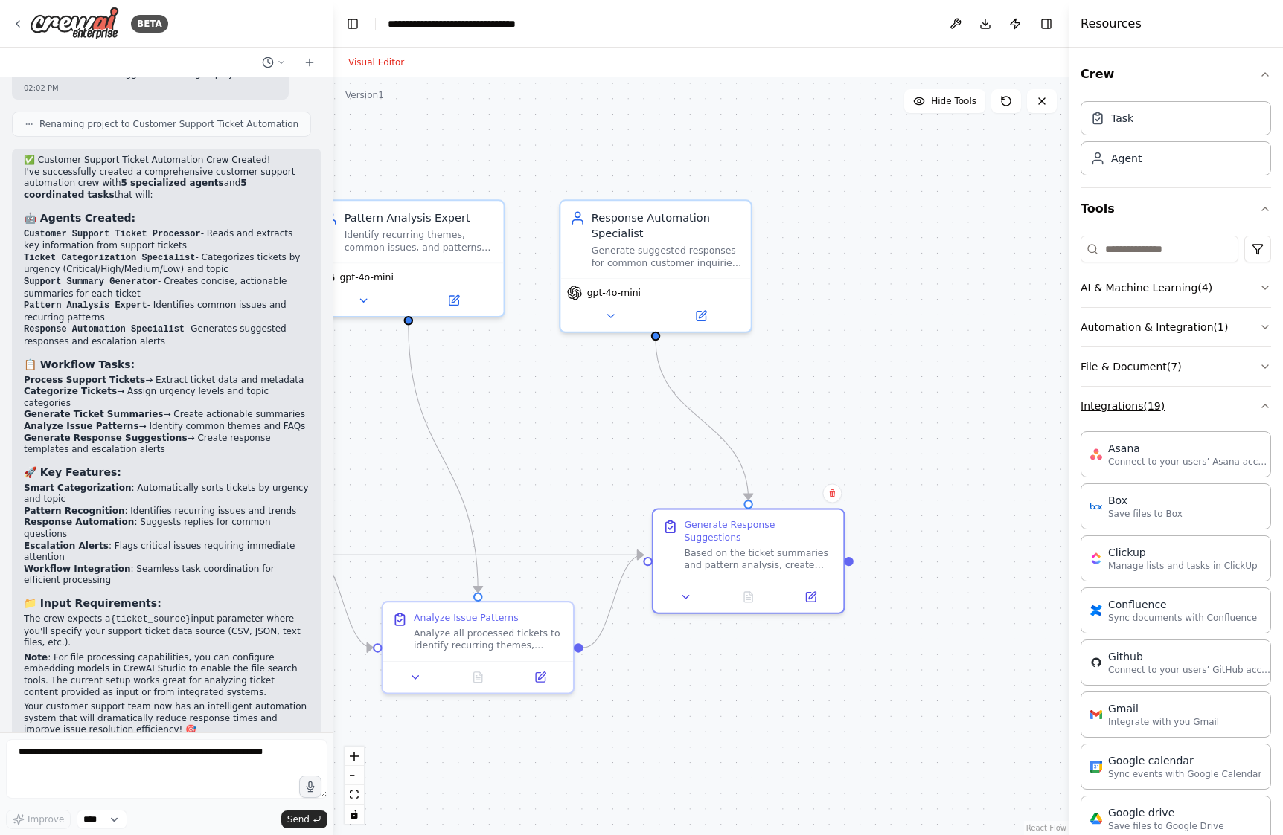
click at [1191, 408] on button "Integrations ( 19 )" at bounding box center [1175, 406] width 190 height 39
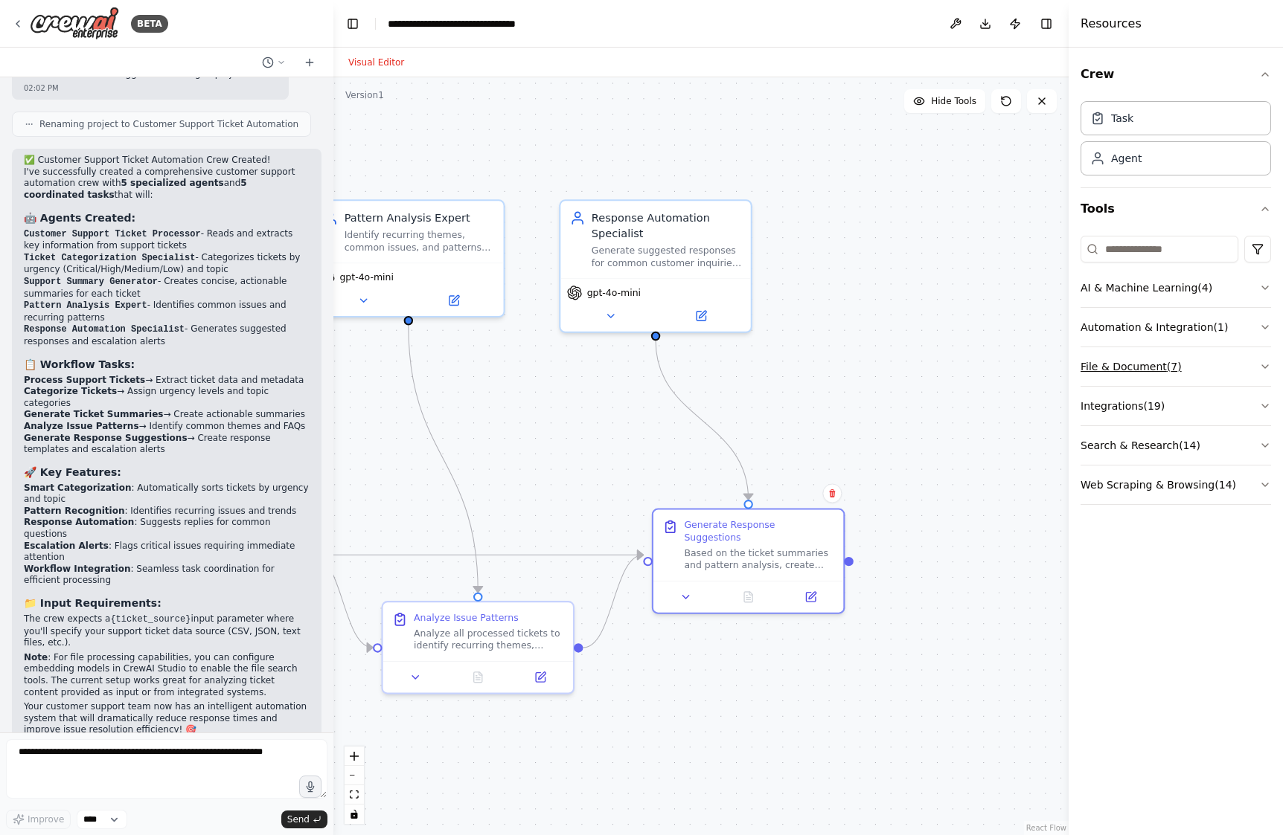
click at [1212, 356] on button "File & Document ( 7 )" at bounding box center [1175, 366] width 190 height 39
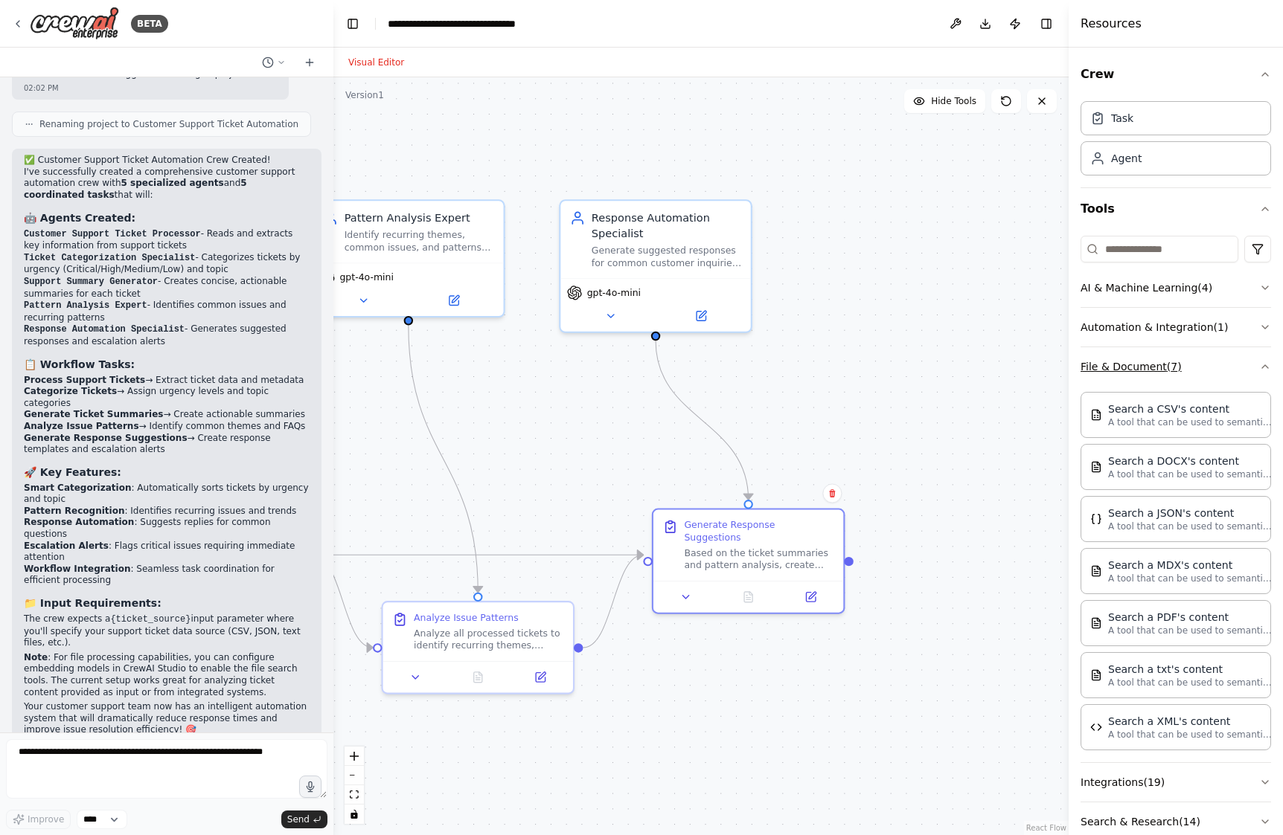
click at [1212, 356] on button "File & Document ( 7 )" at bounding box center [1175, 366] width 190 height 39
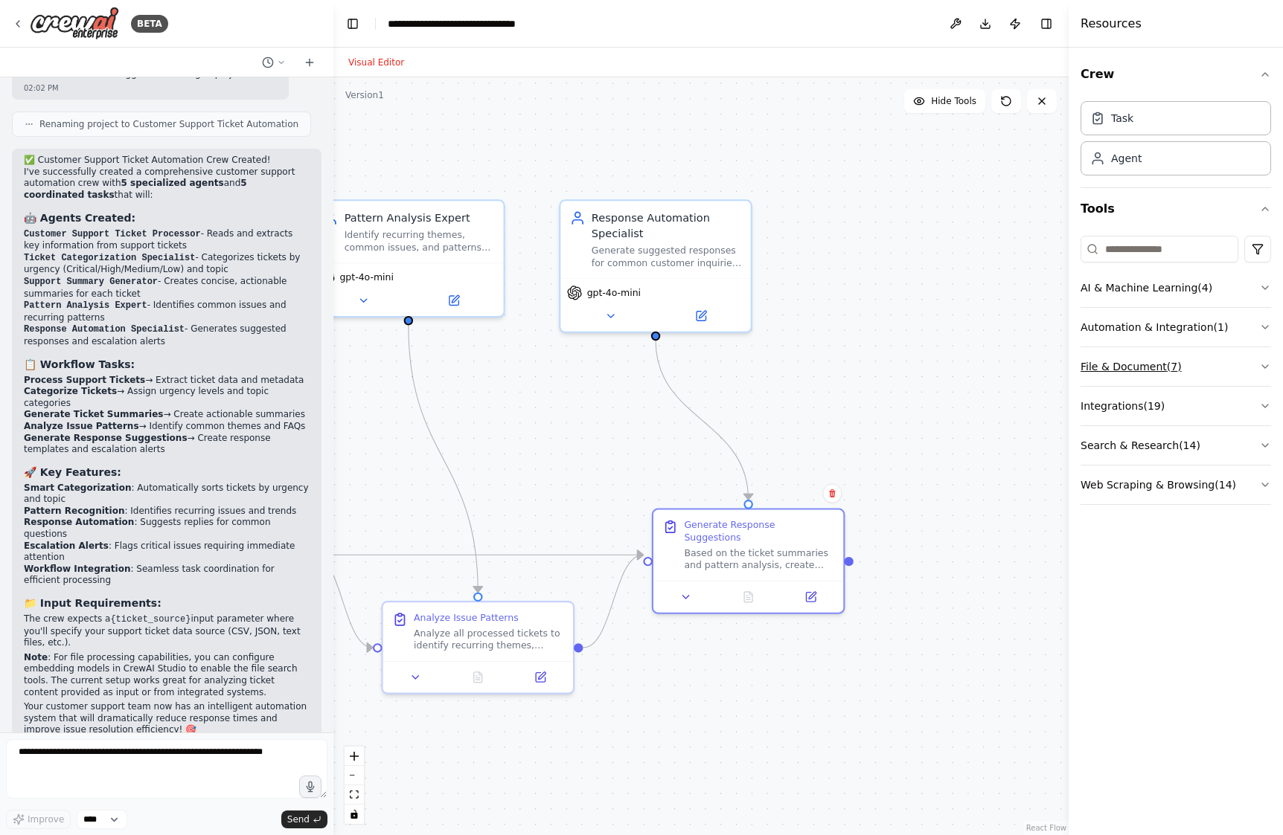
click at [1212, 356] on button "File & Document ( 7 )" at bounding box center [1175, 366] width 190 height 39
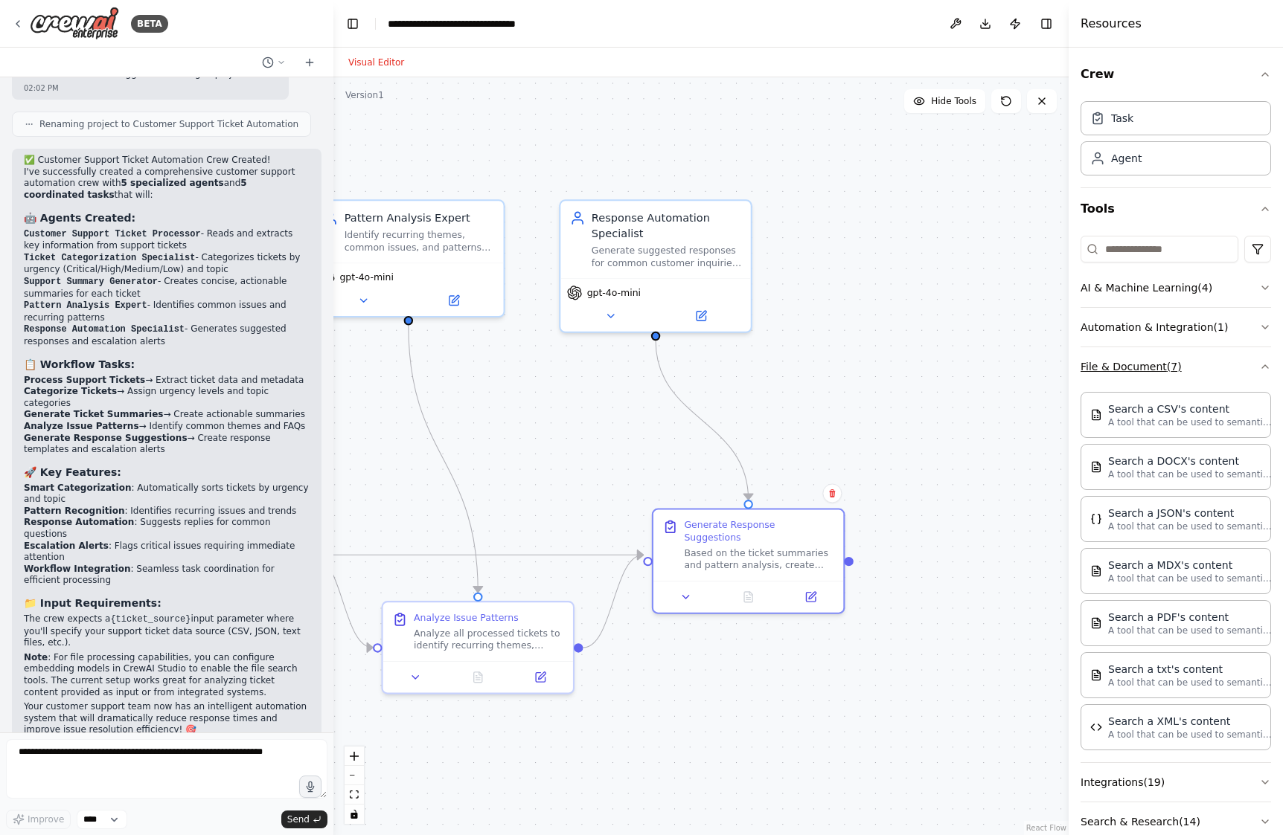
click at [1212, 356] on button "File & Document ( 7 )" at bounding box center [1175, 366] width 190 height 39
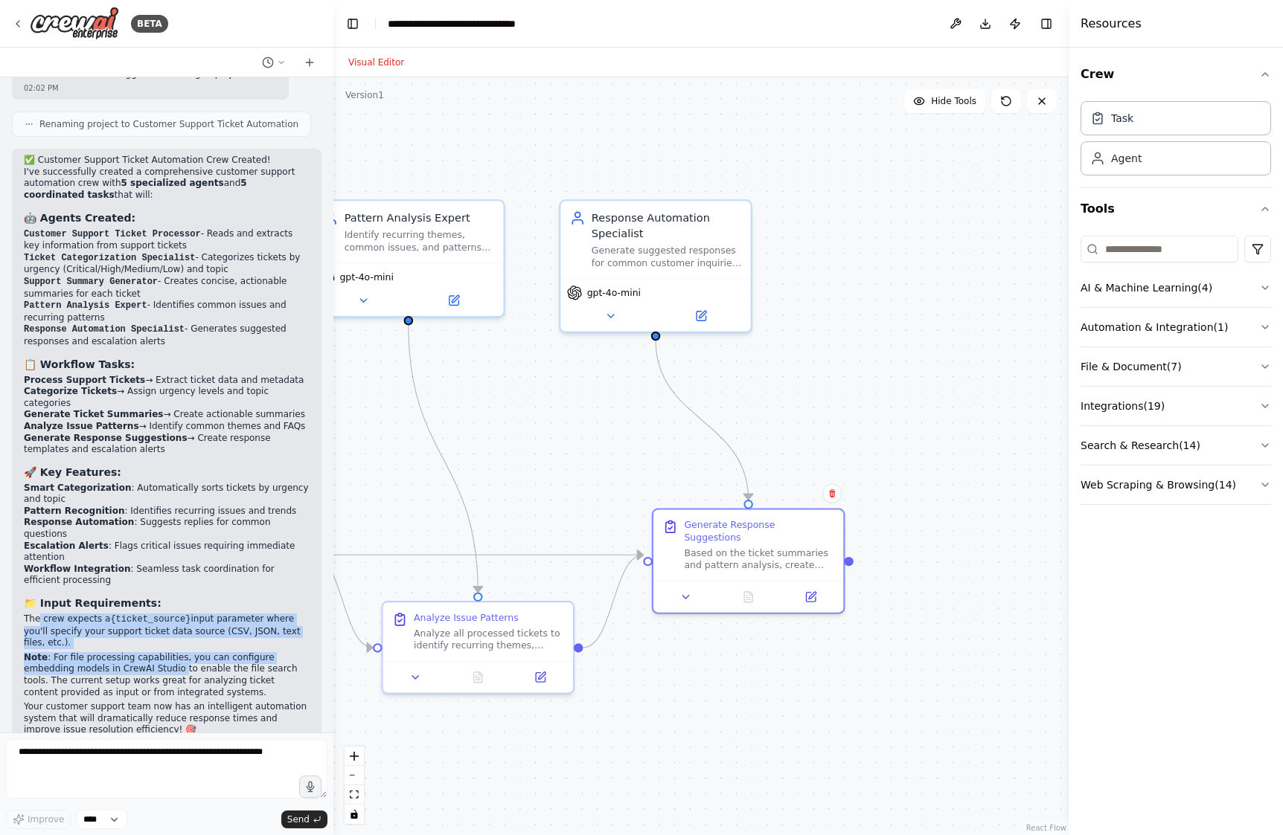
drag, startPoint x: 39, startPoint y: 587, endPoint x: 129, endPoint y: 634, distance: 102.1
click at [129, 634] on div "✅ Customer Support Ticket Automation Crew Created! I've successfully created a …" at bounding box center [167, 446] width 286 height 582
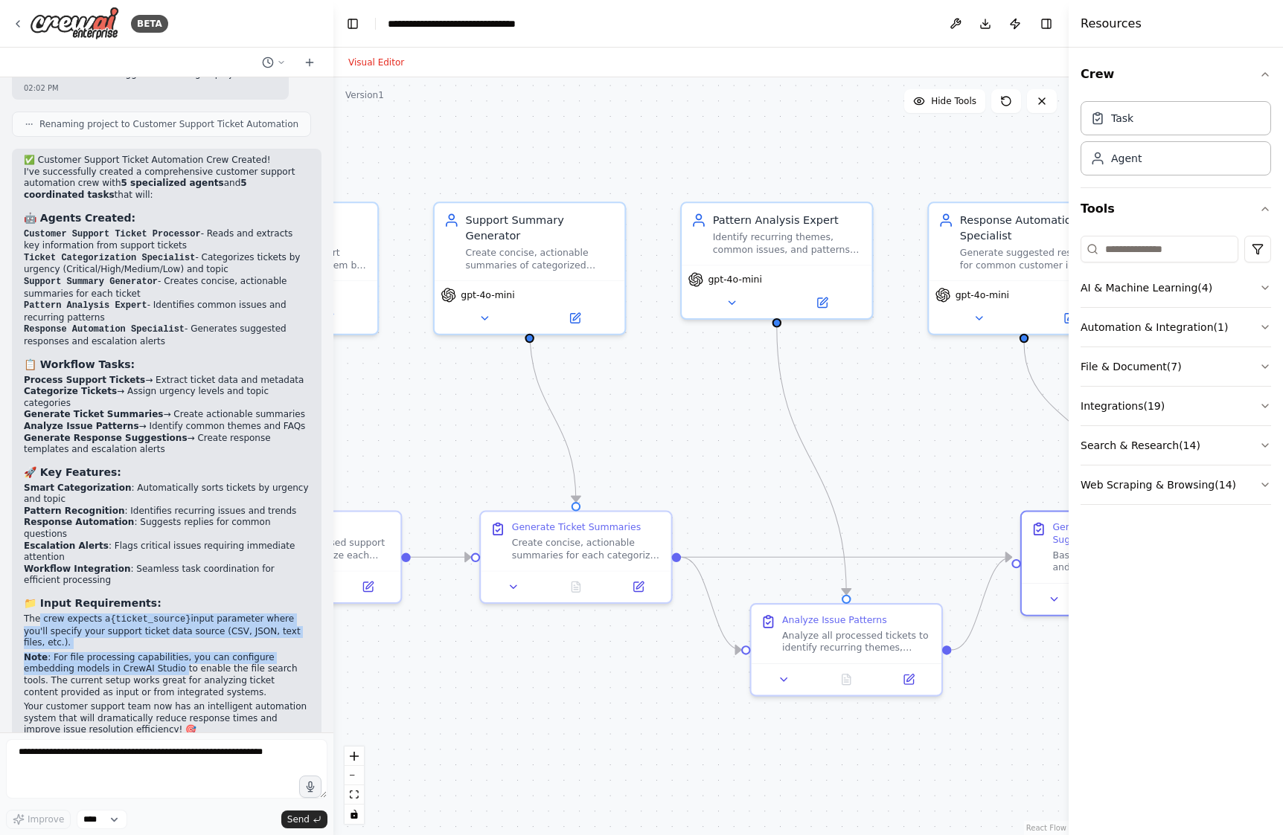
drag, startPoint x: 376, startPoint y: 461, endPoint x: 745, endPoint y: 463, distance: 368.3
click at [745, 463] on div ".deletable-edge-delete-btn { width: 20px; height: 20px; border: 0px solid #ffff…" at bounding box center [700, 456] width 735 height 758
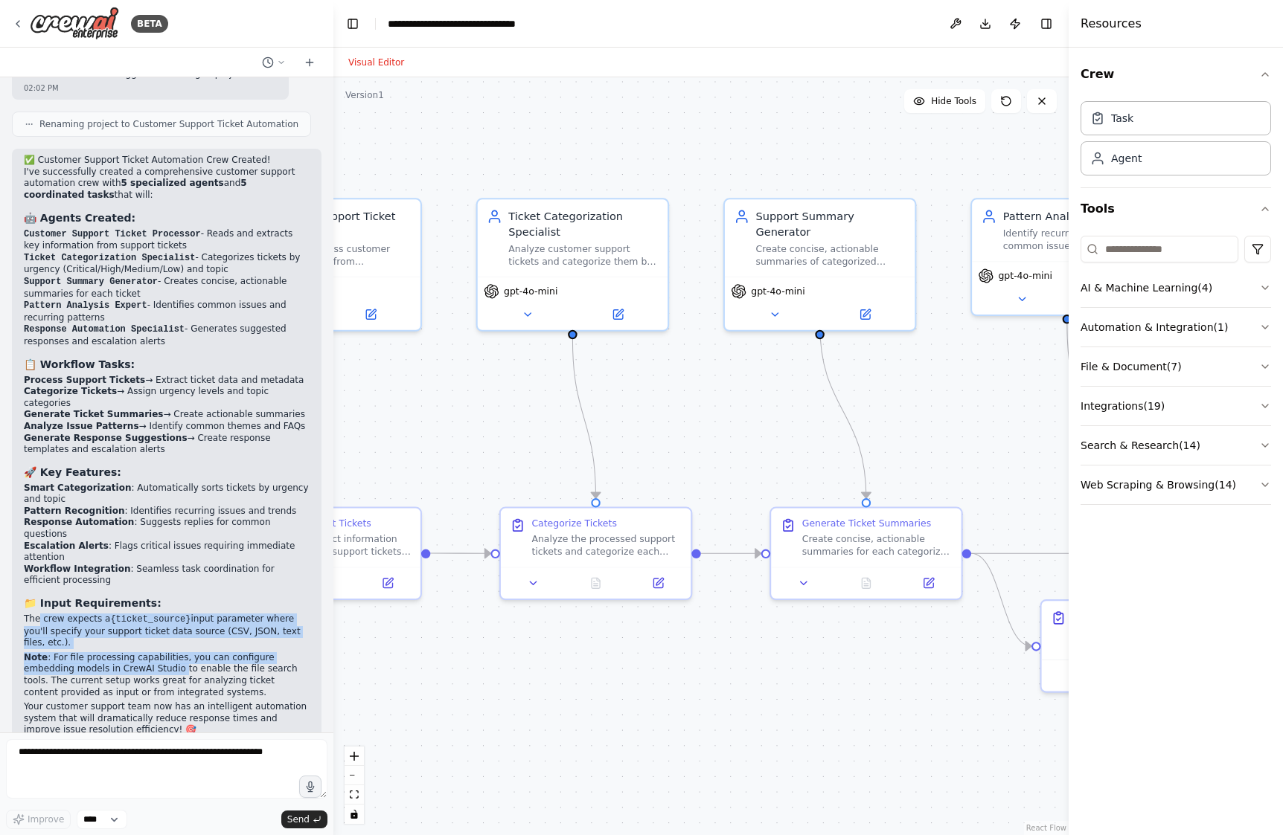
drag, startPoint x: 490, startPoint y: 483, endPoint x: 780, endPoint y: 480, distance: 290.9
click at [780, 480] on div ".deletable-edge-delete-btn { width: 20px; height: 20px; border: 0px solid #ffff…" at bounding box center [700, 456] width 735 height 758
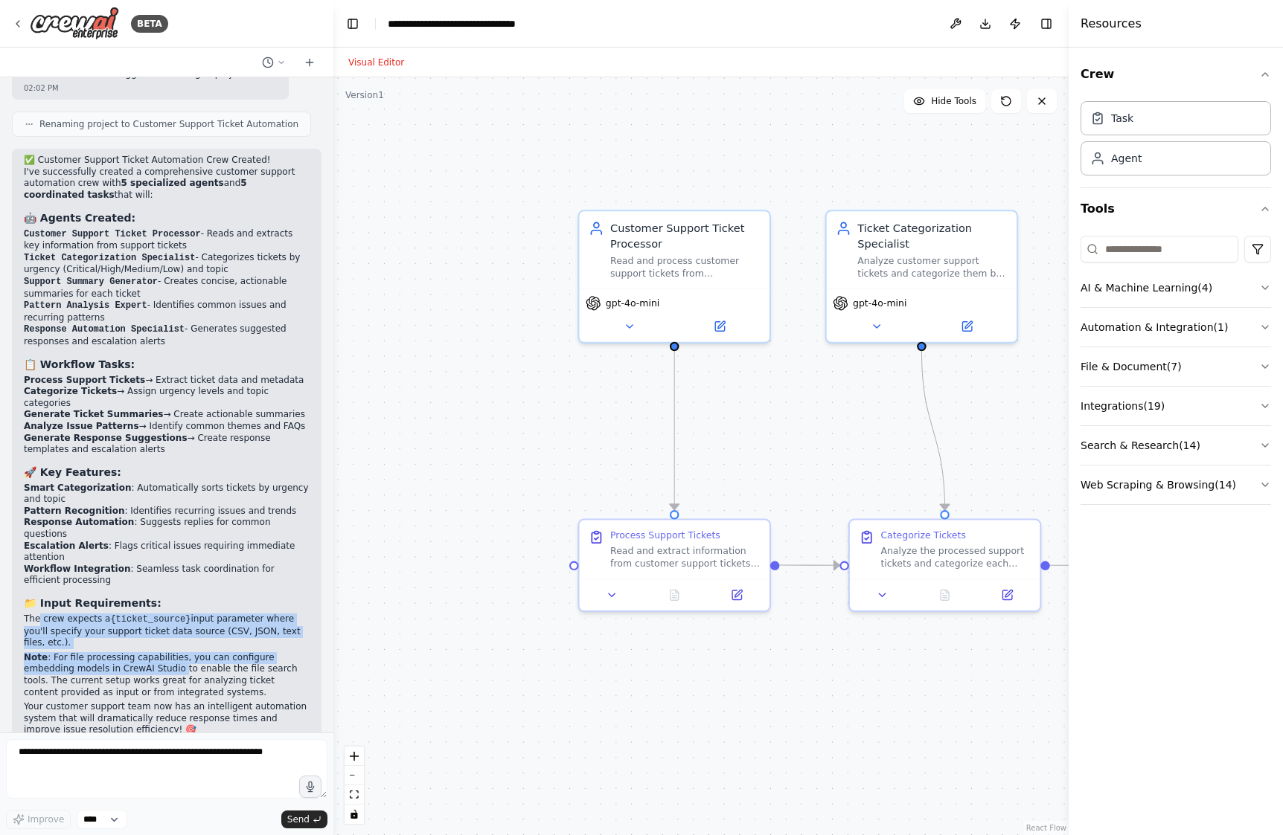
drag, startPoint x: 399, startPoint y: 409, endPoint x: 747, endPoint y: 420, distance: 348.3
click at [747, 420] on div ".deletable-edge-delete-btn { width: 20px; height: 20px; border: 0px solid #ffff…" at bounding box center [700, 456] width 735 height 758
click at [454, 522] on div ".deletable-edge-delete-btn { width: 20px; height: 20px; border: 0px solid #ffff…" at bounding box center [700, 456] width 735 height 758
click at [1249, 400] on button "Integrations ( 19 )" at bounding box center [1175, 406] width 190 height 39
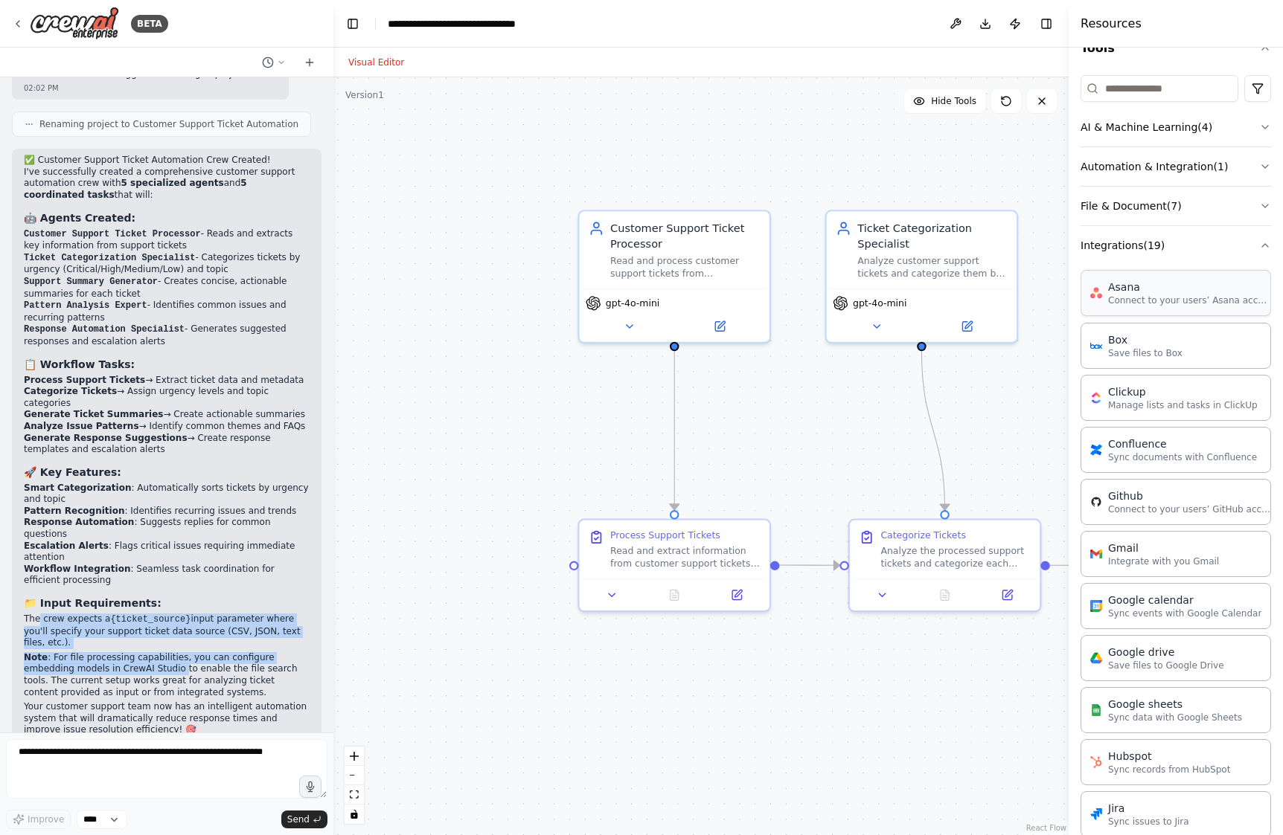
scroll to position [175, 0]
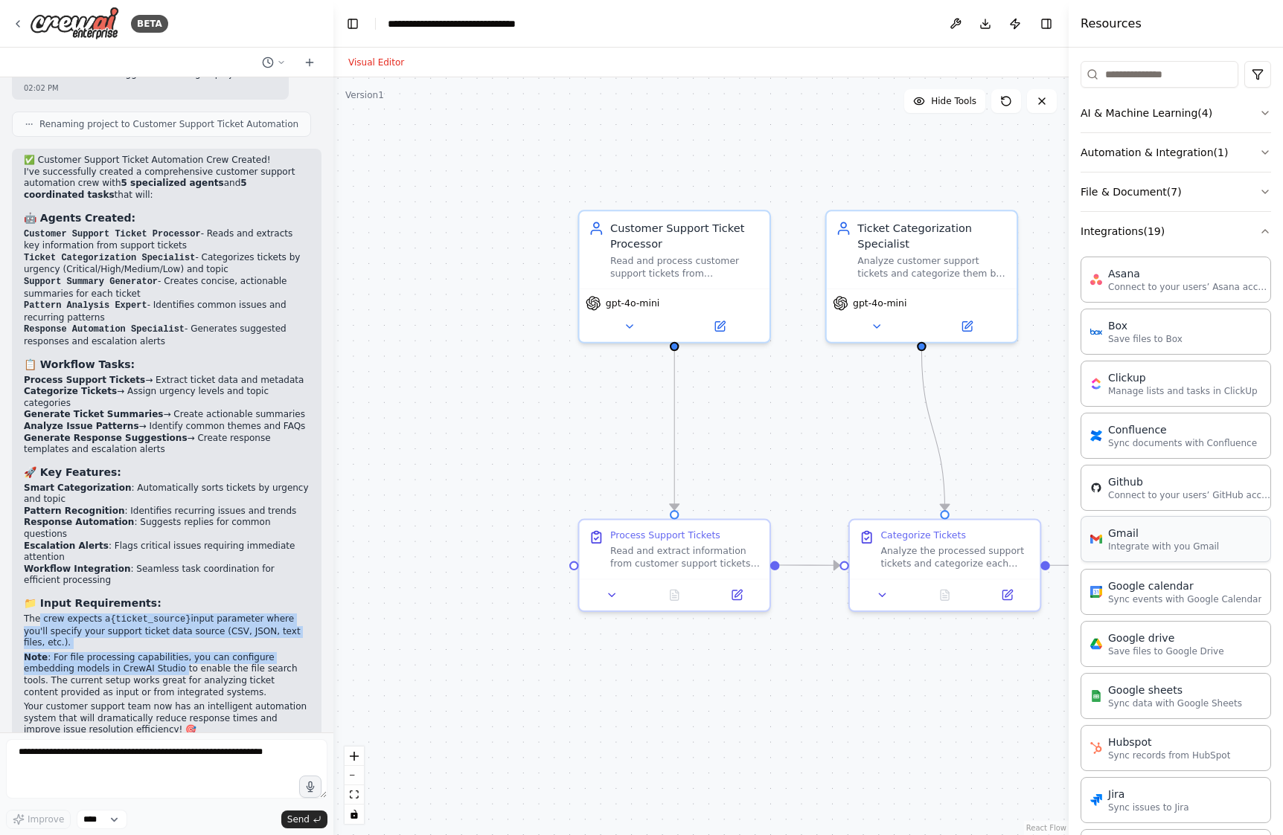
click at [1152, 545] on p "Integrate with you Gmail" at bounding box center [1163, 547] width 111 height 12
click at [1135, 548] on p "Integrate with you Gmail" at bounding box center [1163, 547] width 111 height 12
click at [791, 526] on button at bounding box center [782, 521] width 87 height 19
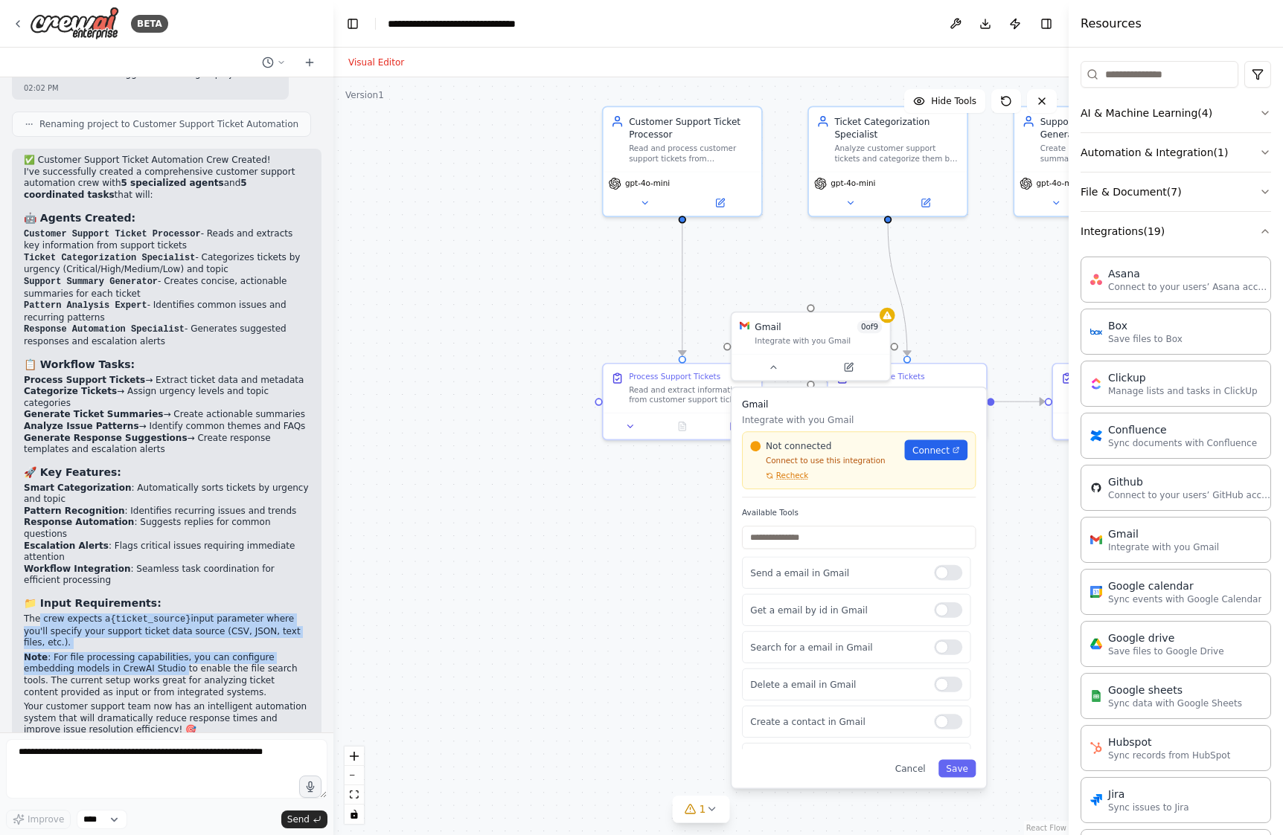
drag, startPoint x: 617, startPoint y: 711, endPoint x: 603, endPoint y: 533, distance: 178.3
click at [603, 533] on div ".deletable-edge-delete-btn { width: 20px; height: 20px; border: 0px solid #ffff…" at bounding box center [700, 456] width 735 height 758
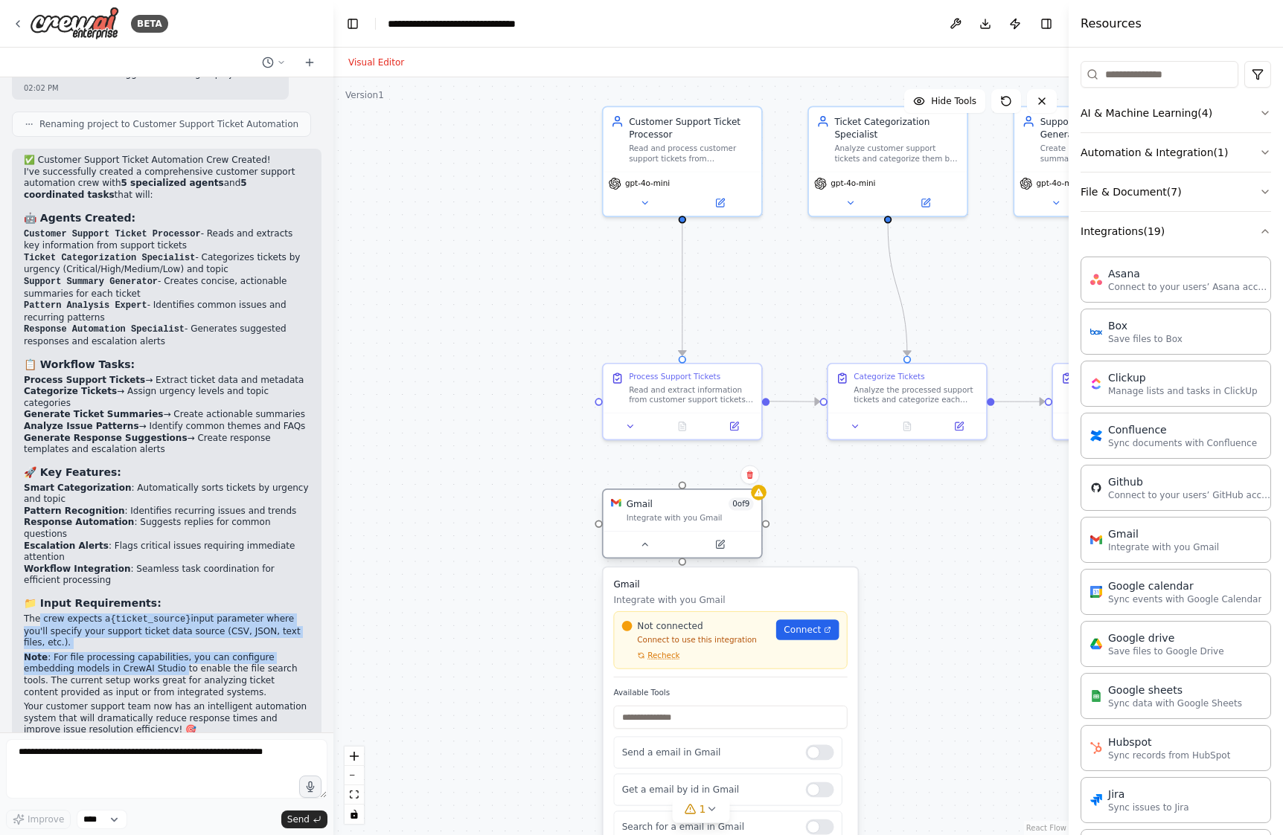
drag, startPoint x: 818, startPoint y: 347, endPoint x: 690, endPoint y: 527, distance: 221.3
click at [690, 527] on div "Gmail 0 of 9 Integrate with you Gmail" at bounding box center [682, 510] width 158 height 41
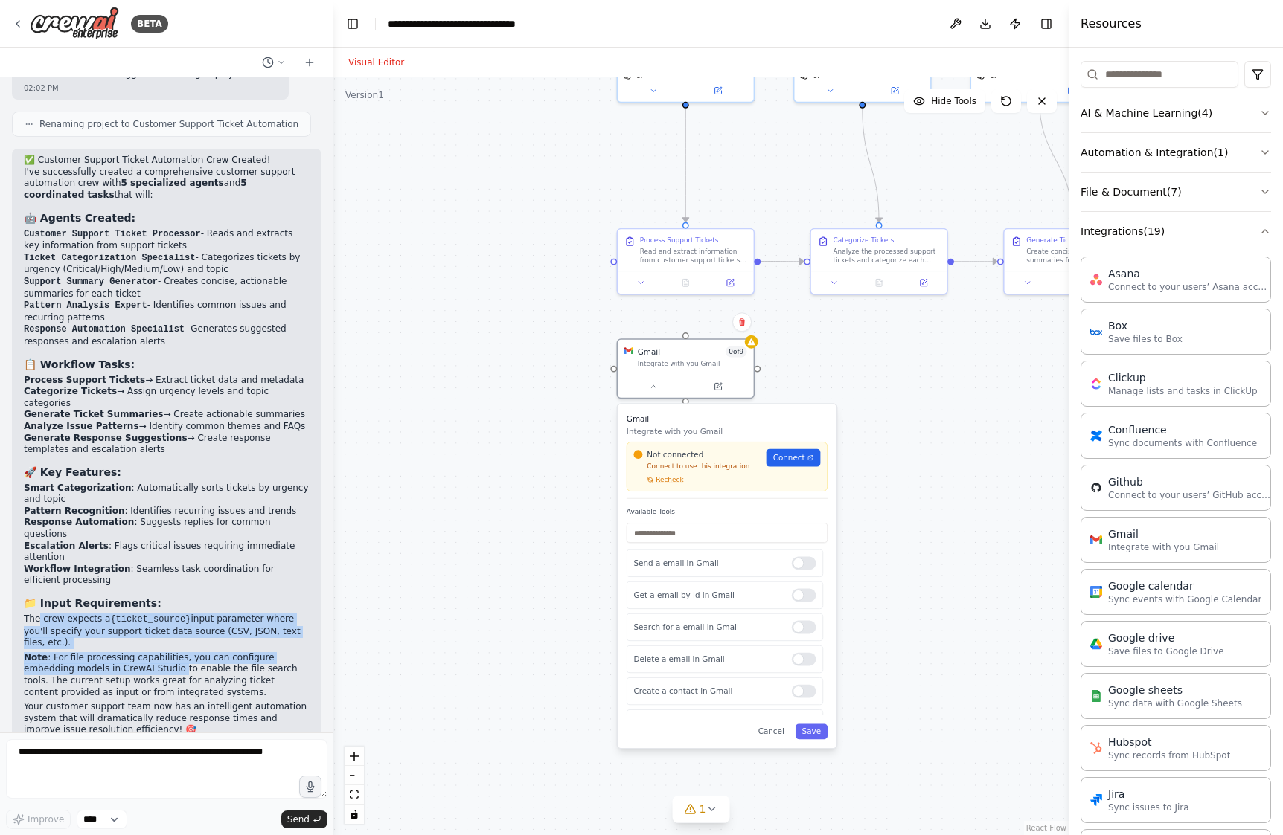
drag, startPoint x: 890, startPoint y: 589, endPoint x: 872, endPoint y: 423, distance: 166.9
click at [872, 423] on div ".deletable-edge-delete-btn { width: 20px; height: 20px; border: 0px solid #ffff…" at bounding box center [700, 456] width 735 height 758
click at [774, 737] on button "Cancel" at bounding box center [770, 732] width 39 height 16
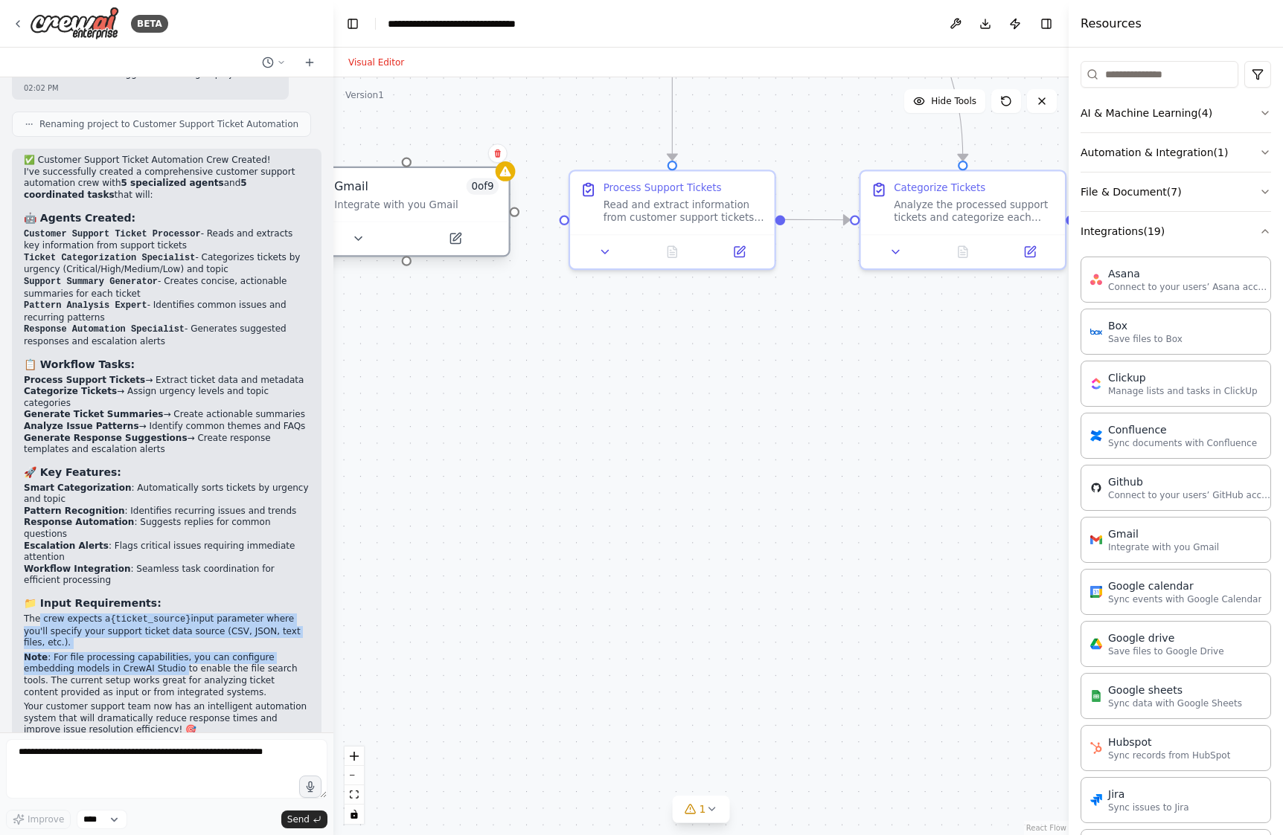
drag, startPoint x: 656, startPoint y: 374, endPoint x: 386, endPoint y: 216, distance: 313.1
click at [386, 216] on div "Gmail 0 of 9 Integrate with you Gmail" at bounding box center [406, 194] width 204 height 53
drag, startPoint x: 515, startPoint y: 216, endPoint x: 415, endPoint y: 161, distance: 113.9
click at [415, 161] on div ".deletable-edge-delete-btn { width: 20px; height: 20px; border: 0px solid #ffff…" at bounding box center [700, 456] width 735 height 758
drag, startPoint x: 514, startPoint y: 212, endPoint x: 568, endPoint y: 216, distance: 53.7
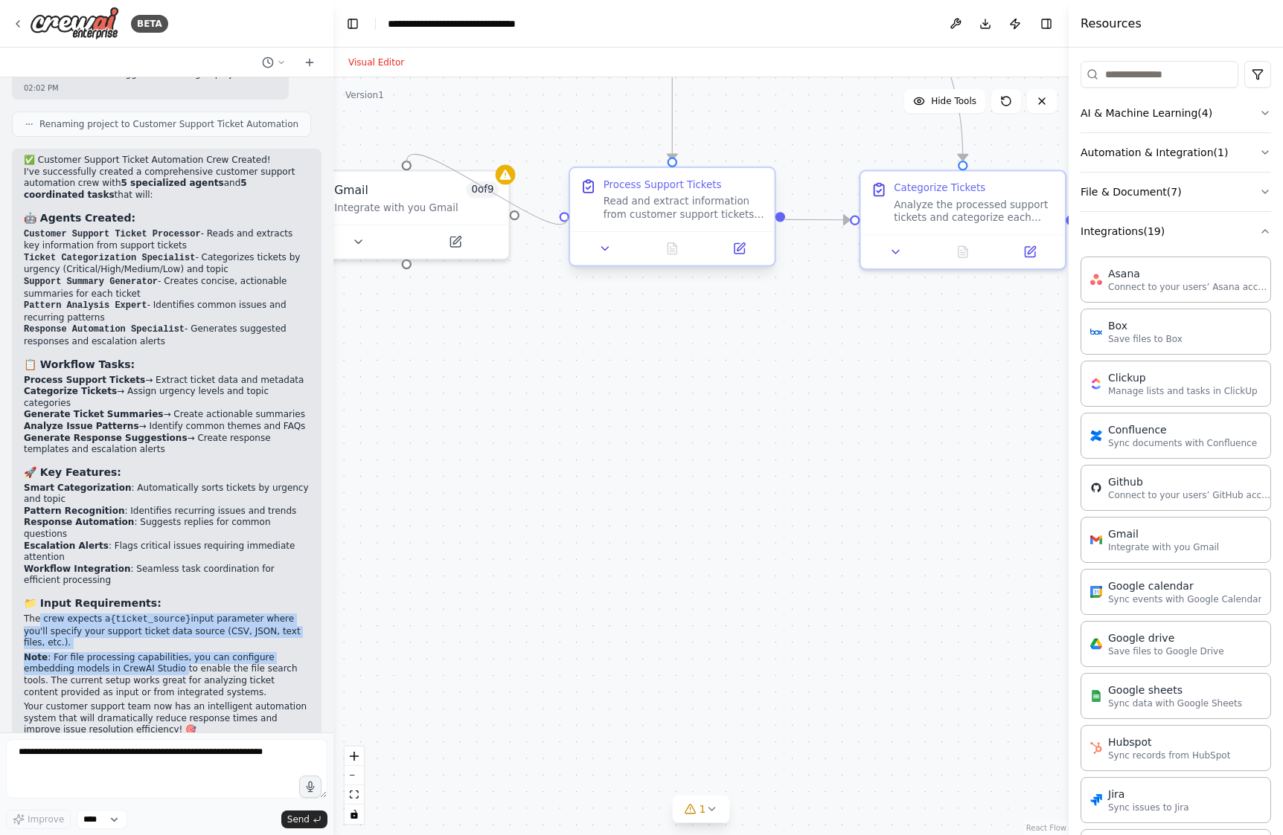
click at [568, 216] on div "Customer Support Ticket Processor Read and process customer support tickets fro…" at bounding box center [895, 177] width 820 height 846
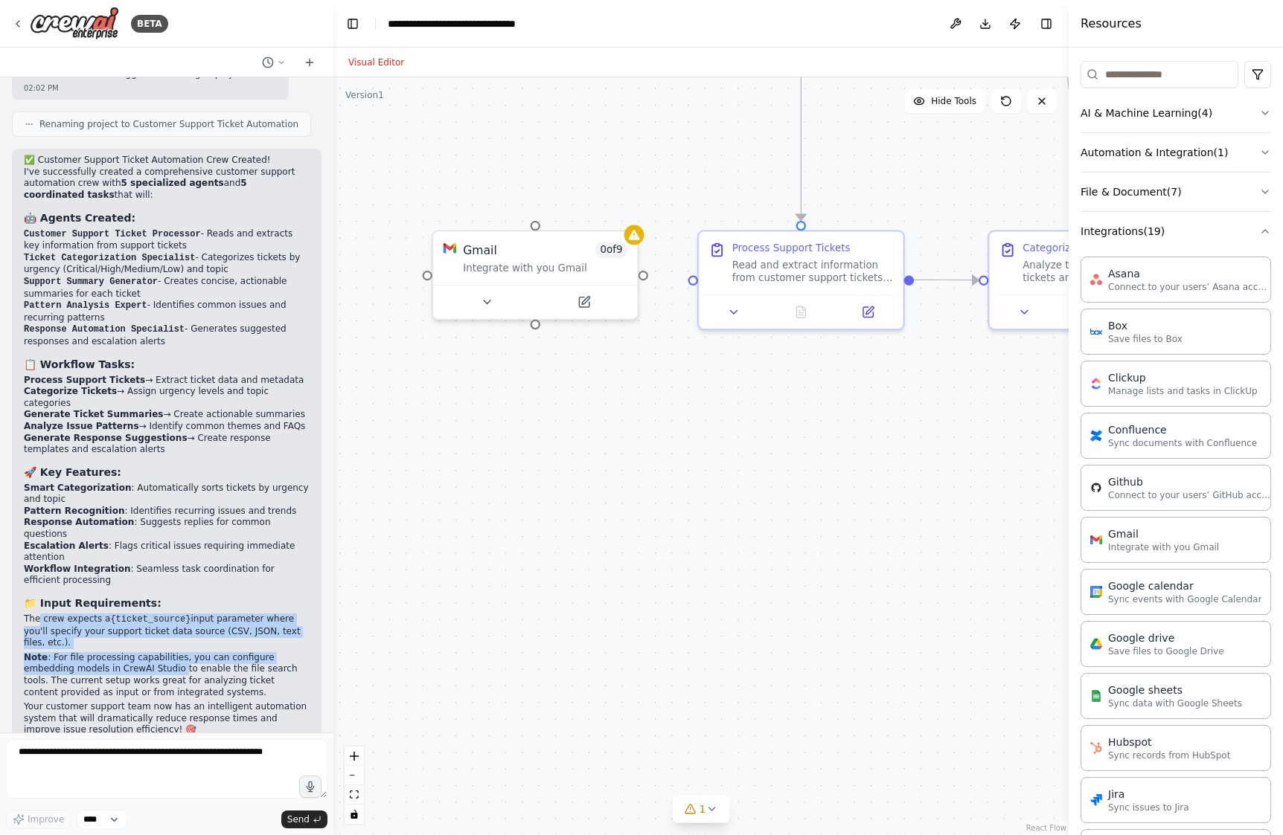
drag, startPoint x: 458, startPoint y: 356, endPoint x: 587, endPoint y: 417, distance: 142.1
click at [587, 417] on div ".deletable-edge-delete-btn { width: 20px; height: 20px; border: 0px solid #ffff…" at bounding box center [700, 456] width 735 height 758
drag, startPoint x: 530, startPoint y: 273, endPoint x: 476, endPoint y: 320, distance: 71.7
click at [476, 320] on div "Gmail 0 of 9 Integrate with you Gmail" at bounding box center [485, 304] width 204 height 53
drag, startPoint x: 594, startPoint y: 324, endPoint x: 696, endPoint y: 278, distance: 111.6
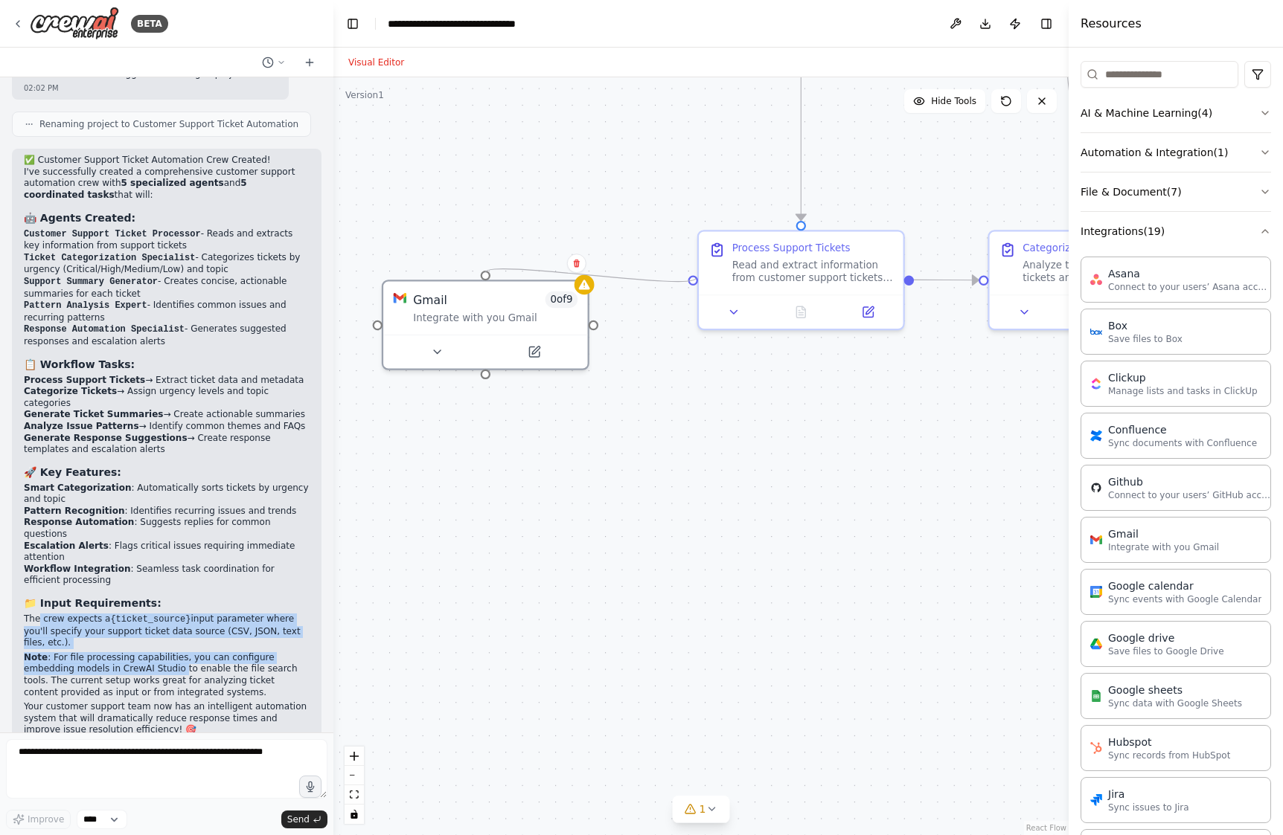
click at [696, 278] on div ".deletable-edge-delete-btn { width: 20px; height: 20px; border: 0px solid #ffff…" at bounding box center [700, 456] width 735 height 758
click at [498, 309] on div "Integrate with you Gmail" at bounding box center [495, 314] width 164 height 13
click at [527, 347] on icon at bounding box center [533, 348] width 13 height 13
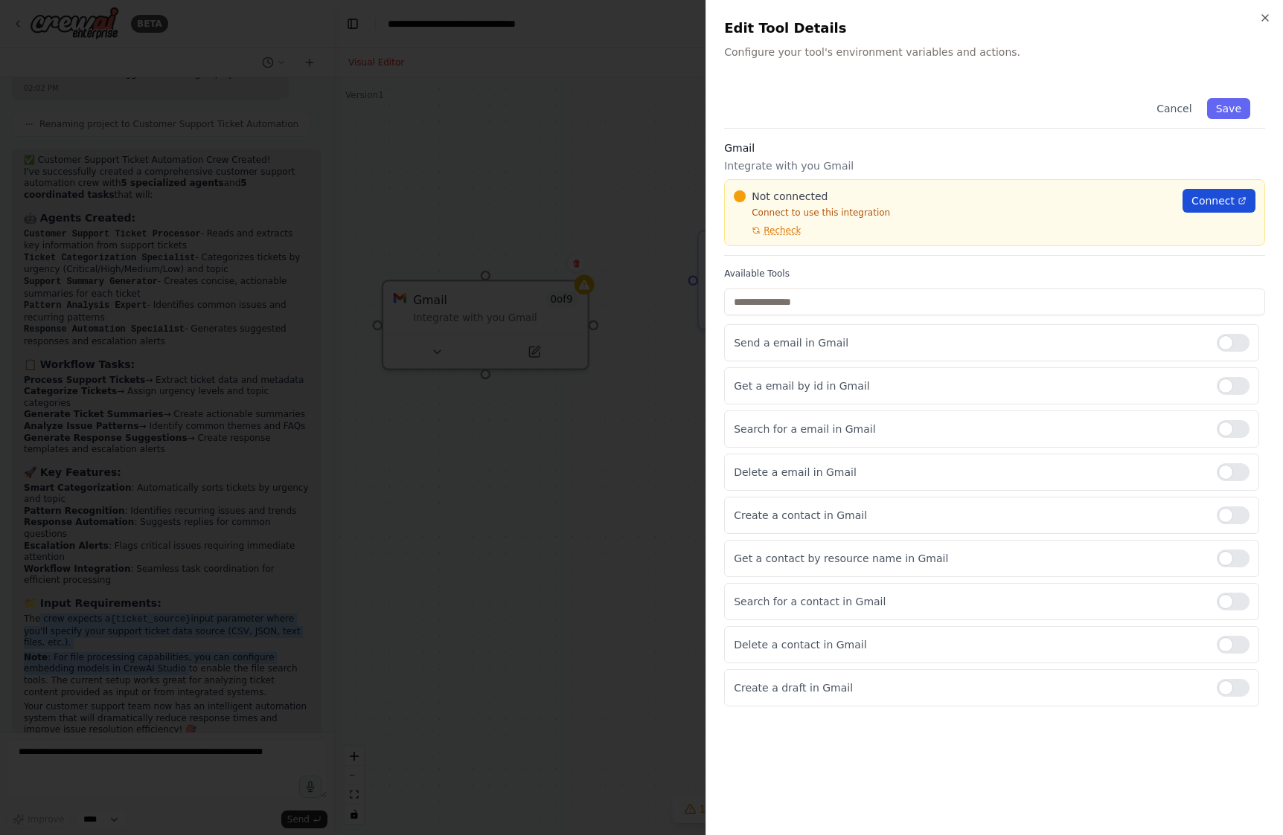
click at [1213, 194] on span "Connect" at bounding box center [1212, 200] width 43 height 15
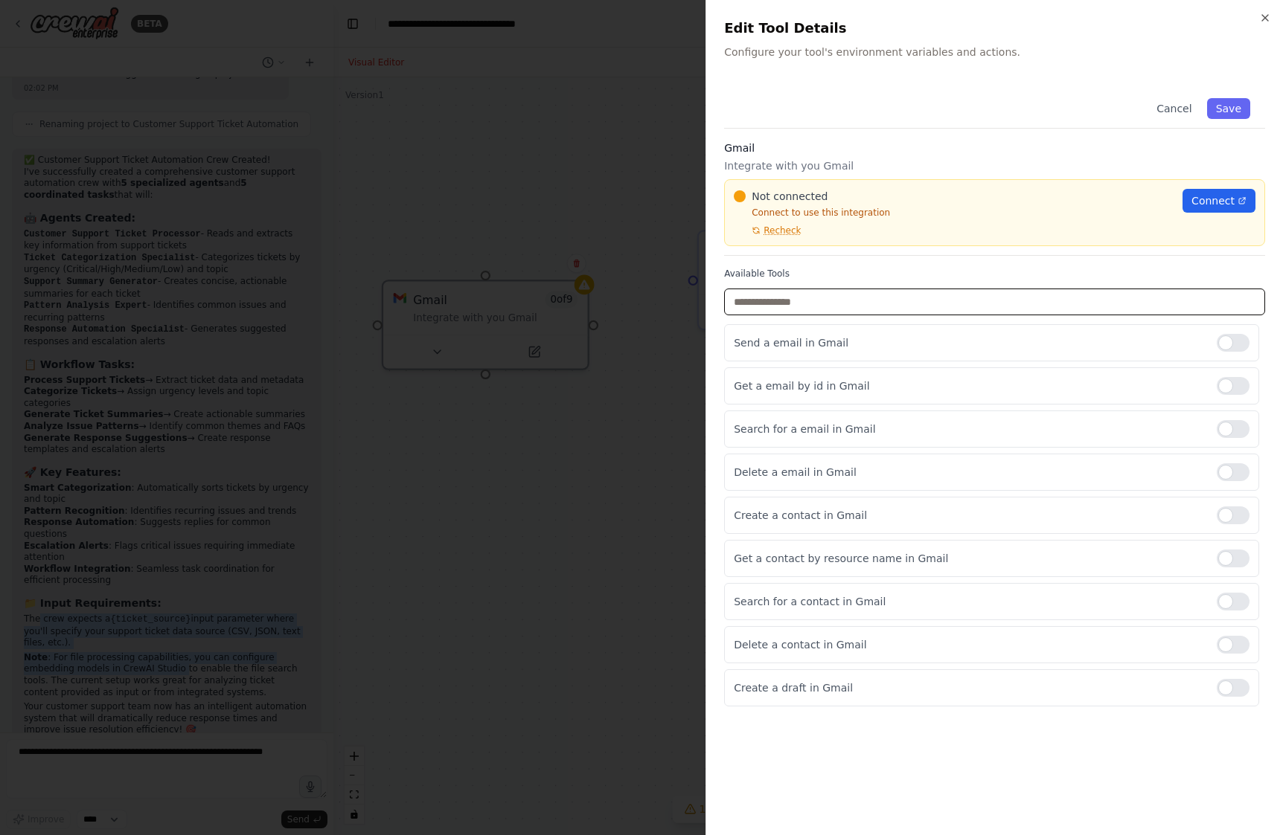
click at [796, 307] on input "text" at bounding box center [994, 302] width 541 height 27
type input "*"
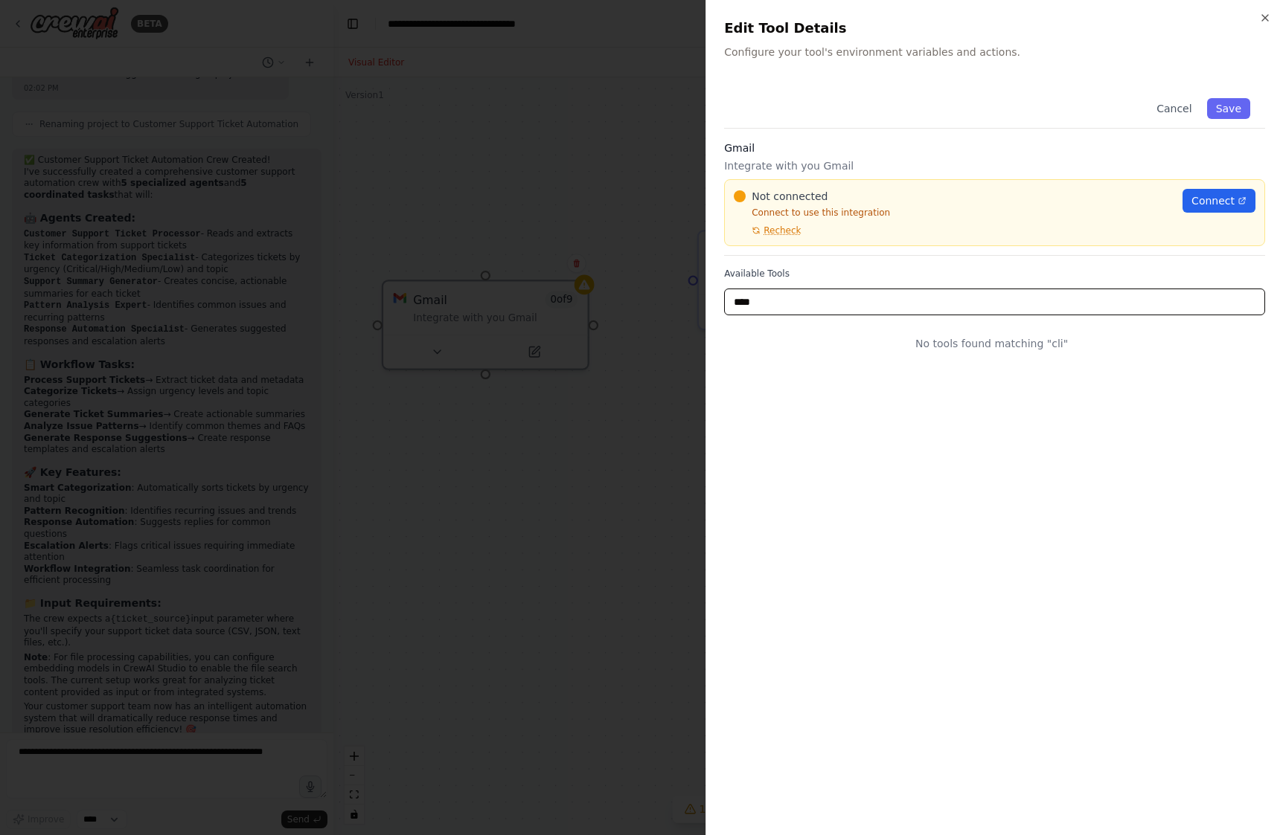
type input "*****"
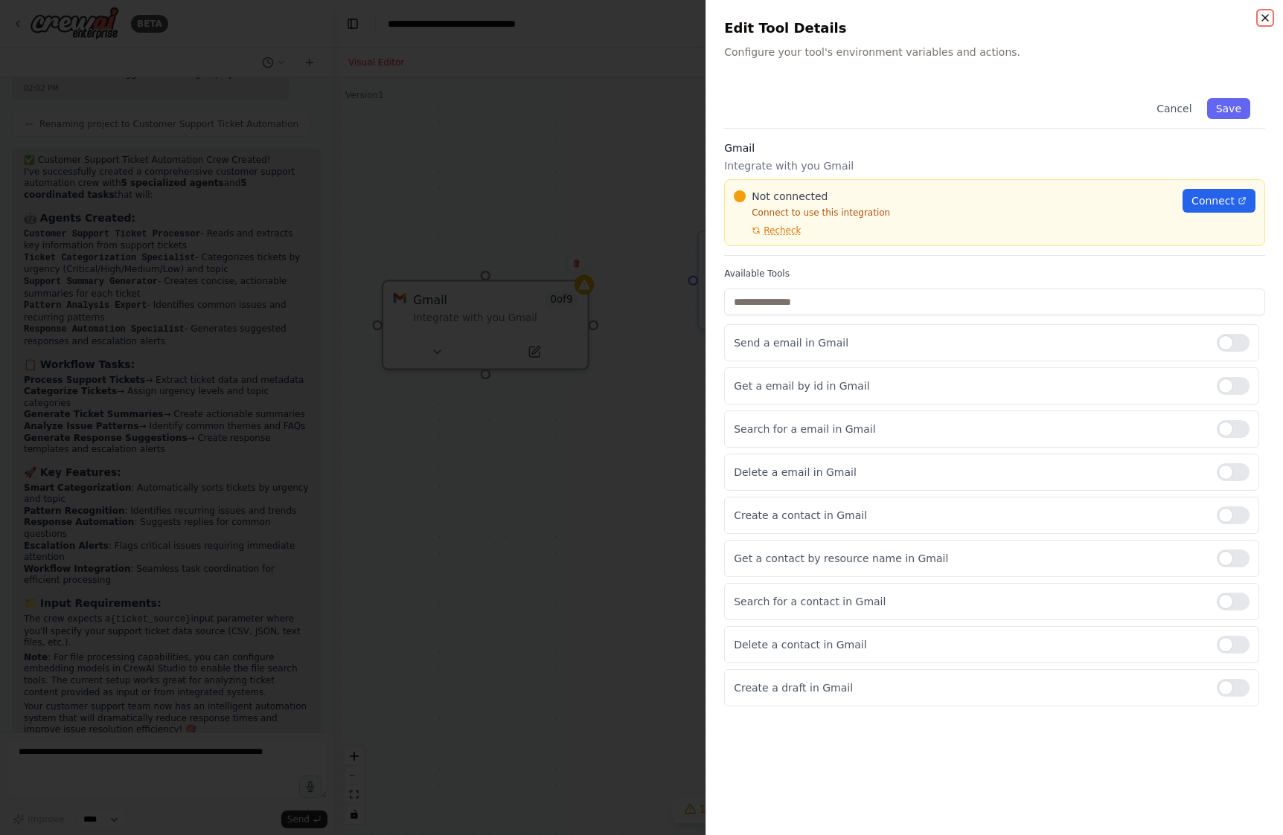
click at [1262, 19] on icon "button" at bounding box center [1265, 18] width 12 height 12
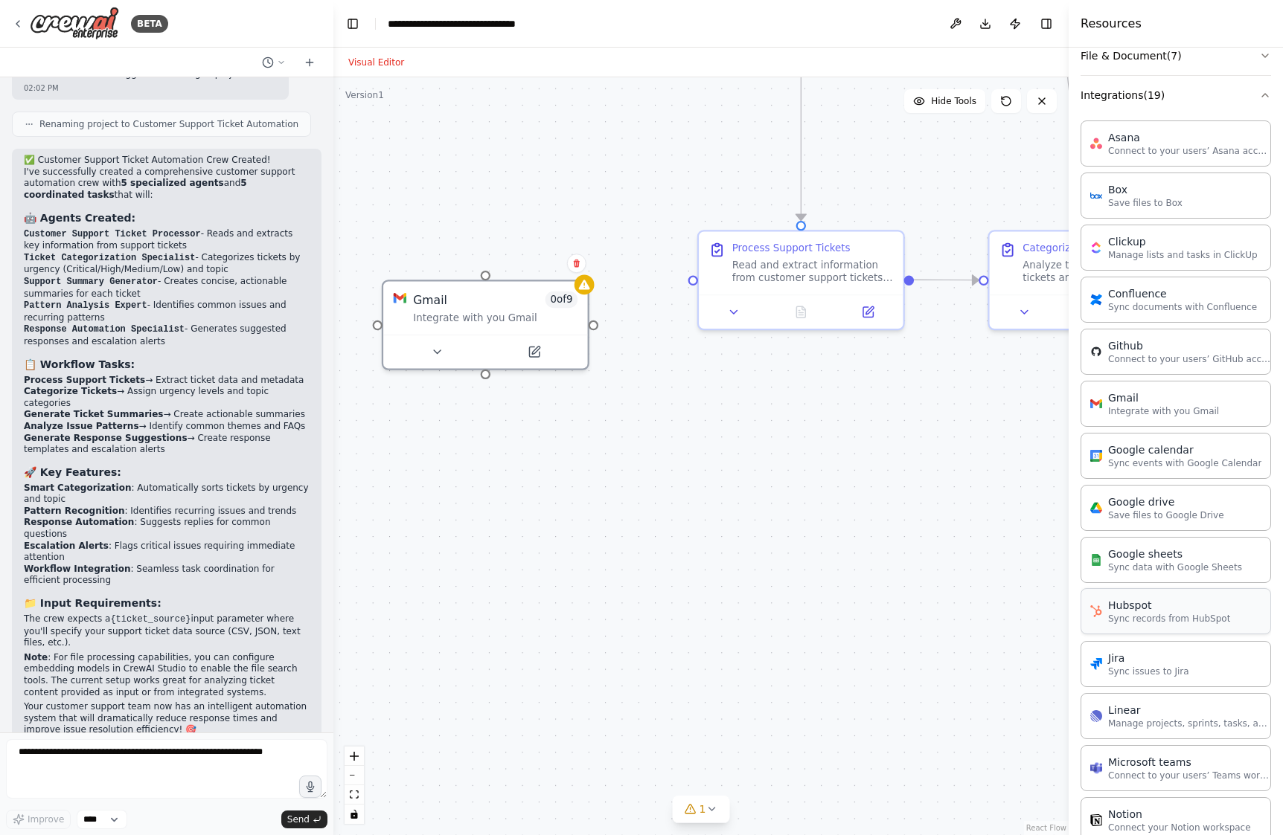
scroll to position [269, 0]
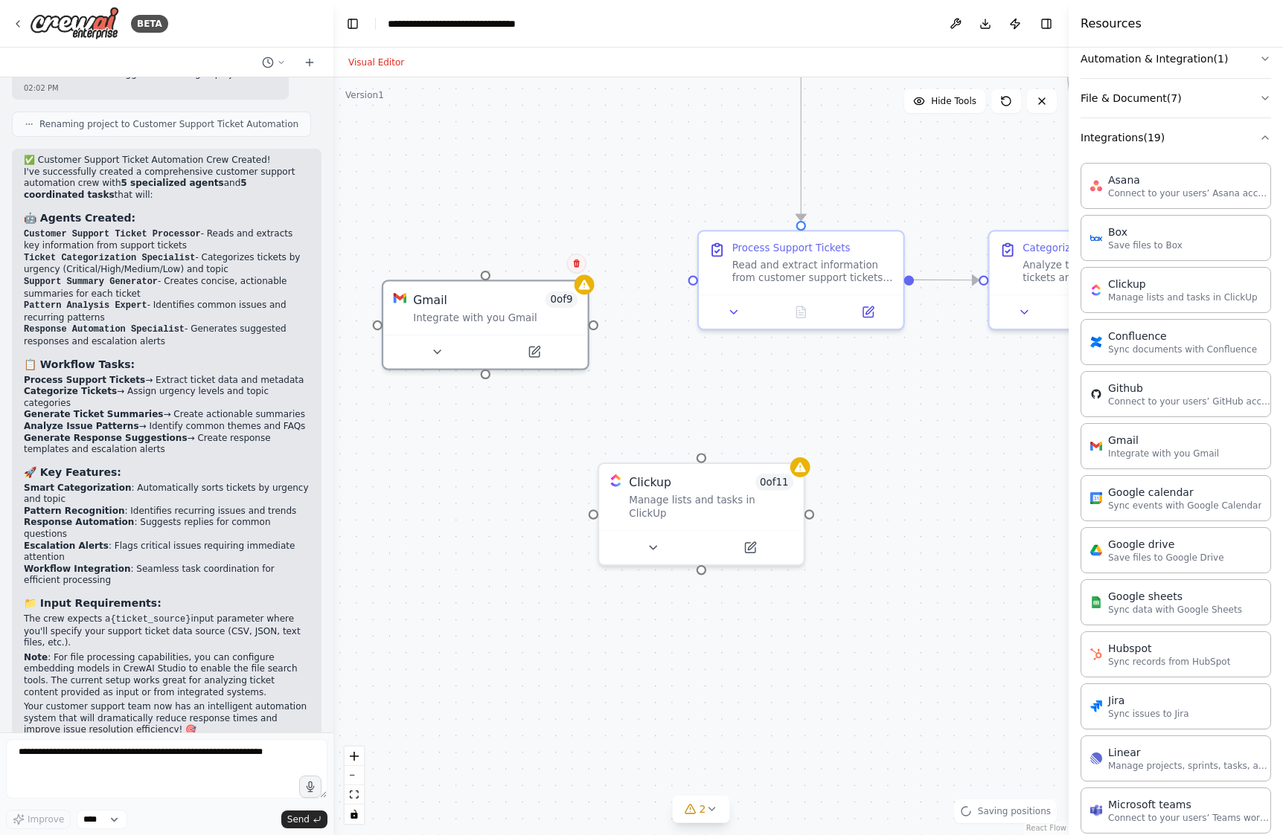
click at [575, 263] on icon at bounding box center [576, 263] width 9 height 9
click at [530, 268] on button "Confirm" at bounding box center [533, 263] width 53 height 18
click at [702, 501] on div "Manage lists and tasks in ClickUp" at bounding box center [711, 504] width 164 height 27
click at [657, 538] on icon at bounding box center [652, 544] width 13 height 13
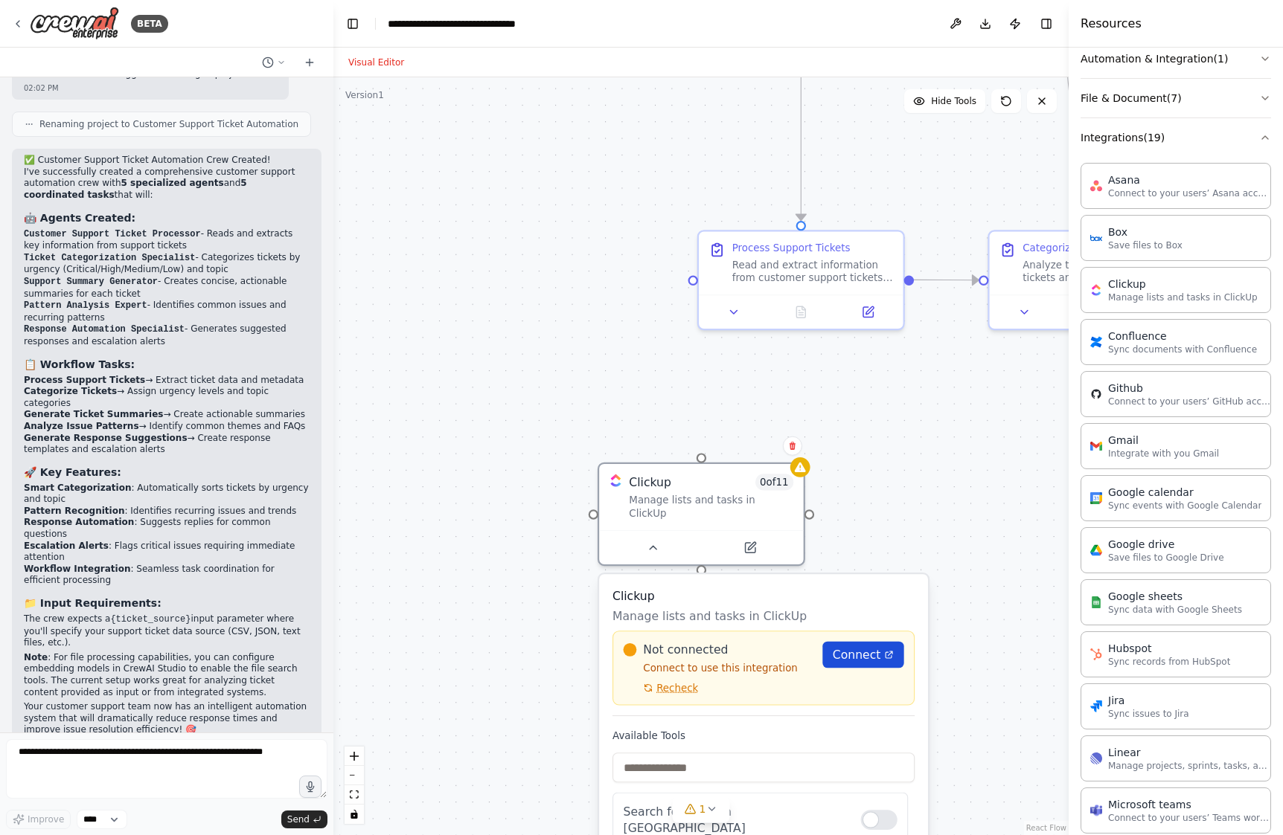
click at [844, 646] on span "Connect" at bounding box center [856, 654] width 48 height 16
click at [664, 681] on span "Recheck" at bounding box center [677, 687] width 42 height 13
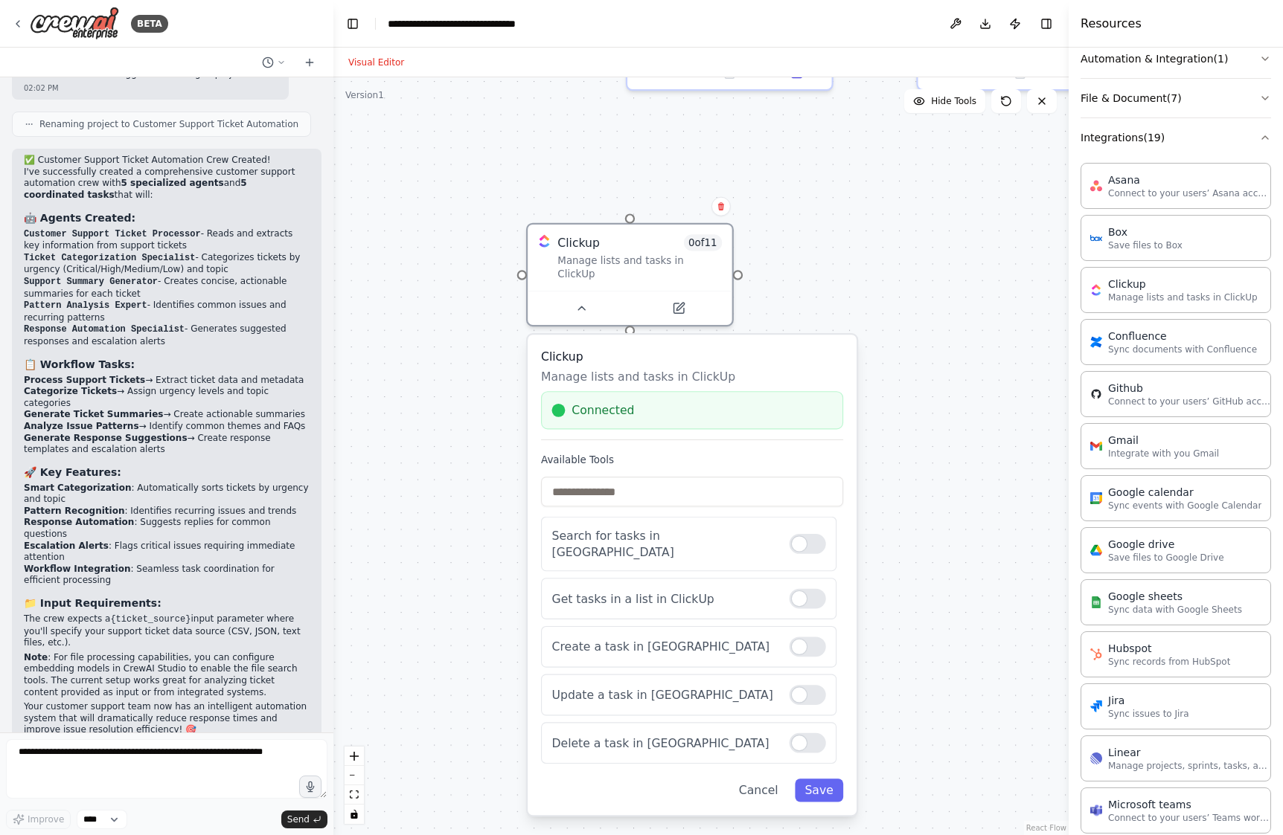
drag, startPoint x: 475, startPoint y: 658, endPoint x: 404, endPoint y: 419, distance: 250.0
click at [404, 419] on div ".deletable-edge-delete-btn { width: 20px; height: 20px; border: 0px solid #ffff…" at bounding box center [700, 456] width 735 height 758
click at [798, 534] on div at bounding box center [807, 544] width 36 height 20
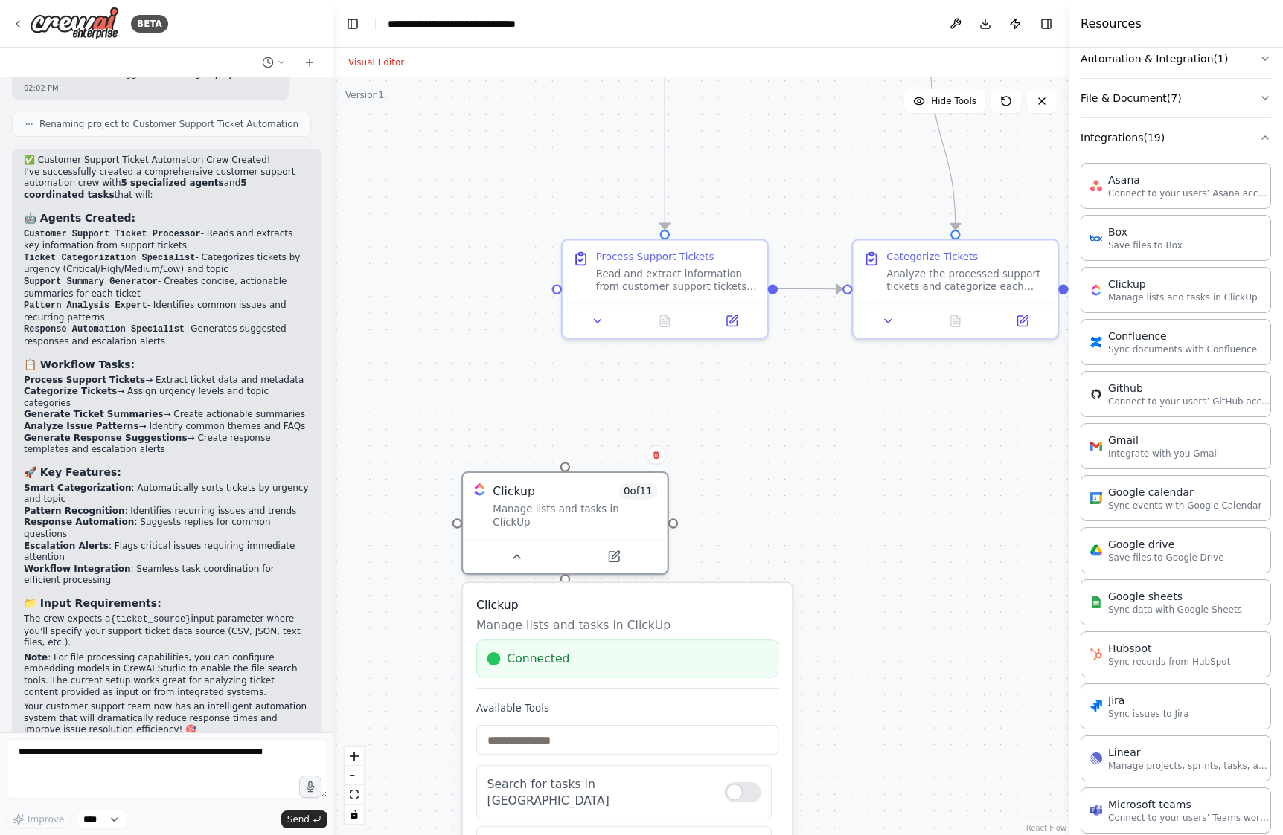
drag, startPoint x: 931, startPoint y: 463, endPoint x: 867, endPoint y: 711, distance: 256.8
click at [867, 711] on div ".deletable-edge-delete-btn { width: 20px; height: 20px; border: 0px solid #ffff…" at bounding box center [700, 456] width 735 height 758
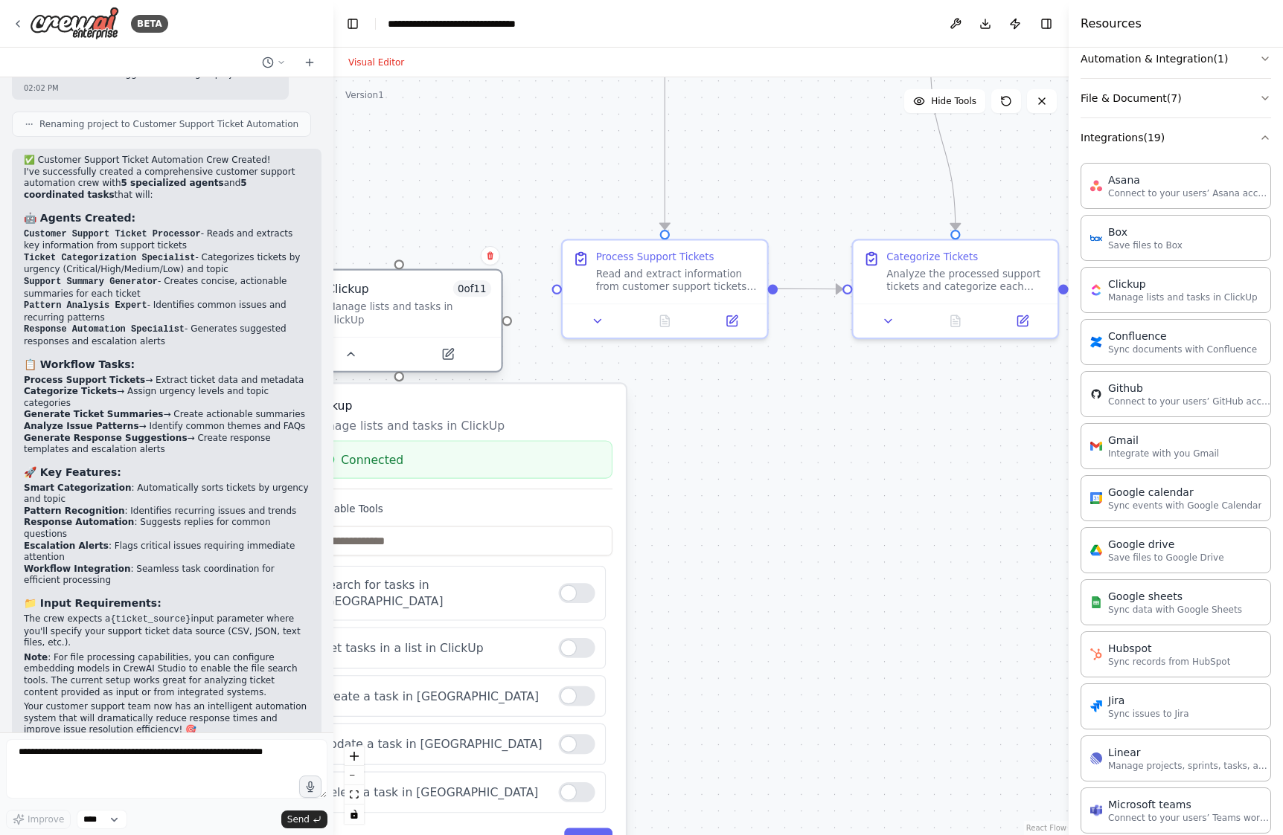
drag, startPoint x: 574, startPoint y: 494, endPoint x: 379, endPoint y: 263, distance: 302.5
click at [379, 280] on div "Clickup 0 of 11" at bounding box center [409, 288] width 164 height 16
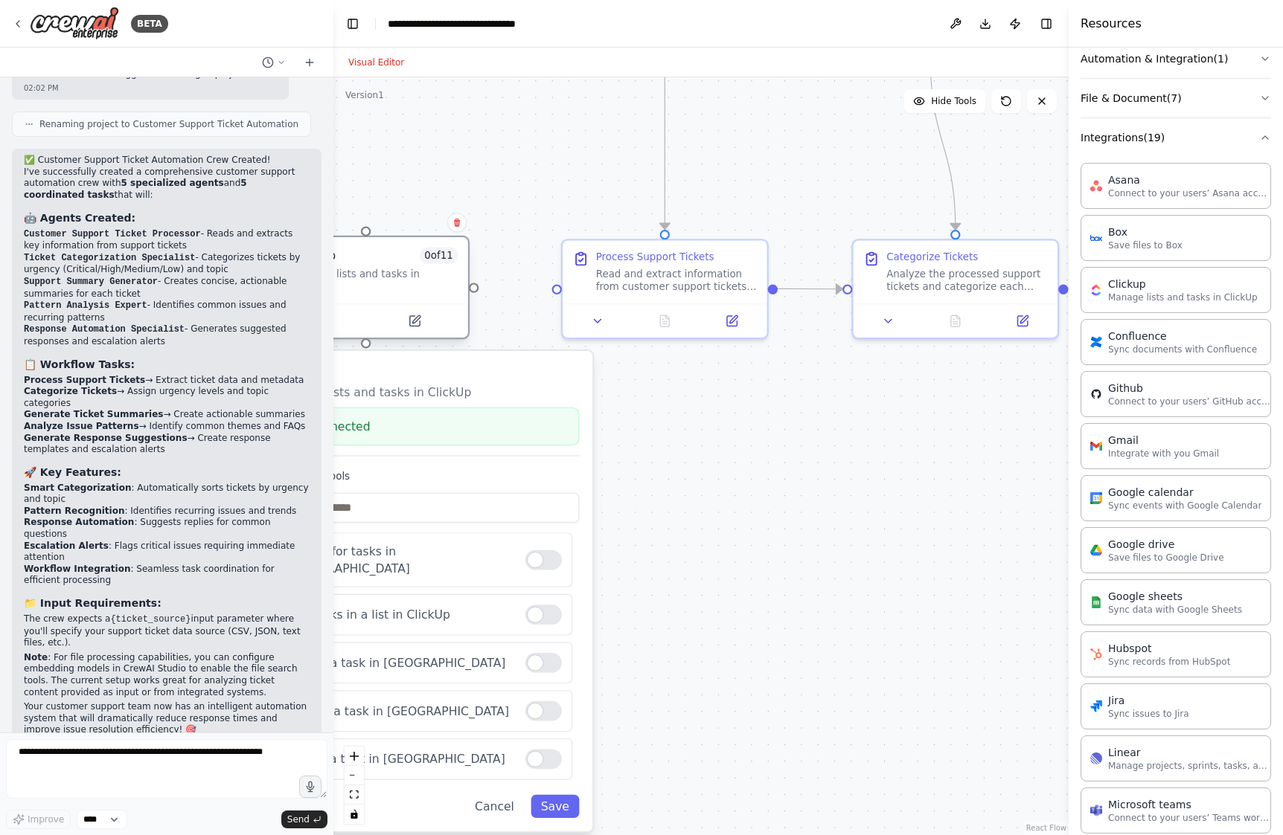
click at [382, 263] on div "Clickup 0 of 11" at bounding box center [376, 255] width 164 height 16
click at [564, 800] on button "Save" at bounding box center [554, 806] width 48 height 23
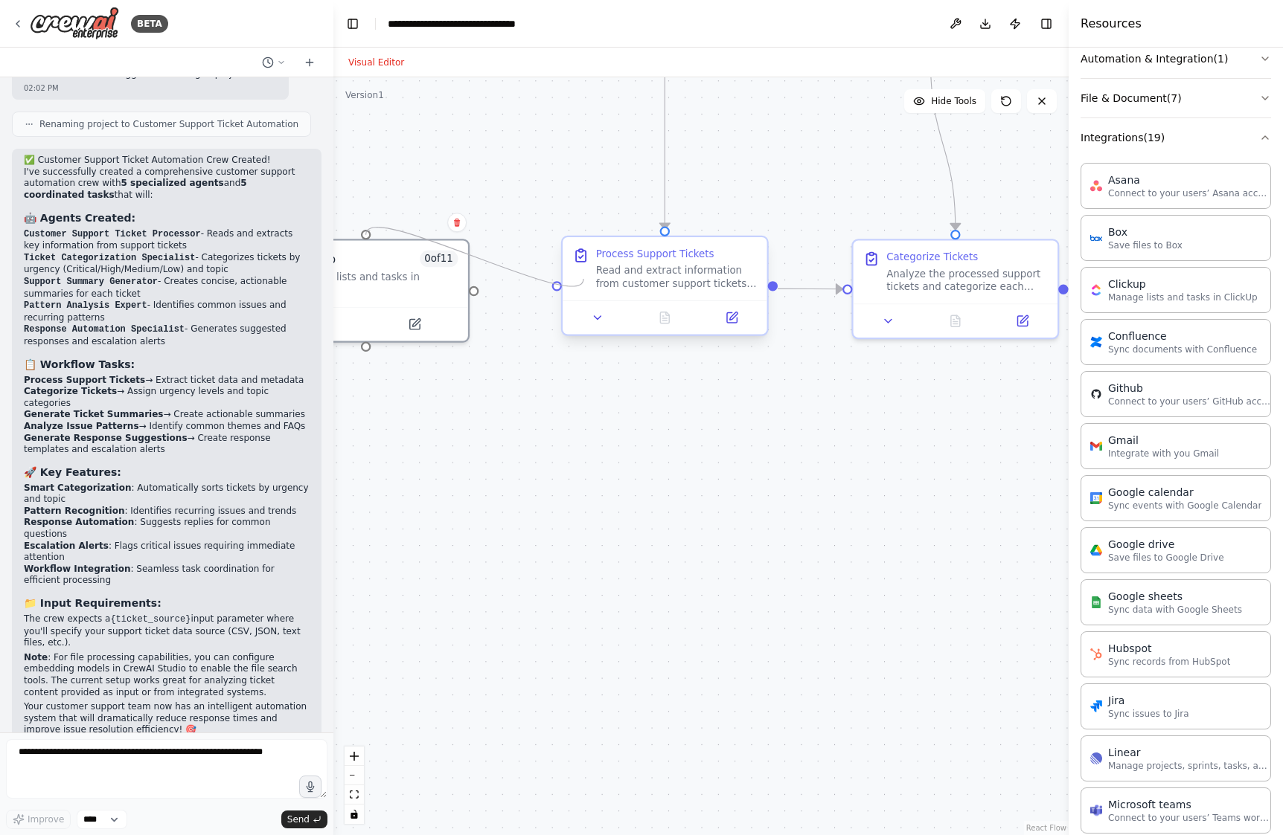
drag, startPoint x: 475, startPoint y: 283, endPoint x: 583, endPoint y: 279, distance: 108.7
click at [583, 279] on div "Customer Support Ticket Processor Read and process customer support tickets fro…" at bounding box center [888, 247] width 820 height 846
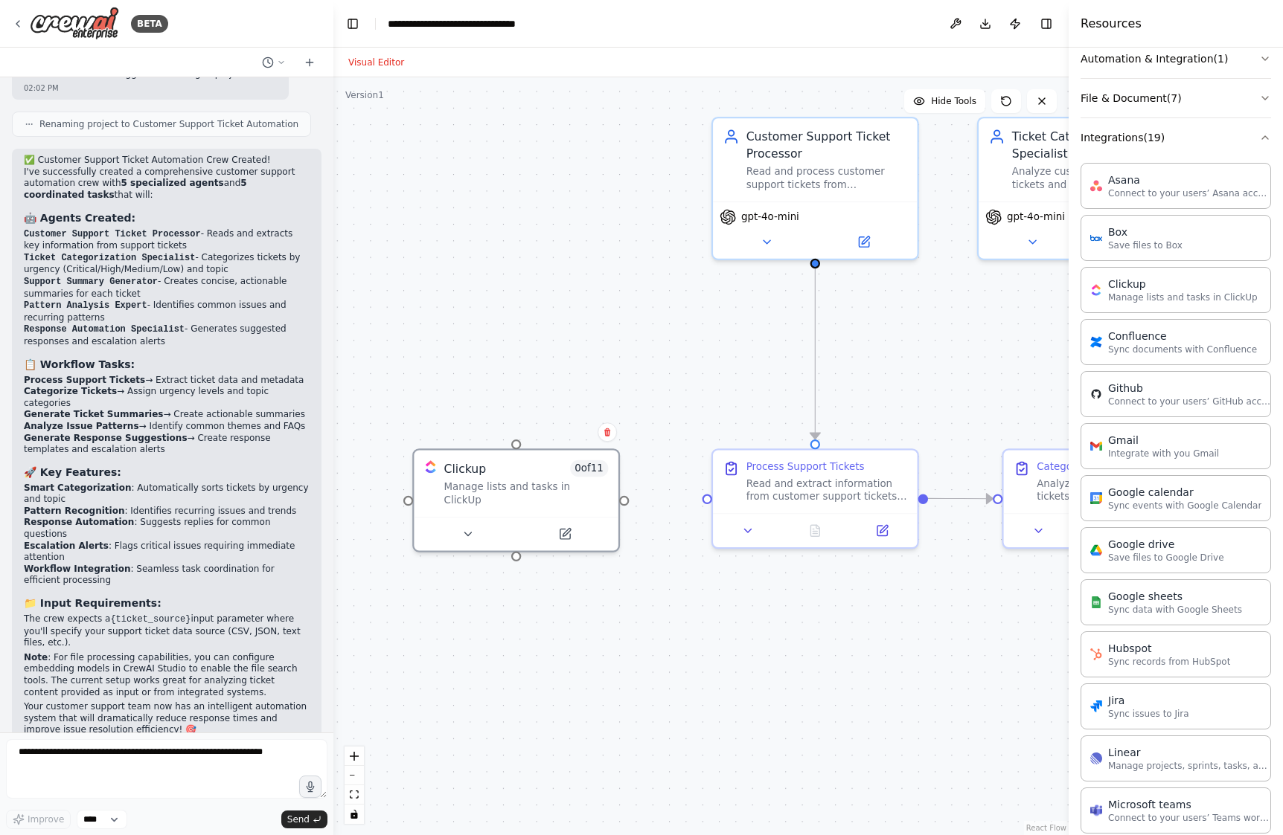
drag, startPoint x: 456, startPoint y: 361, endPoint x: 606, endPoint y: 571, distance: 258.1
click at [606, 571] on div ".deletable-edge-delete-btn { width: 20px; height: 20px; border: 0px solid #ffff…" at bounding box center [700, 456] width 735 height 758
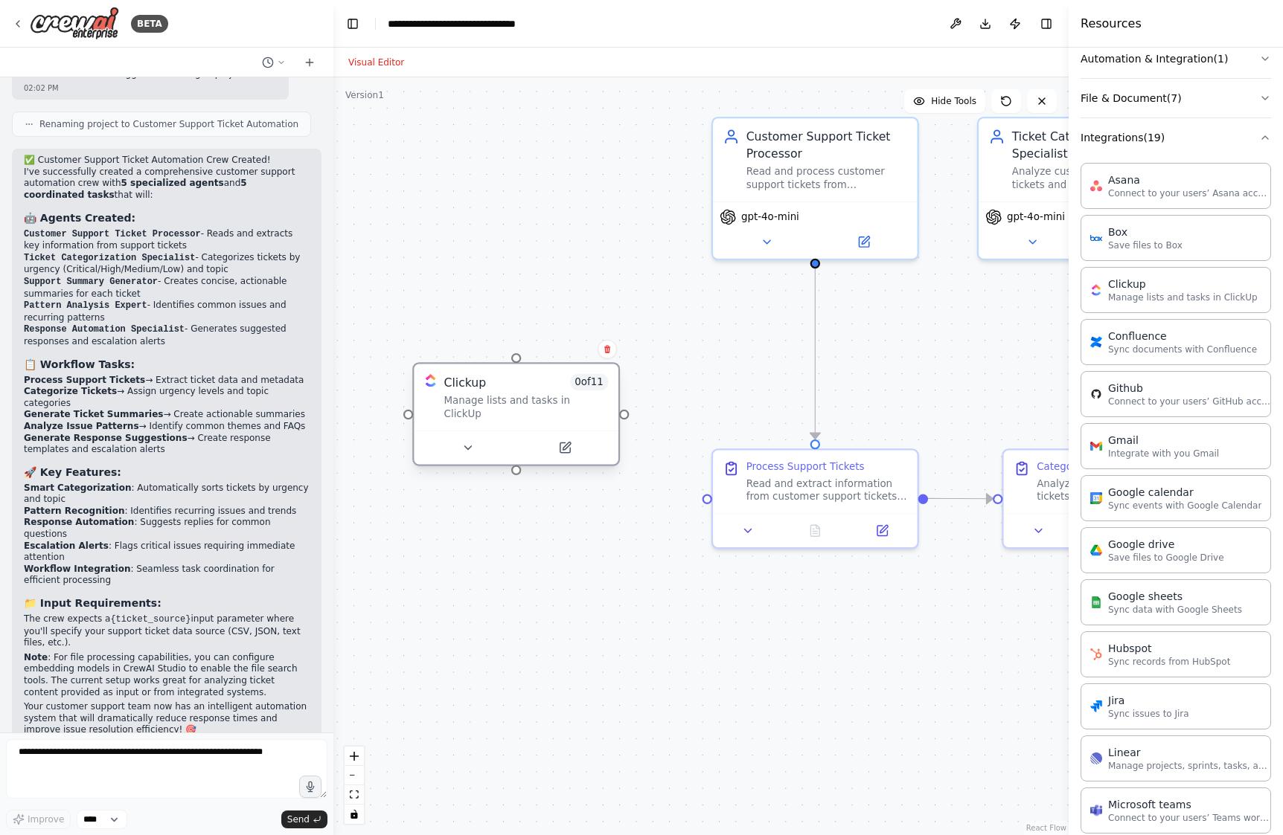
drag, startPoint x: 519, startPoint y: 446, endPoint x: 520, endPoint y: 368, distance: 78.1
click at [520, 368] on div "Clickup 0 of 11 Manage lists and tasks in ClickUp" at bounding box center [516, 397] width 204 height 66
drag, startPoint x: 513, startPoint y: 355, endPoint x: 814, endPoint y: 263, distance: 314.4
click at [814, 263] on div "Customer Support Ticket Processor Read and process customer support tickets fro…" at bounding box center [1038, 456] width 820 height 846
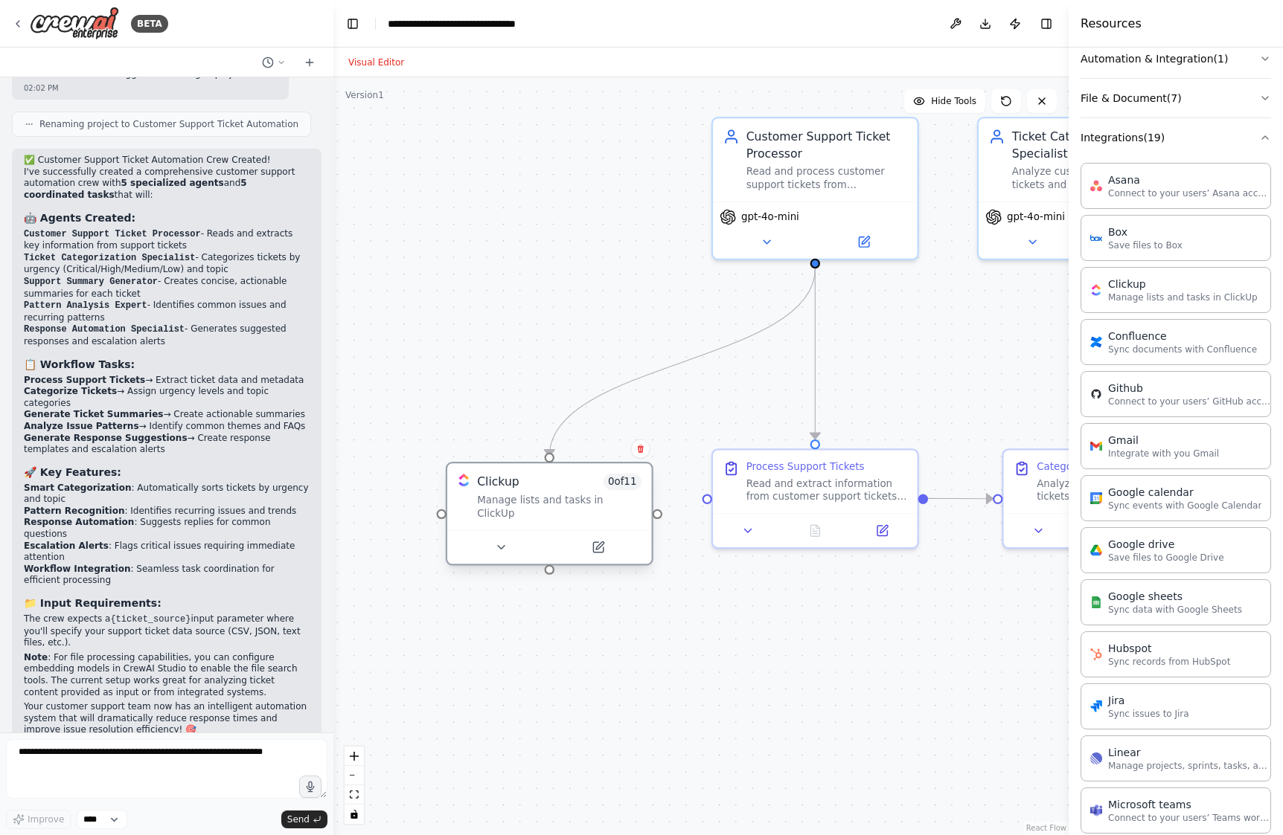
drag, startPoint x: 533, startPoint y: 411, endPoint x: 566, endPoint y: 505, distance: 99.3
click at [566, 505] on div "Clickup 0 of 11 Manage lists and tasks in ClickUp" at bounding box center [549, 496] width 204 height 66
click at [540, 640] on div ".deletable-edge-delete-btn { width: 20px; height: 20px; border: 0px solid #ffff…" at bounding box center [700, 456] width 735 height 758
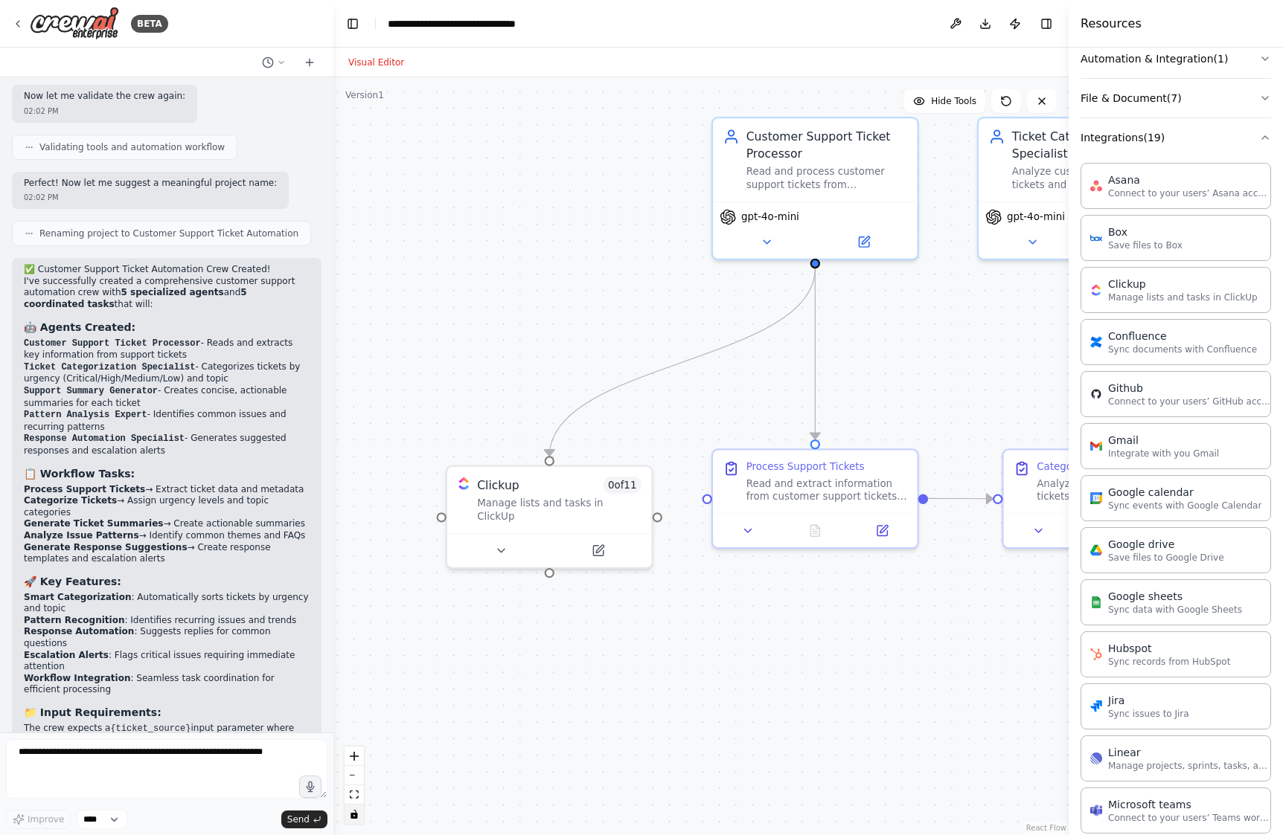
scroll to position [1538, 0]
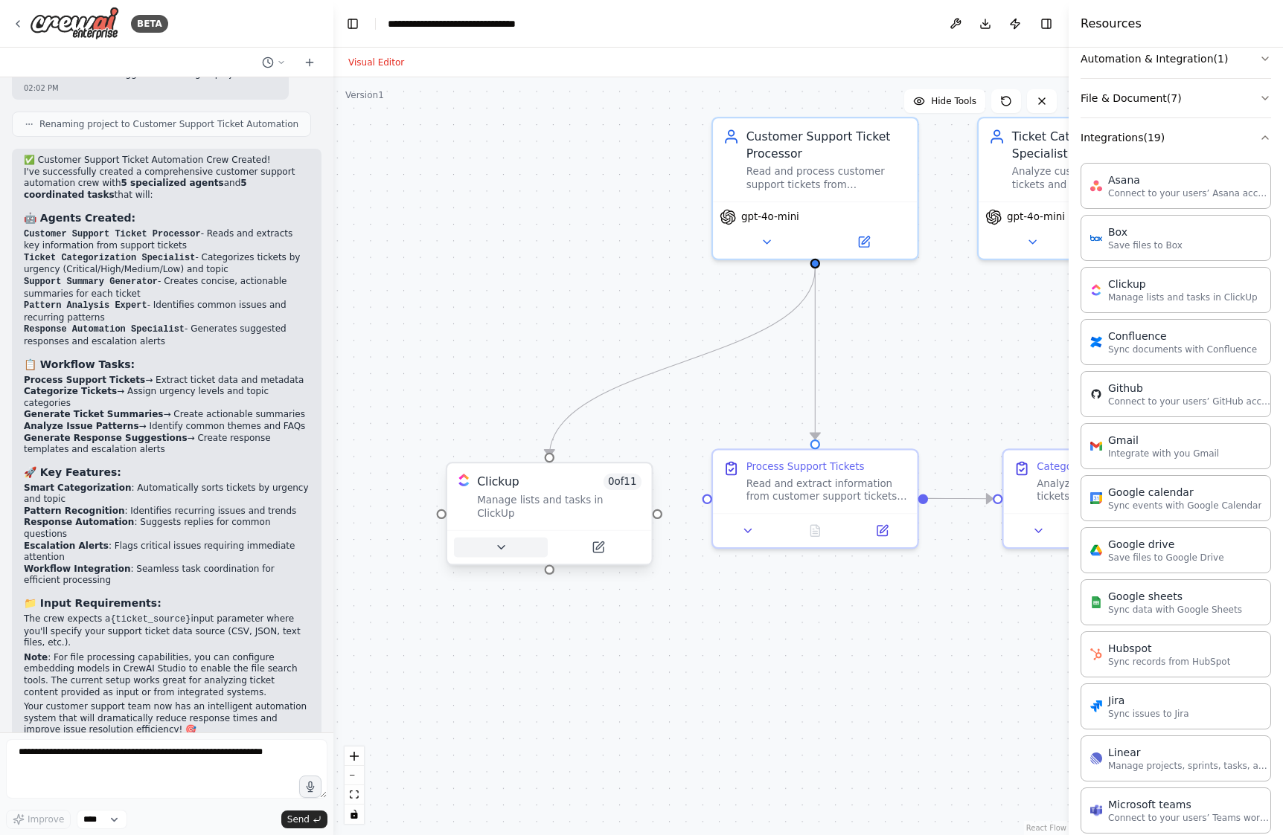
click at [508, 538] on button at bounding box center [501, 548] width 94 height 20
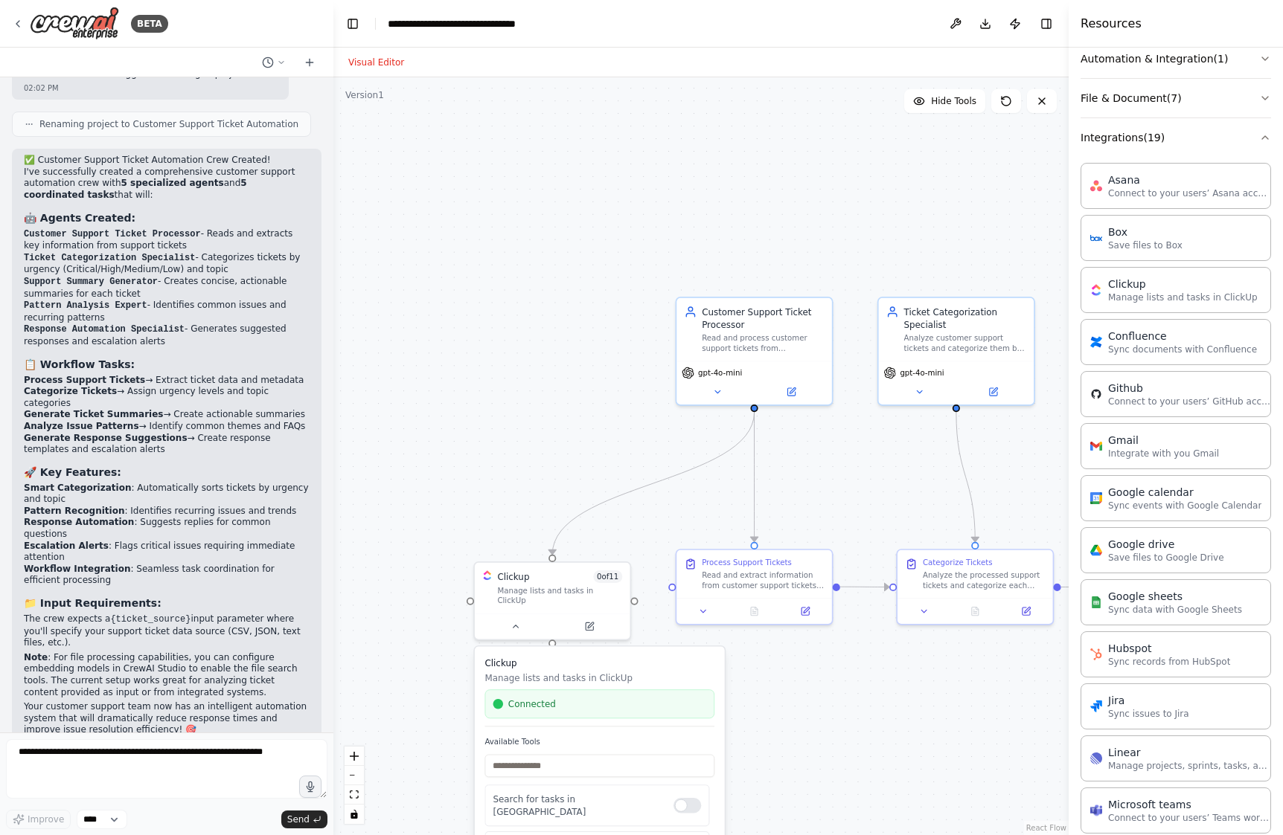
drag, startPoint x: 766, startPoint y: 697, endPoint x: 769, endPoint y: 743, distance: 46.2
click at [769, 743] on div ".deletable-edge-delete-btn { width: 20px; height: 20px; border: 0px solid #ffff…" at bounding box center [700, 456] width 735 height 758
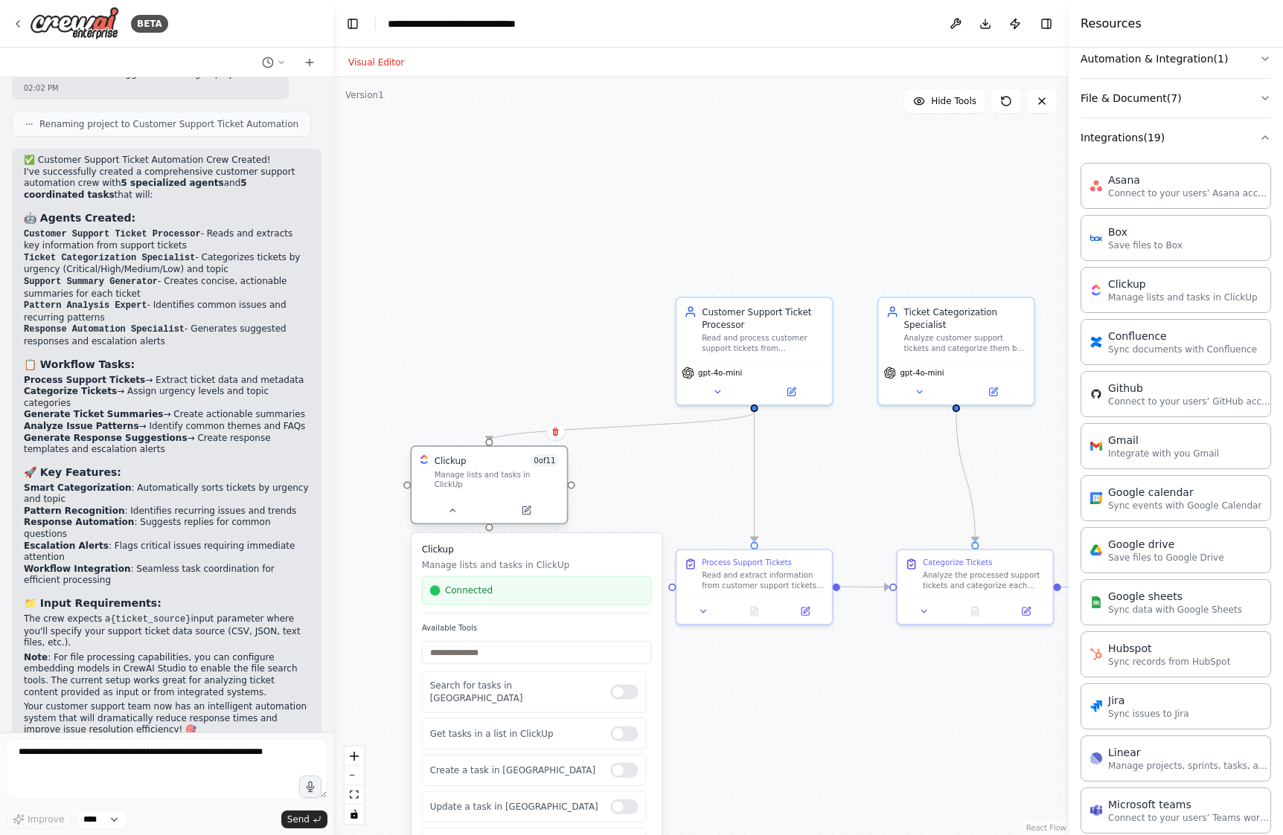
drag, startPoint x: 542, startPoint y: 600, endPoint x: 480, endPoint y: 486, distance: 130.5
click at [480, 486] on div "Clickup 0 of 11 Manage lists and tasks in ClickUp" at bounding box center [489, 485] width 158 height 79
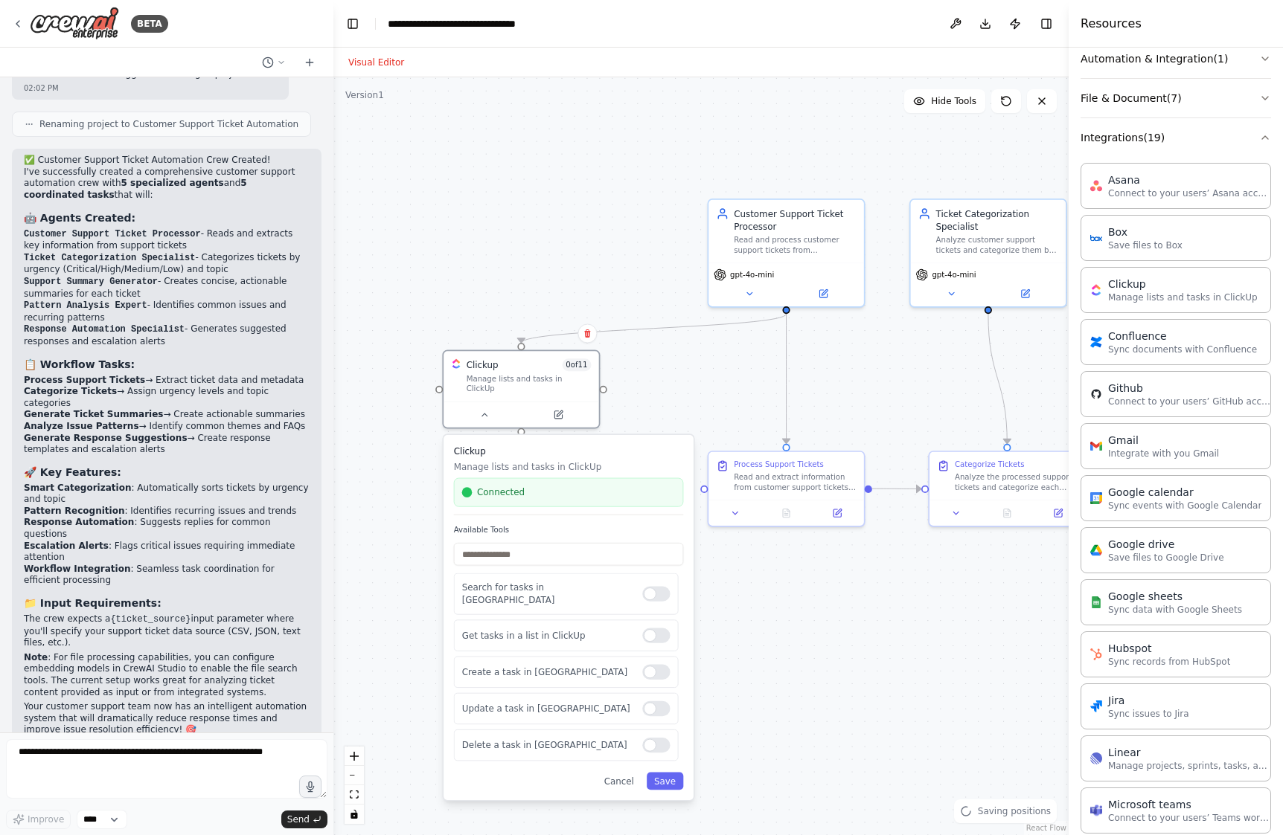
drag, startPoint x: 765, startPoint y: 731, endPoint x: 797, endPoint y: 632, distance: 103.3
click at [797, 632] on div ".deletable-edge-delete-btn { width: 20px; height: 20px; border: 0px solid #ffff…" at bounding box center [700, 456] width 735 height 758
click at [736, 669] on div ".deletable-edge-delete-btn { width: 20px; height: 20px; border: 0px solid #ffff…" at bounding box center [700, 456] width 735 height 758
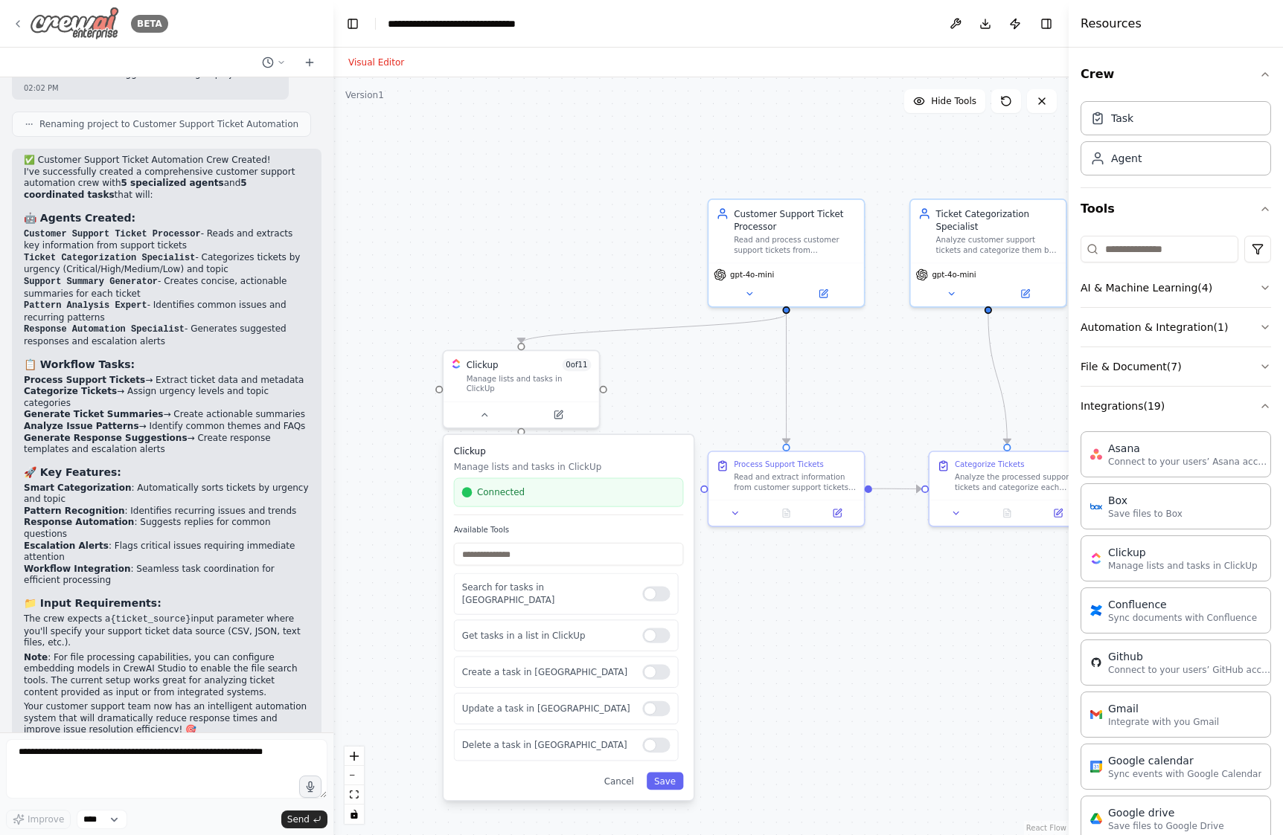
click at [14, 22] on icon at bounding box center [18, 24] width 12 height 12
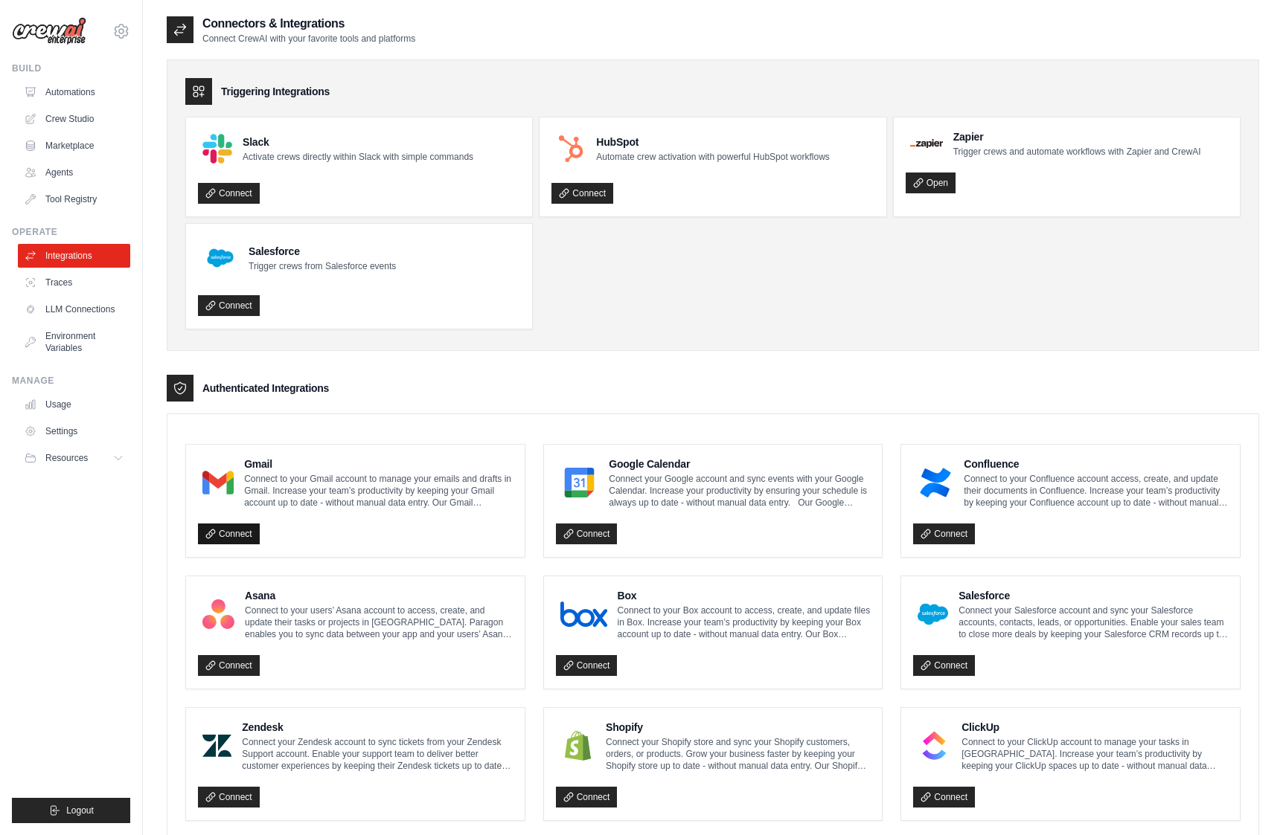
click at [235, 530] on link "Connect" at bounding box center [229, 534] width 62 height 21
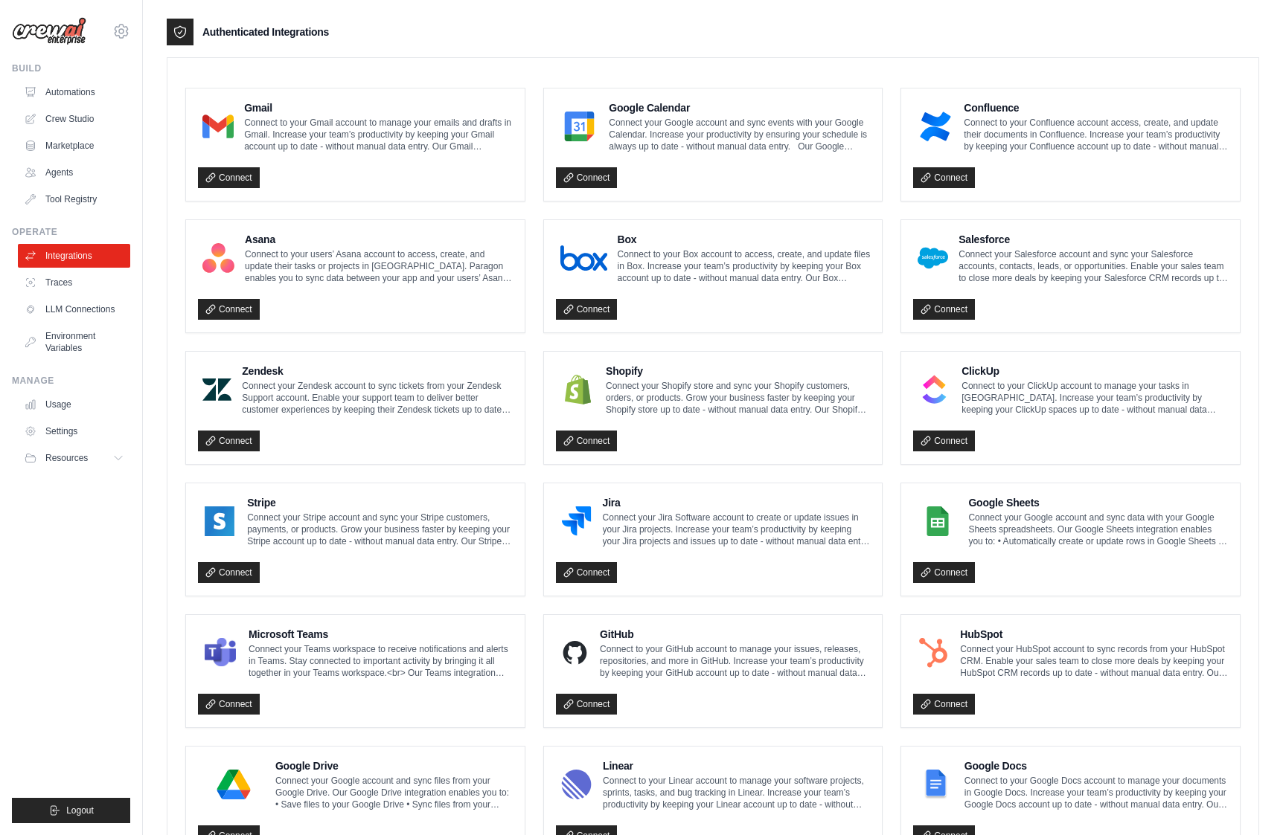
scroll to position [327, 0]
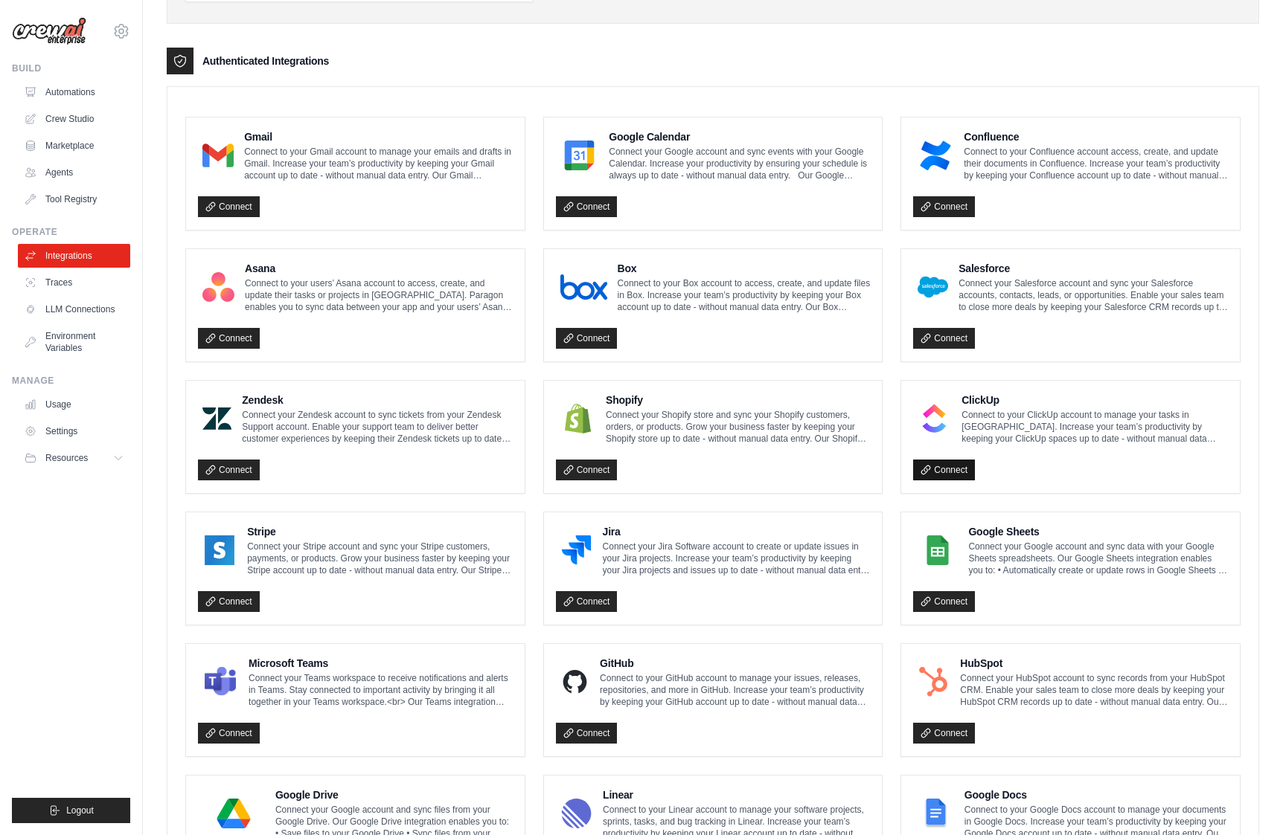
click at [936, 463] on link "Connect" at bounding box center [944, 470] width 62 height 21
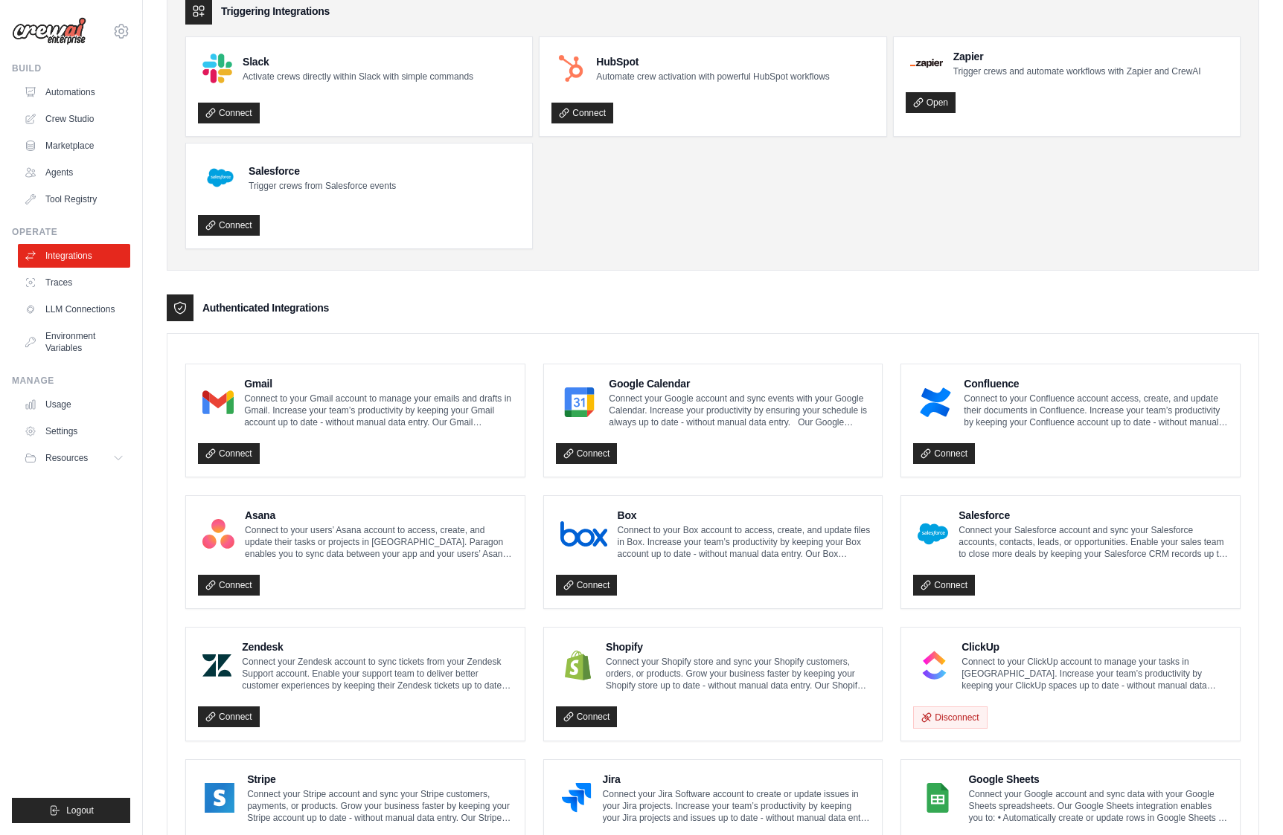
scroll to position [234, 0]
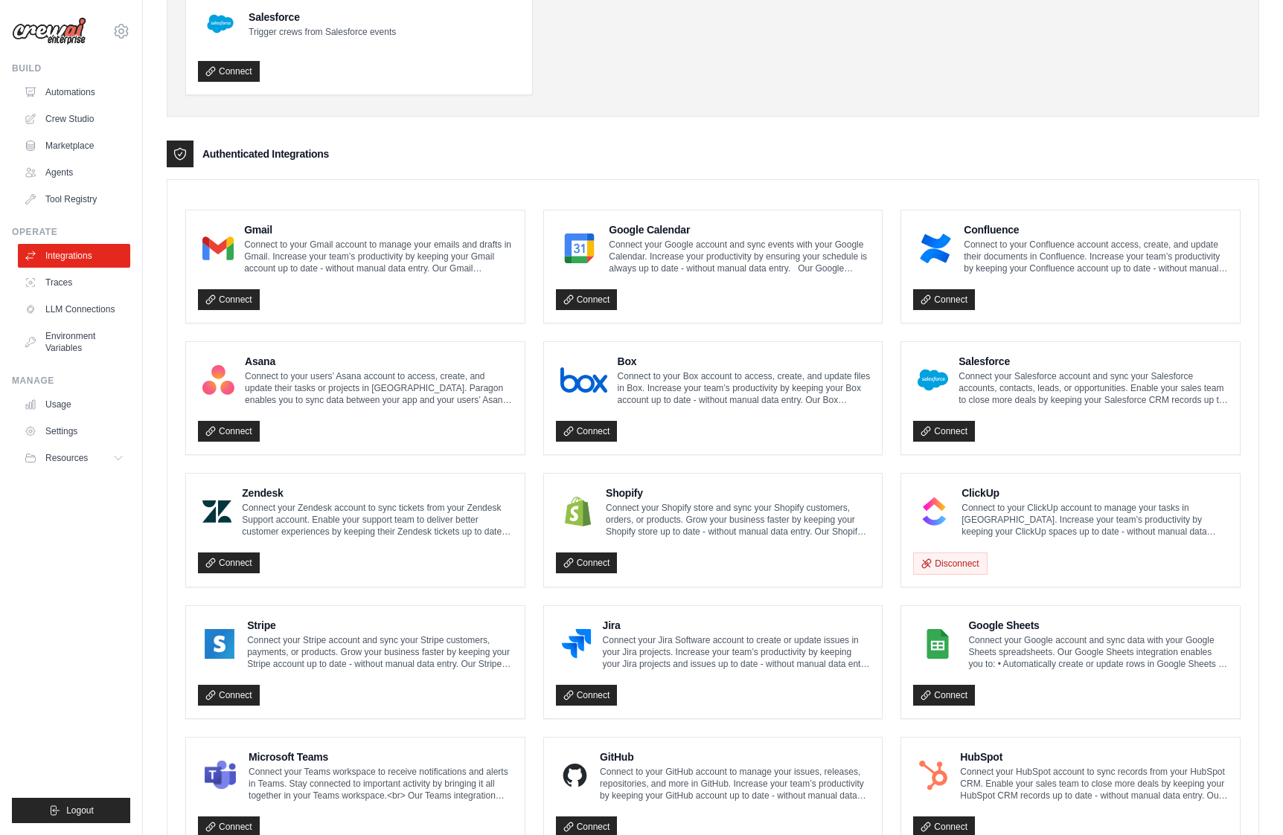
click at [975, 512] on p "Connect to your ClickUp account to manage your tasks in ClickUp. Increase your …" at bounding box center [1094, 520] width 266 height 36
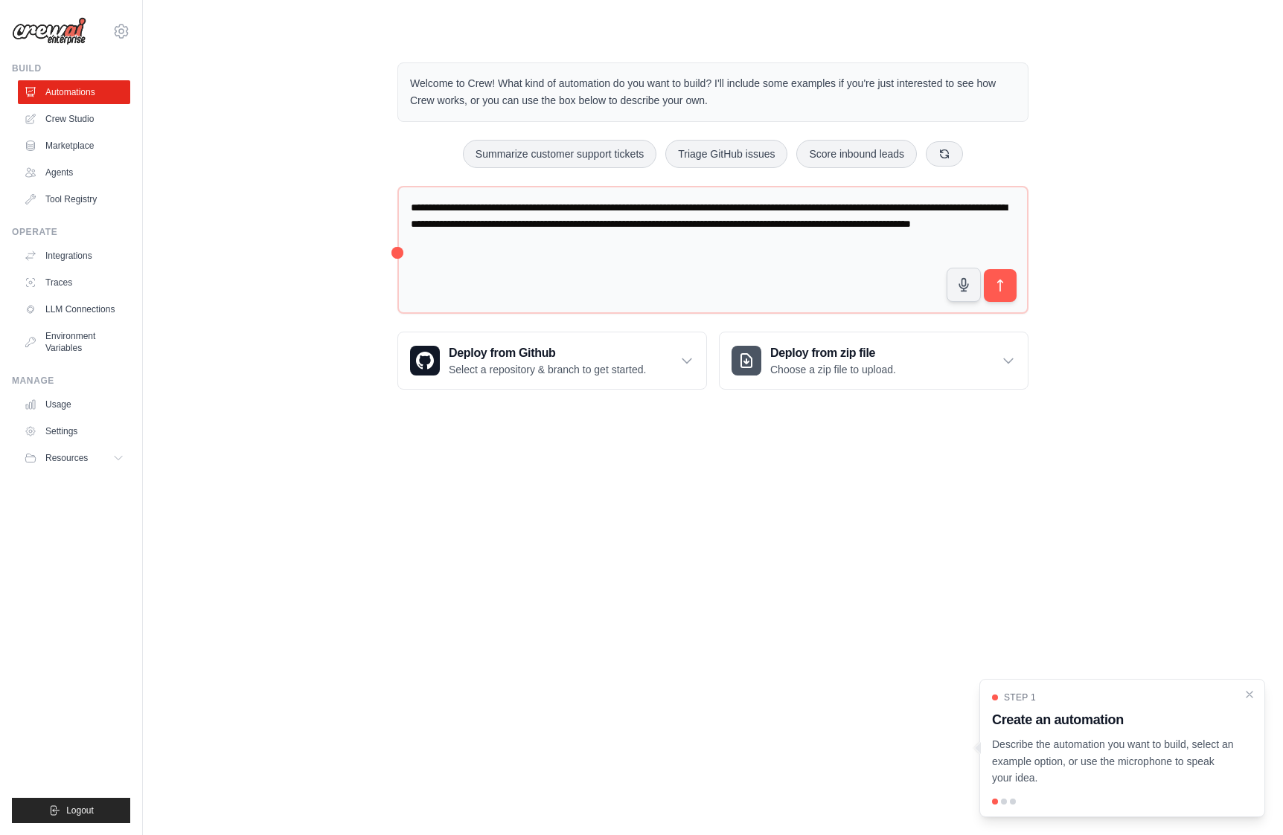
click at [205, 359] on div "**********" at bounding box center [713, 226] width 1092 height 375
click at [65, 122] on link "Crew Studio" at bounding box center [75, 119] width 112 height 24
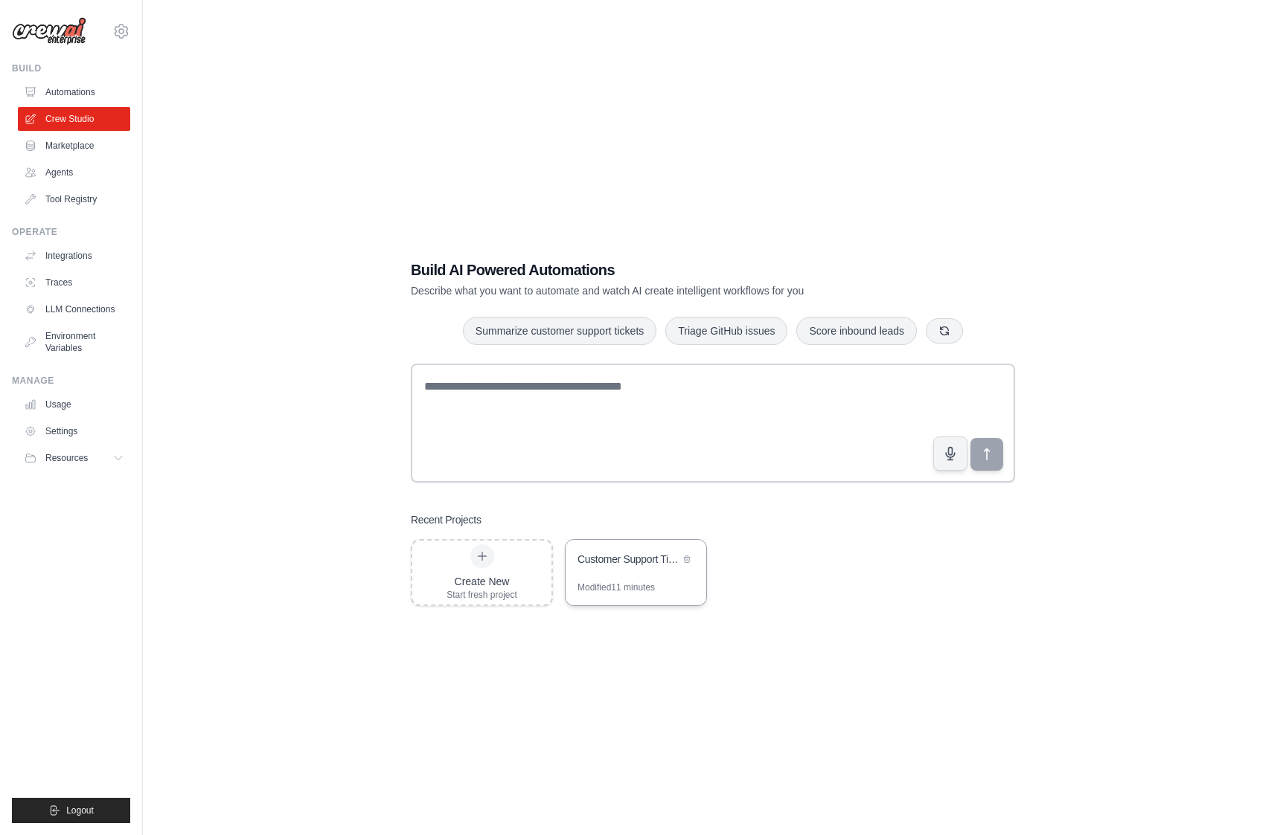
click at [625, 565] on div "Customer Support Ticket Automation" at bounding box center [628, 559] width 102 height 15
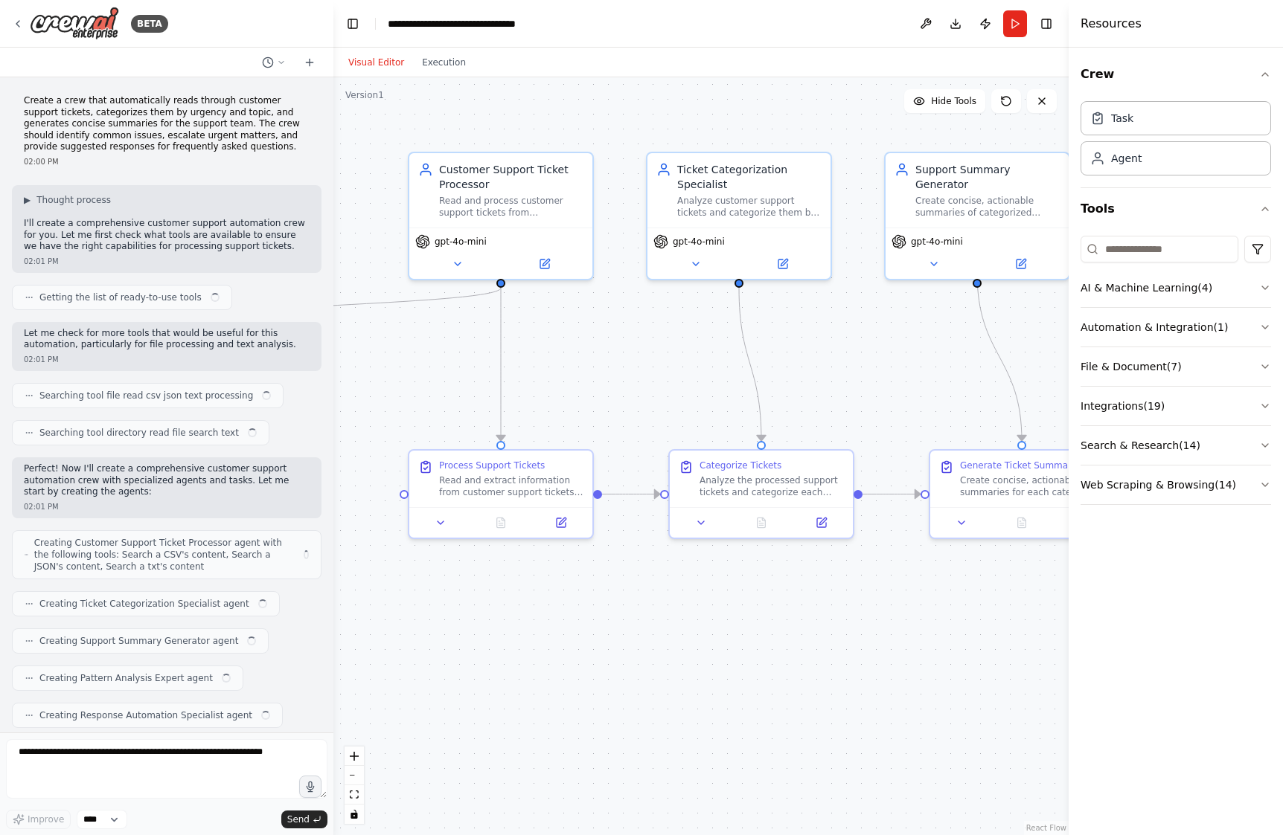
scroll to position [1538, 0]
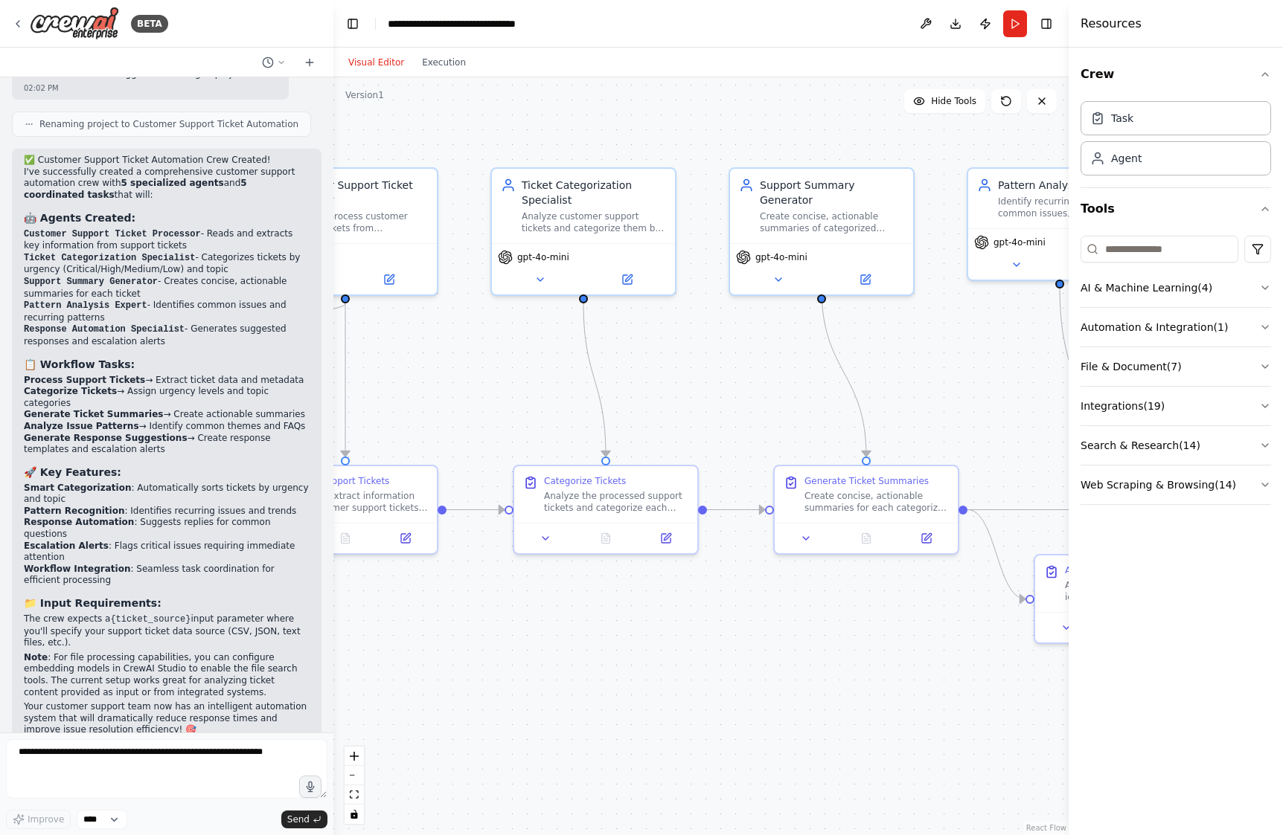
drag, startPoint x: 580, startPoint y: 649, endPoint x: 424, endPoint y: 665, distance: 156.3
click at [424, 665] on div ".deletable-edge-delete-btn { width: 20px; height: 20px; border: 0px solid #ffff…" at bounding box center [700, 456] width 735 height 758
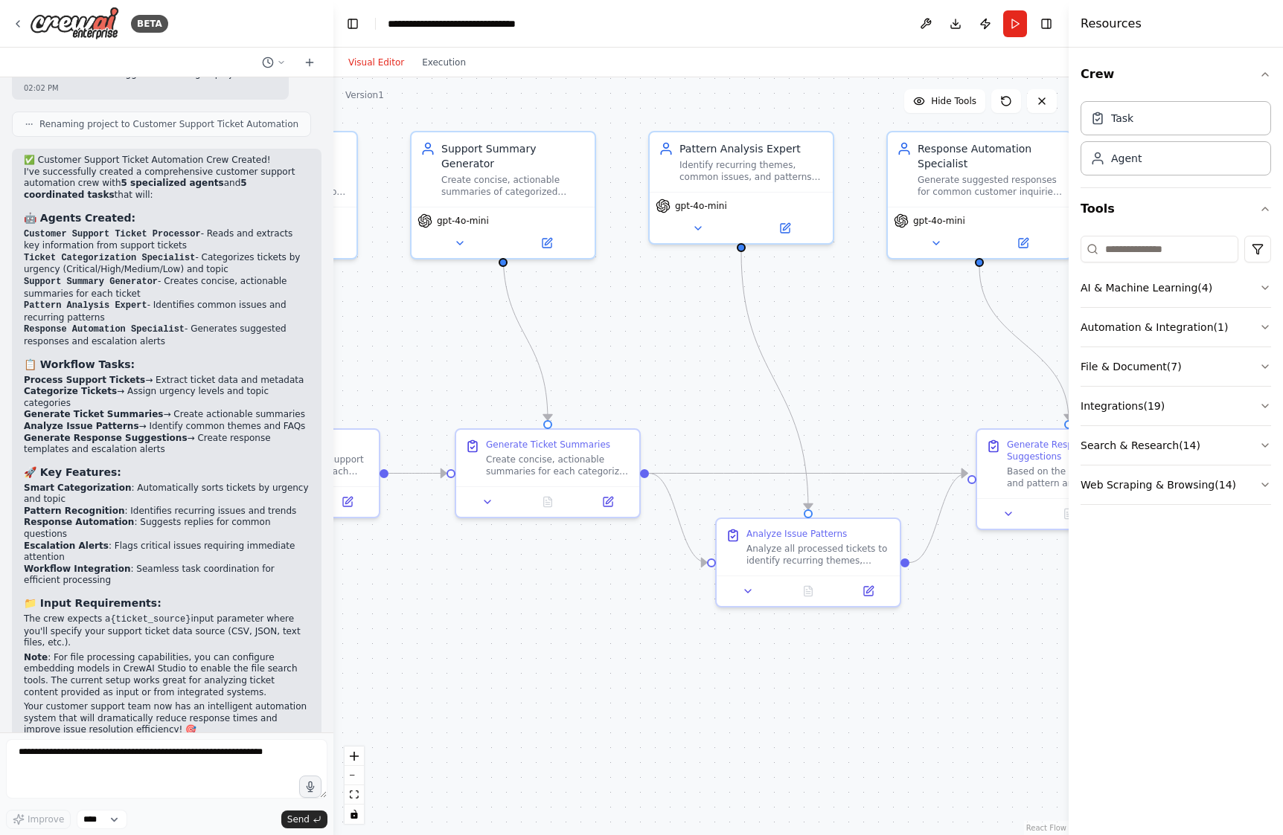
drag, startPoint x: 812, startPoint y: 697, endPoint x: 493, endPoint y: 661, distance: 320.5
click at [493, 661] on div ".deletable-edge-delete-btn { width: 20px; height: 20px; border: 0px solid #ffff…" at bounding box center [700, 456] width 735 height 758
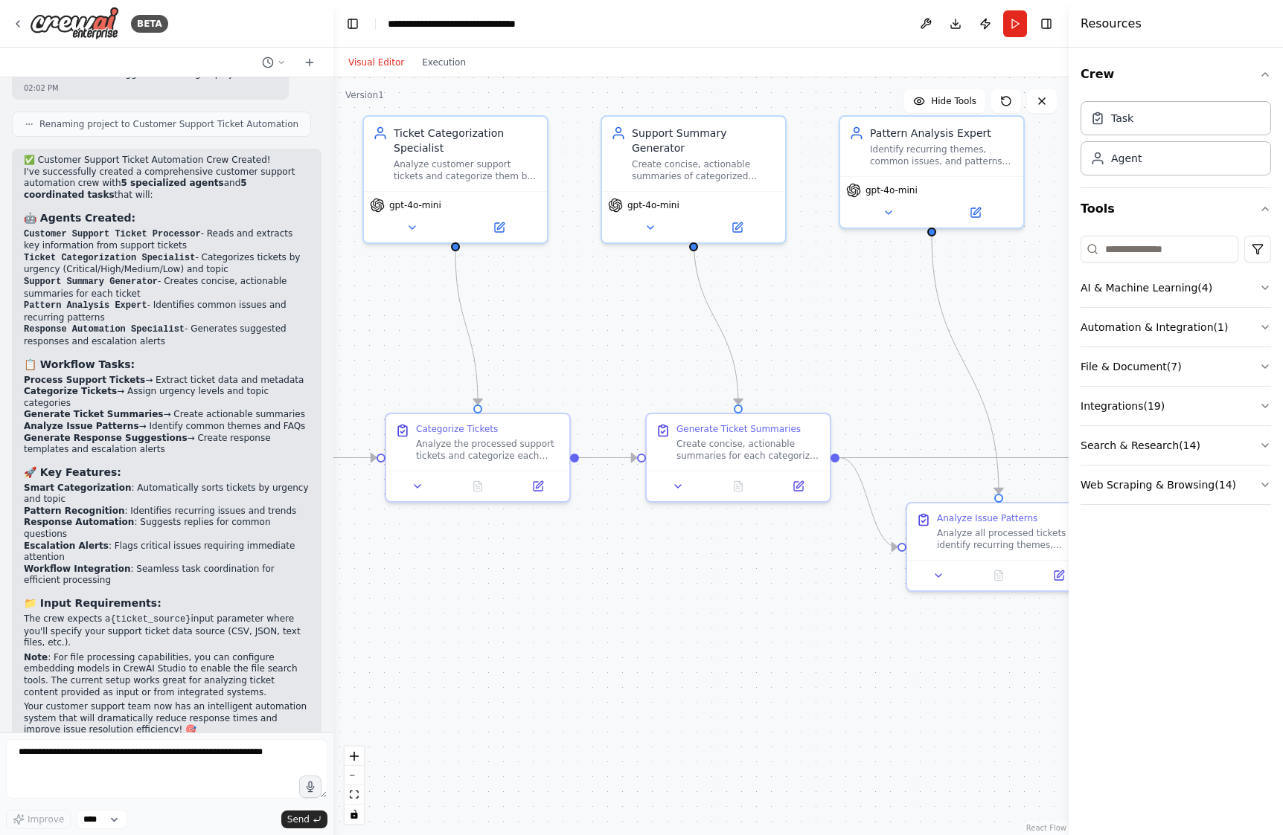
drag, startPoint x: 564, startPoint y: 620, endPoint x: 754, endPoint y: 605, distance: 191.1
click at [754, 605] on div ".deletable-edge-delete-btn { width: 20px; height: 20px; border: 0px solid #ffff…" at bounding box center [700, 456] width 735 height 758
